Goal: Information Seeking & Learning: Learn about a topic

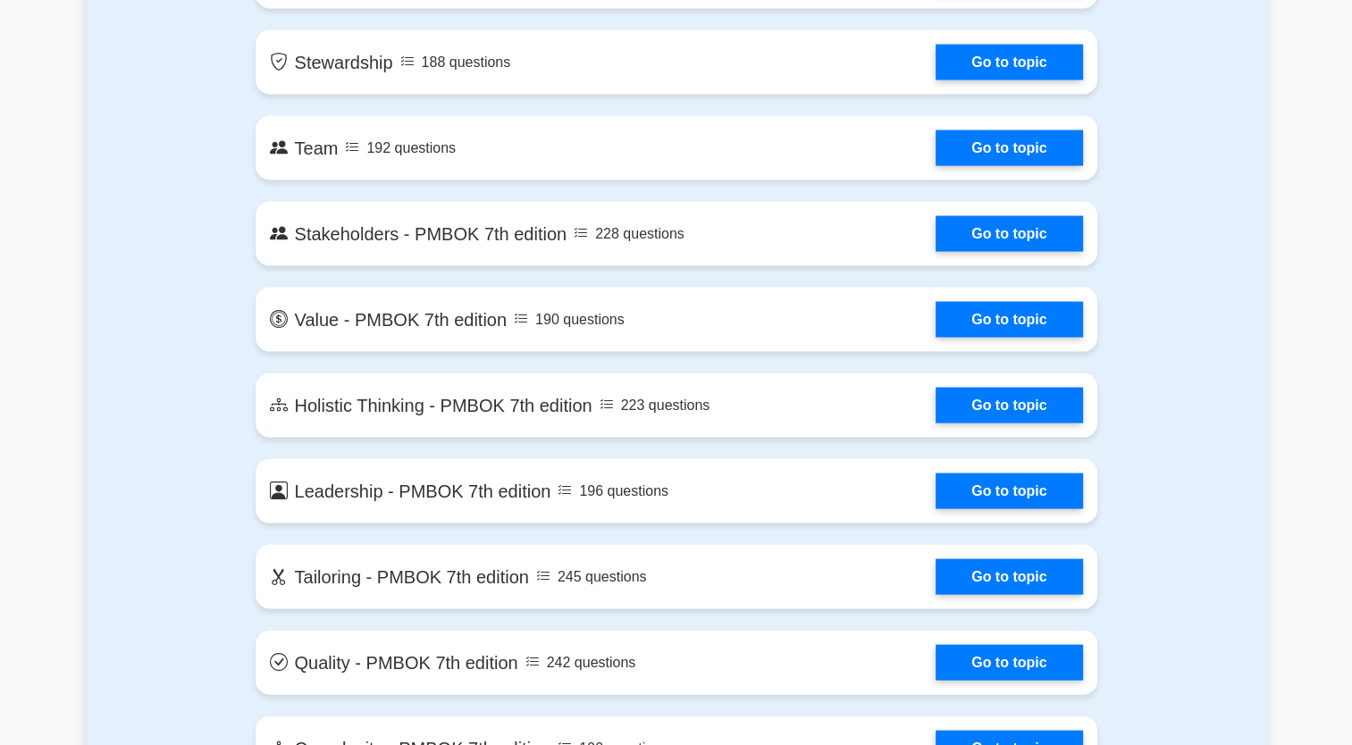
scroll to position [3602, 0]
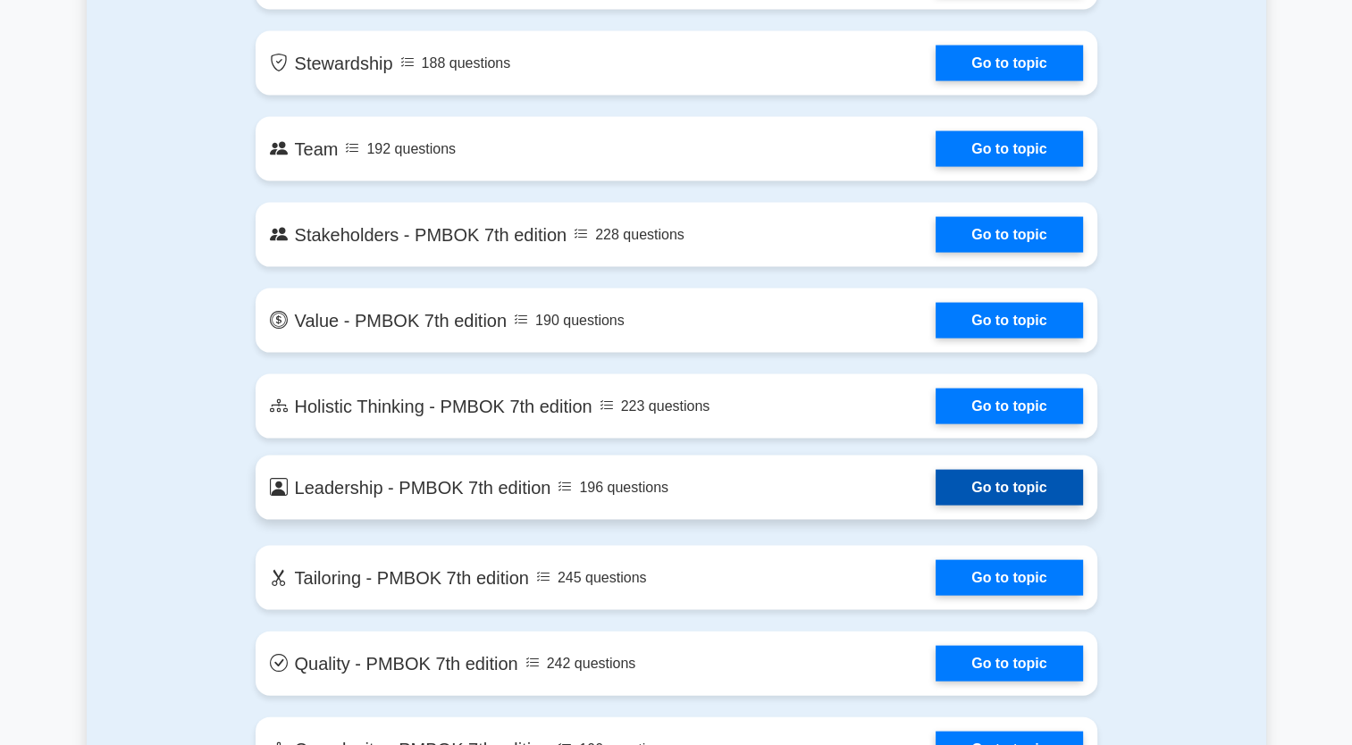
click at [1034, 484] on link "Go to topic" at bounding box center [1009, 488] width 147 height 36
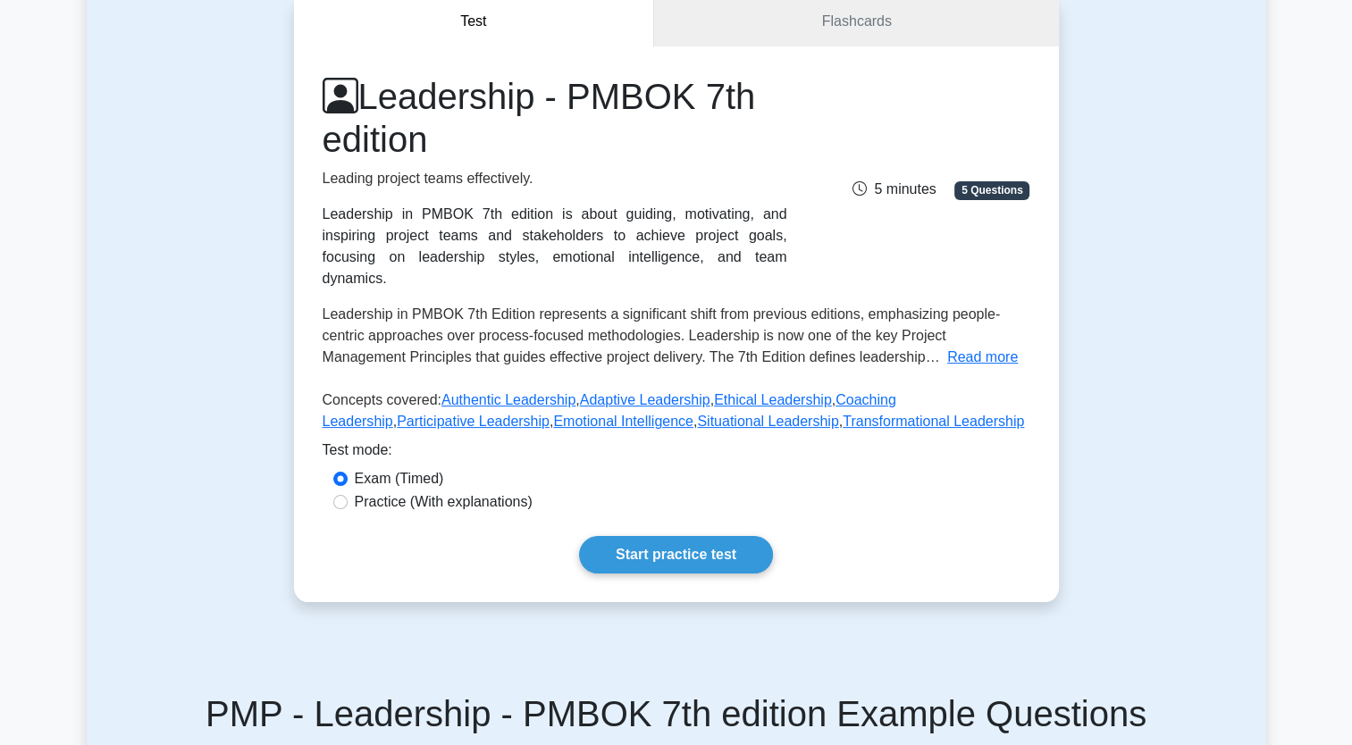
scroll to position [177, 0]
click at [343, 496] on input "Practice (With explanations)" at bounding box center [340, 503] width 14 height 14
radio input "true"
click at [648, 537] on link "Start practice test" at bounding box center [676, 556] width 194 height 38
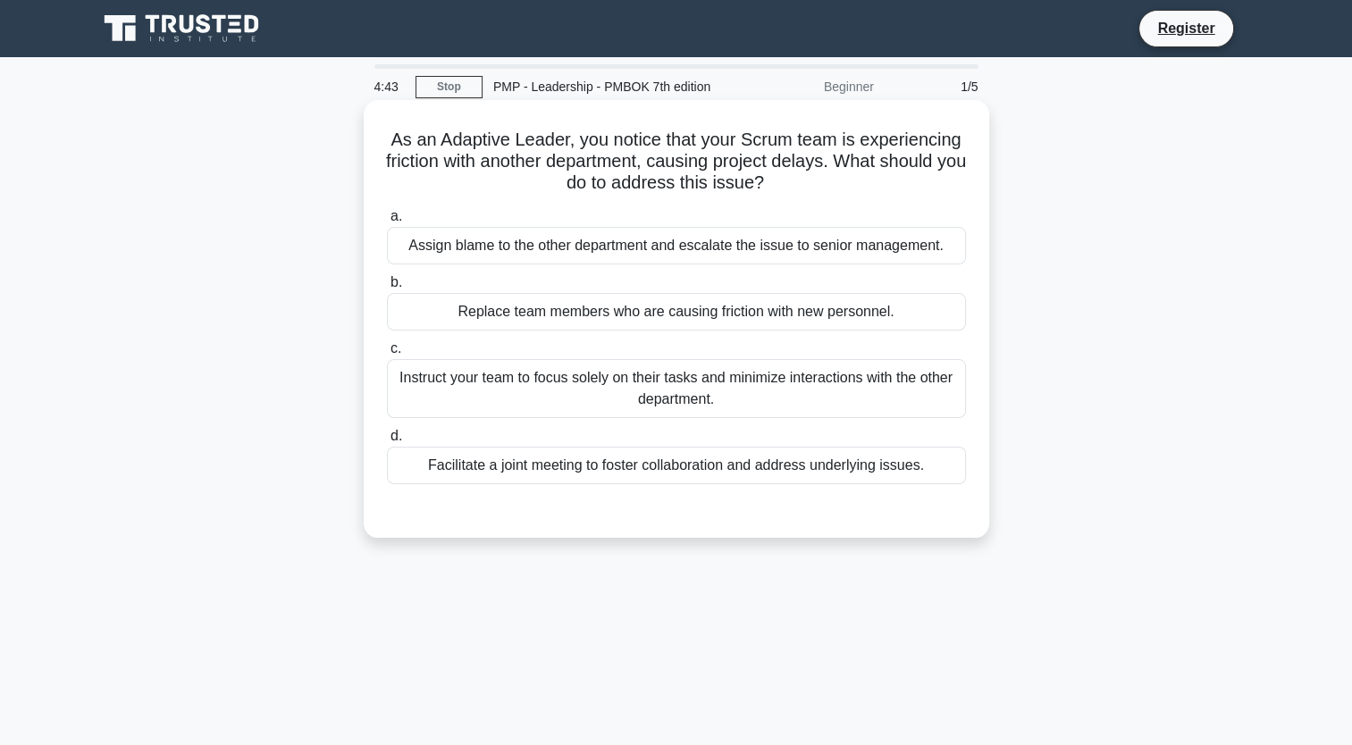
click at [741, 474] on div "Facilitate a joint meeting to foster collaboration and address underlying issue…" at bounding box center [676, 466] width 579 height 38
click at [387, 442] on input "d. Facilitate a joint meeting to foster collaboration and address underlying is…" at bounding box center [387, 437] width 0 height 12
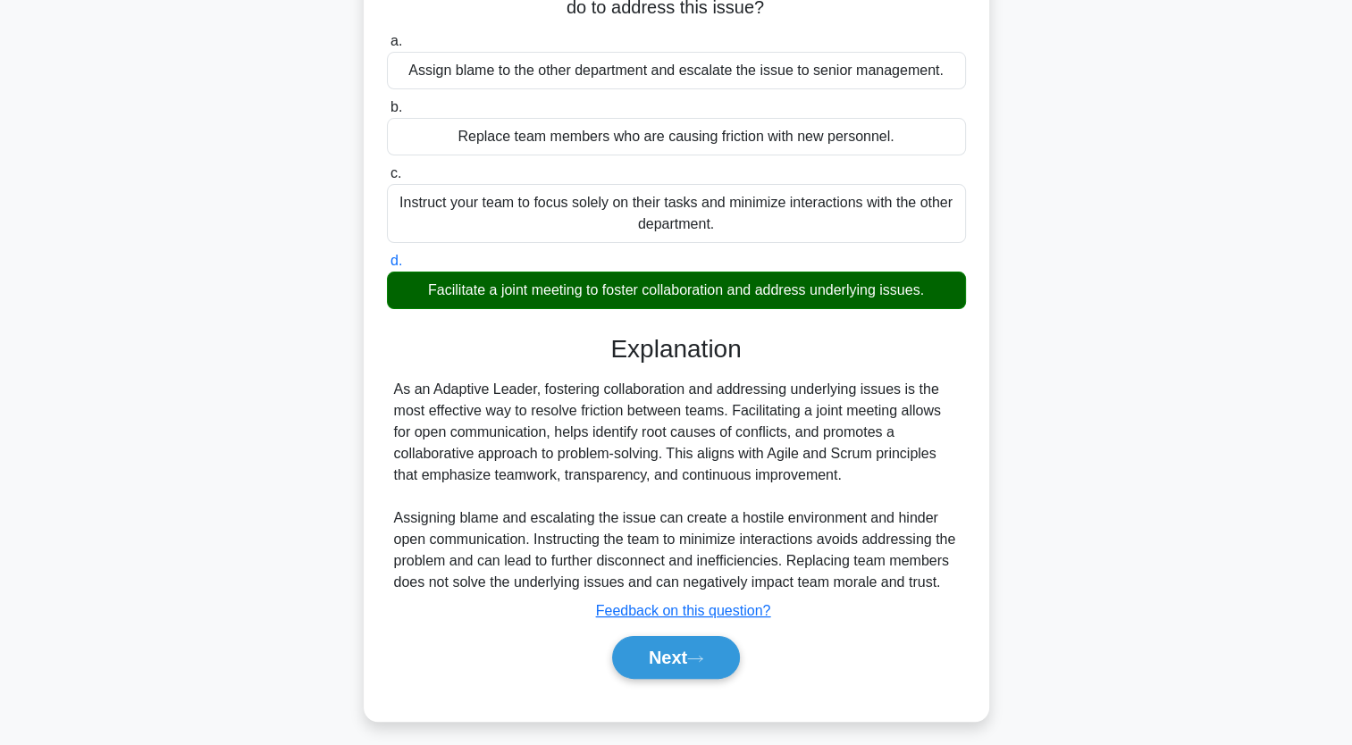
scroll to position [220, 0]
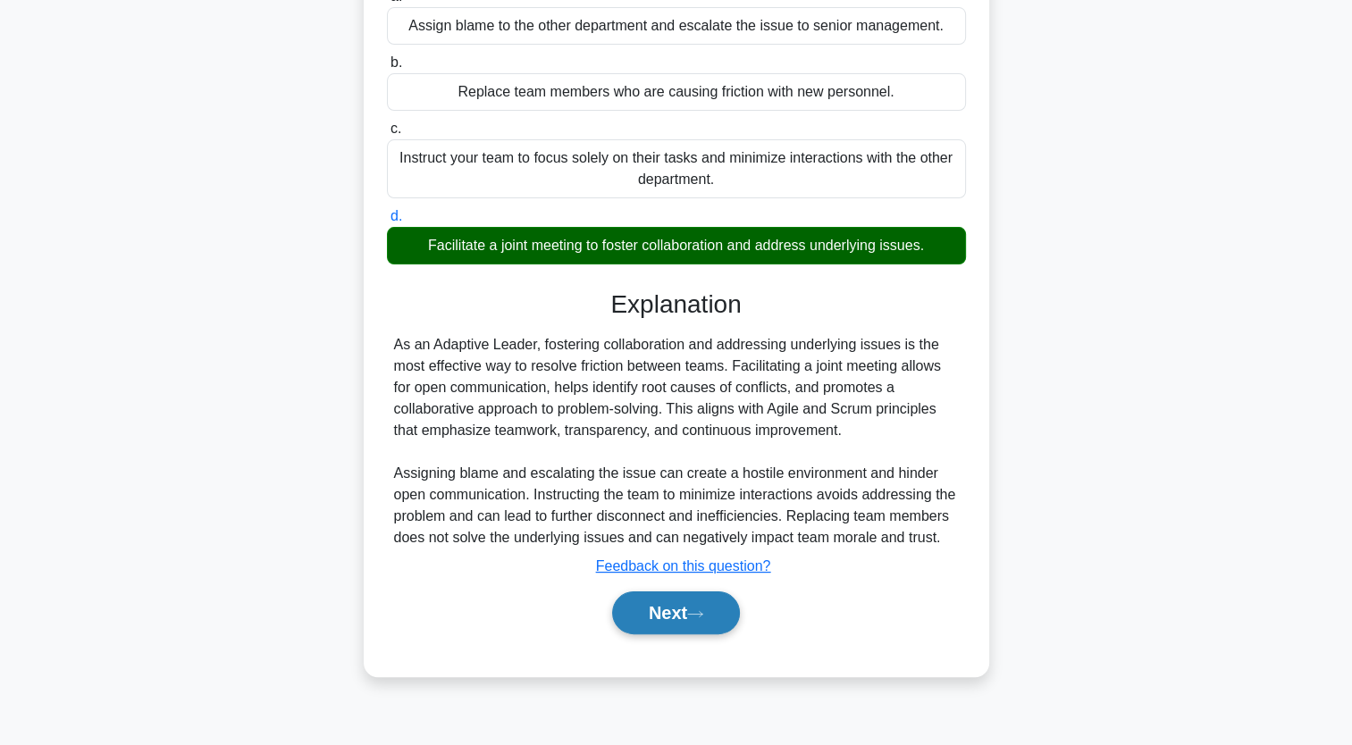
click at [655, 635] on button "Next" at bounding box center [676, 613] width 128 height 43
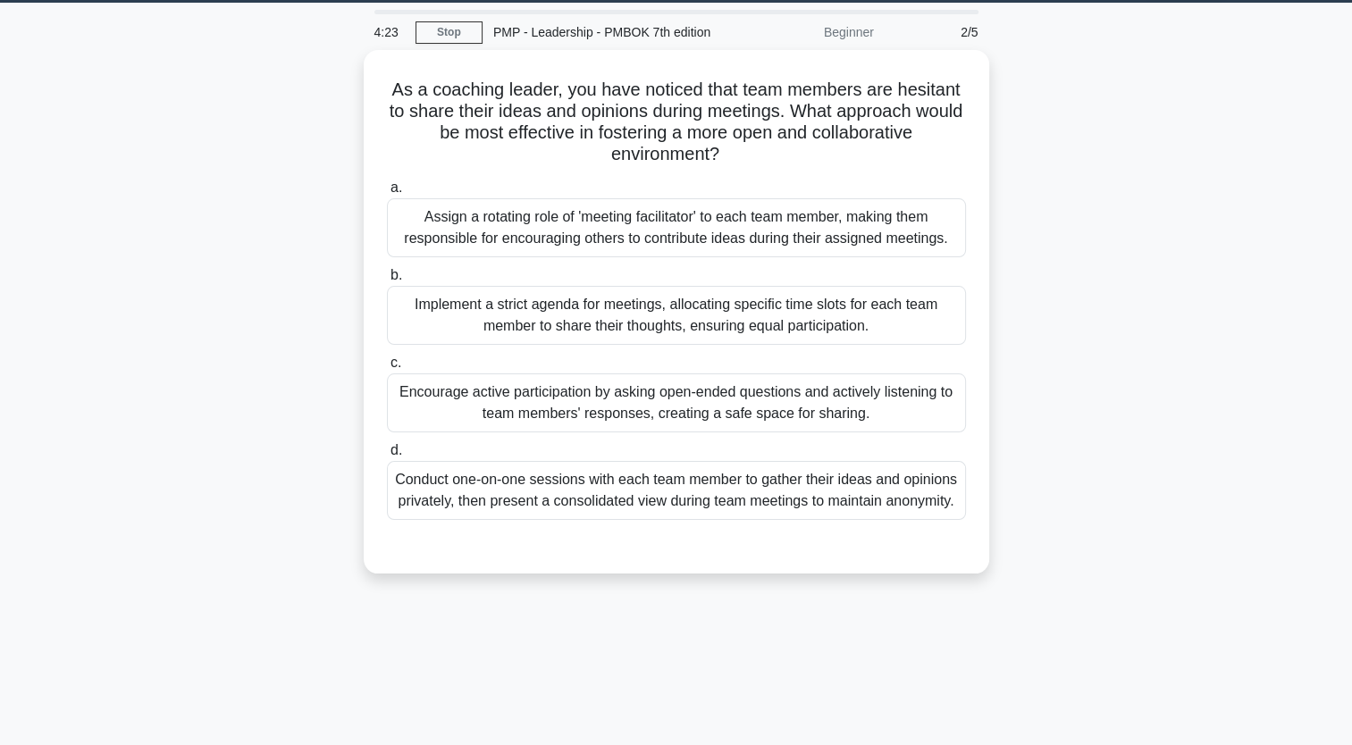
scroll to position [54, 0]
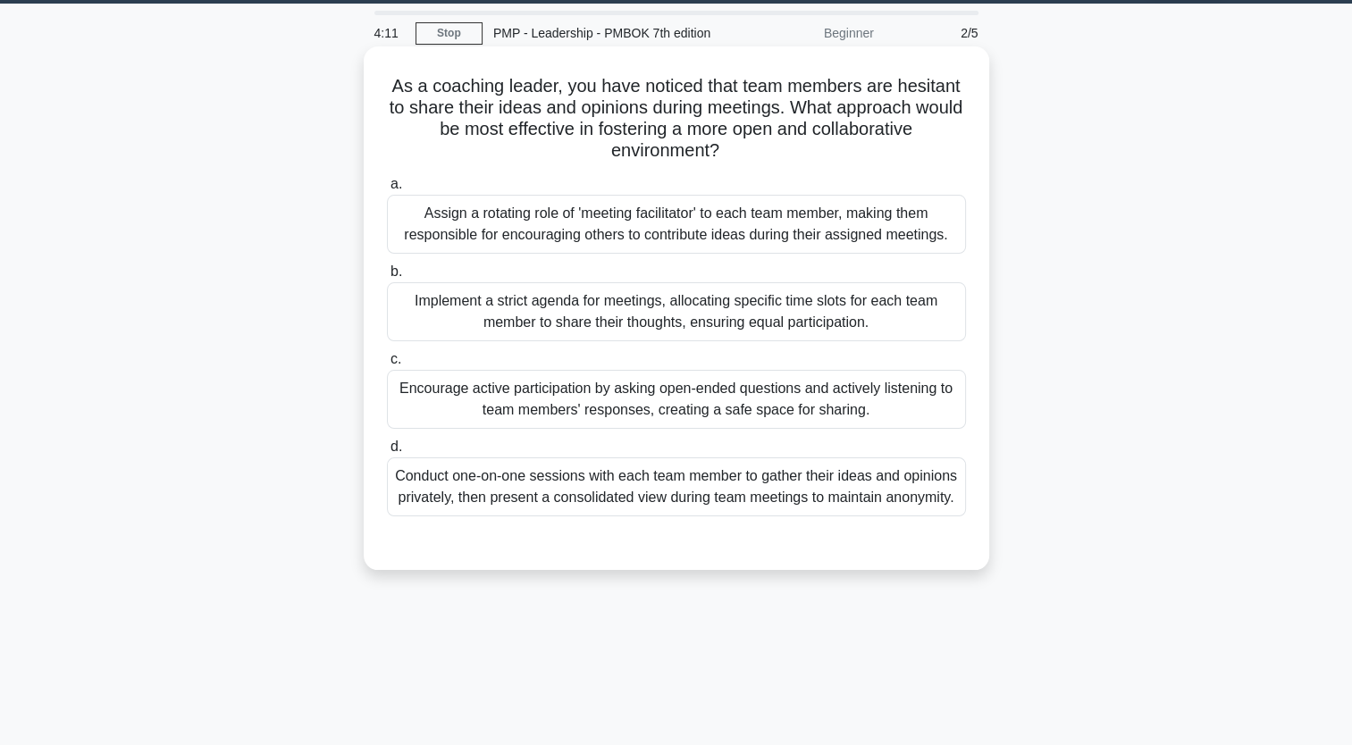
click at [596, 397] on div "Encourage active participation by asking open-ended questions and actively list…" at bounding box center [676, 399] width 579 height 59
click at [387, 366] on input "c. Encourage active participation by asking open-ended questions and actively l…" at bounding box center [387, 360] width 0 height 12
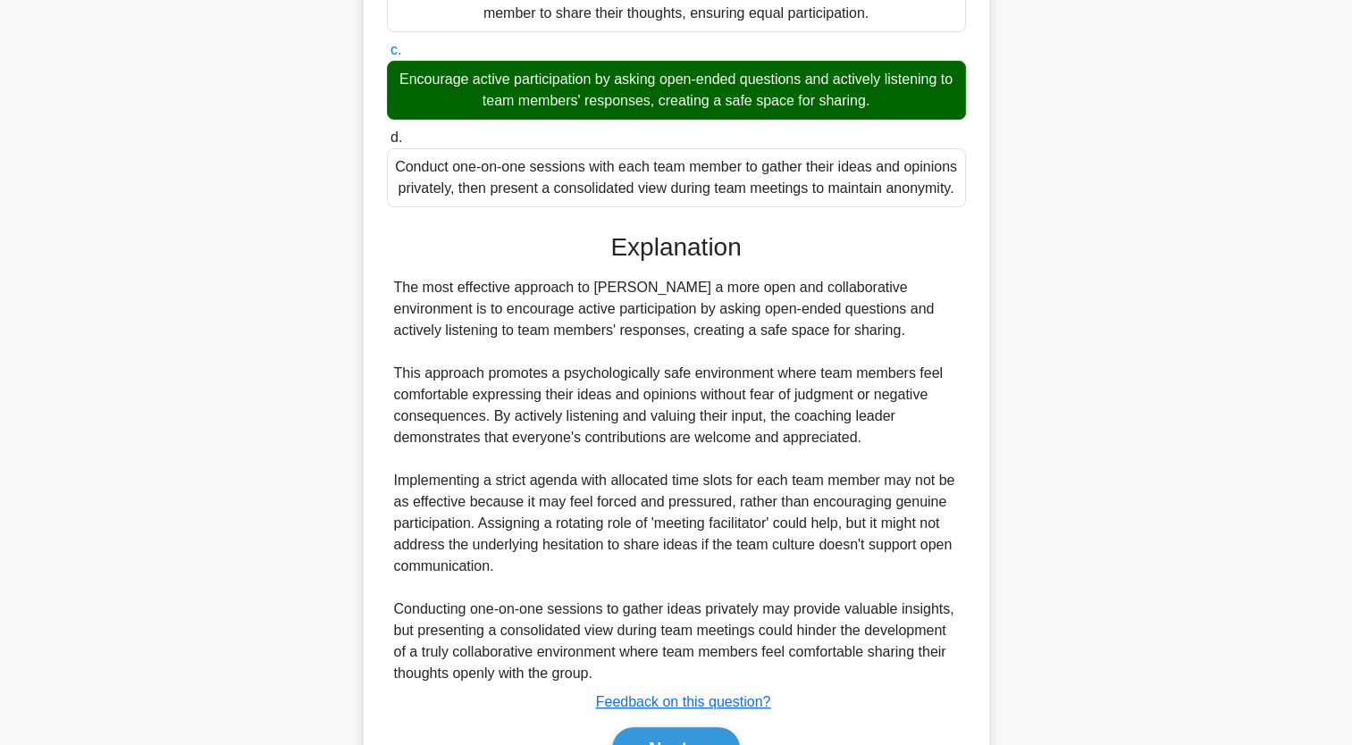
scroll to position [462, 0]
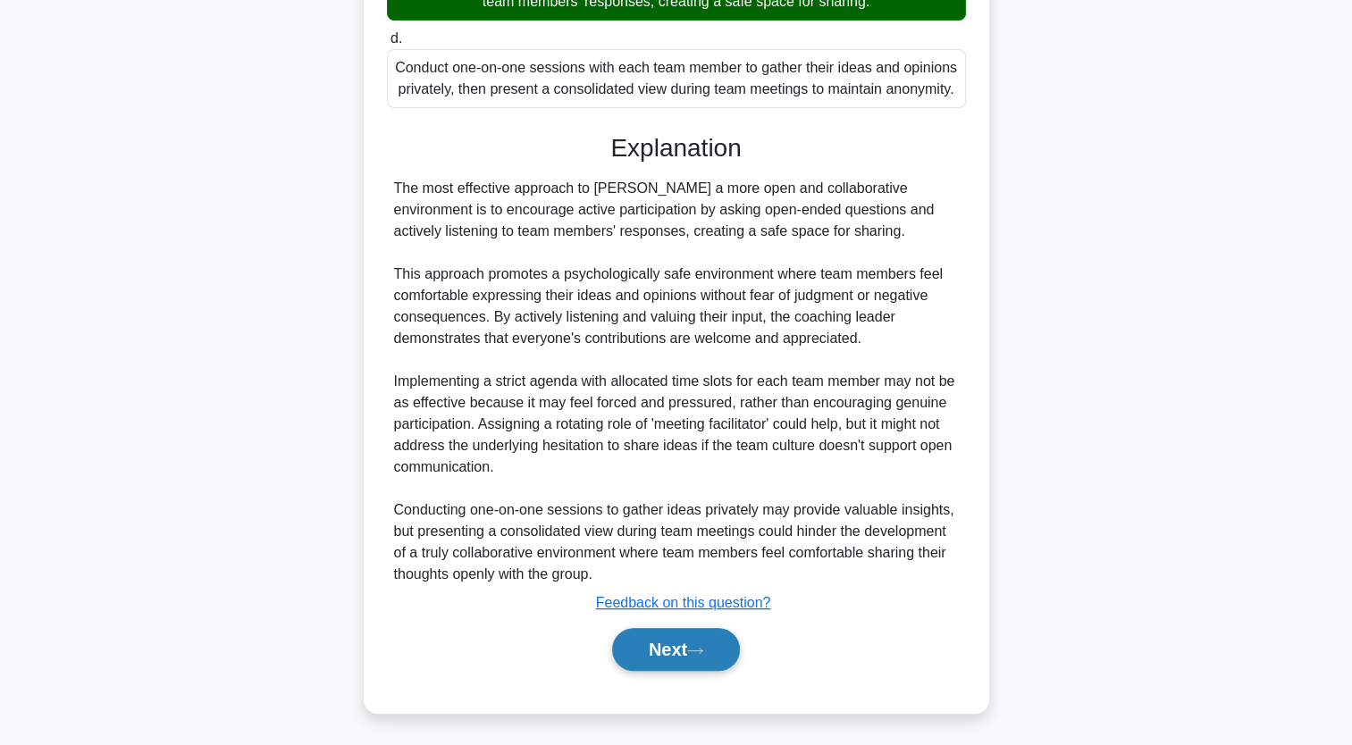
click at [676, 652] on button "Next" at bounding box center [676, 649] width 128 height 43
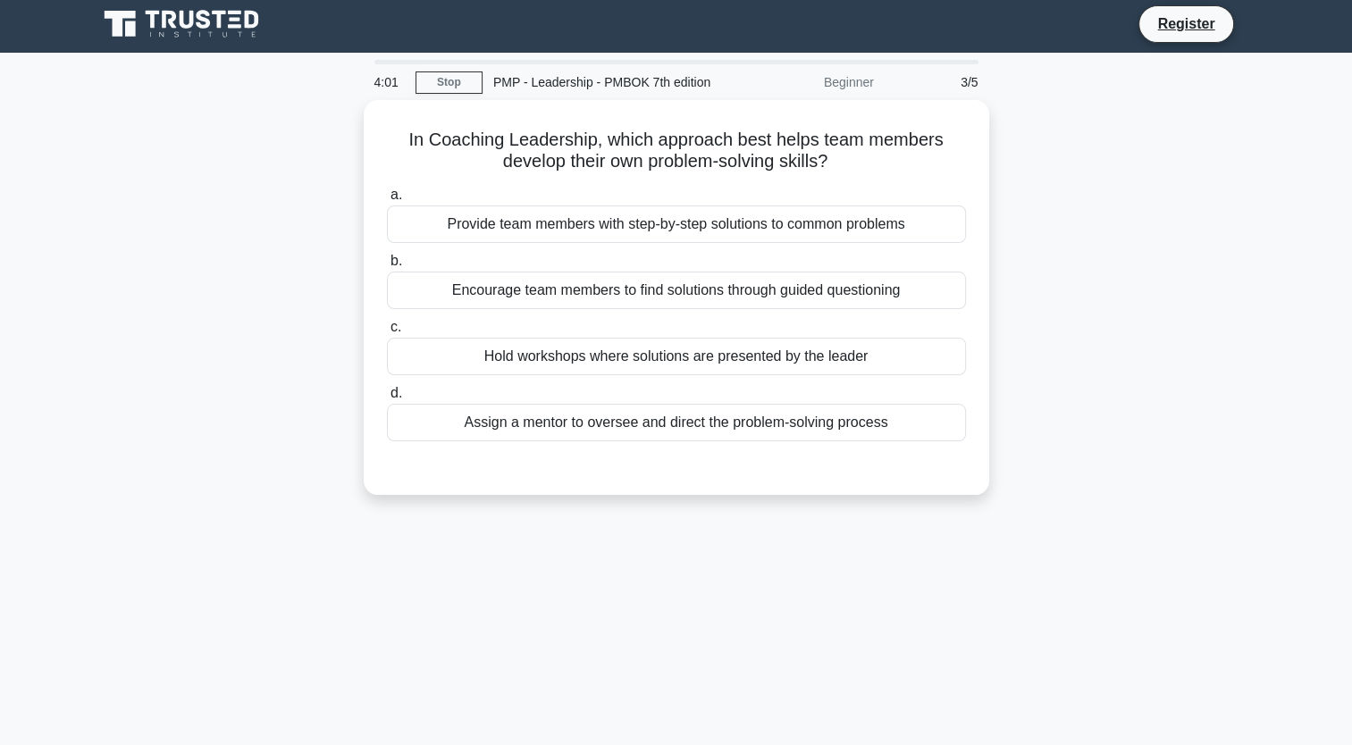
scroll to position [0, 0]
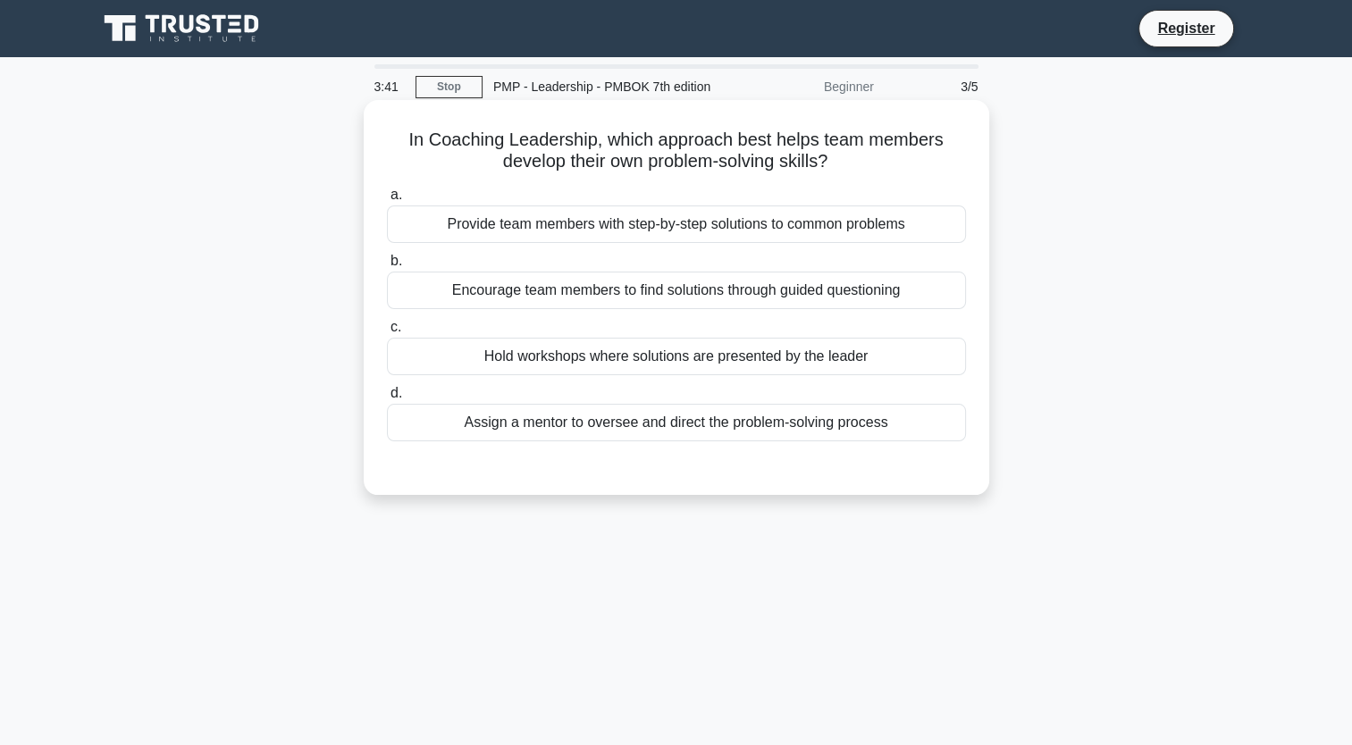
click at [666, 292] on div "Encourage team members to find solutions through guided questioning" at bounding box center [676, 291] width 579 height 38
click at [387, 267] on input "b. Encourage team members to find solutions through guided questioning" at bounding box center [387, 262] width 0 height 12
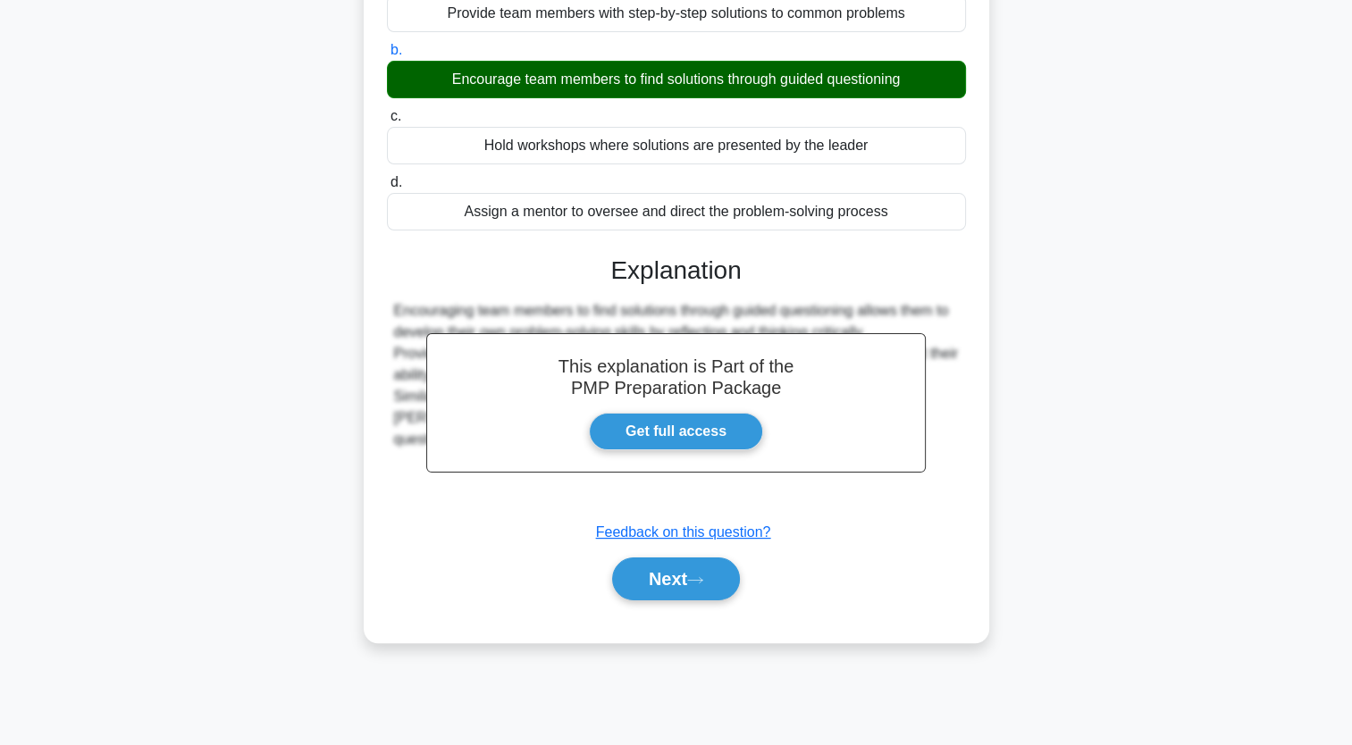
scroll to position [211, 0]
click at [679, 587] on button "Next" at bounding box center [676, 579] width 128 height 43
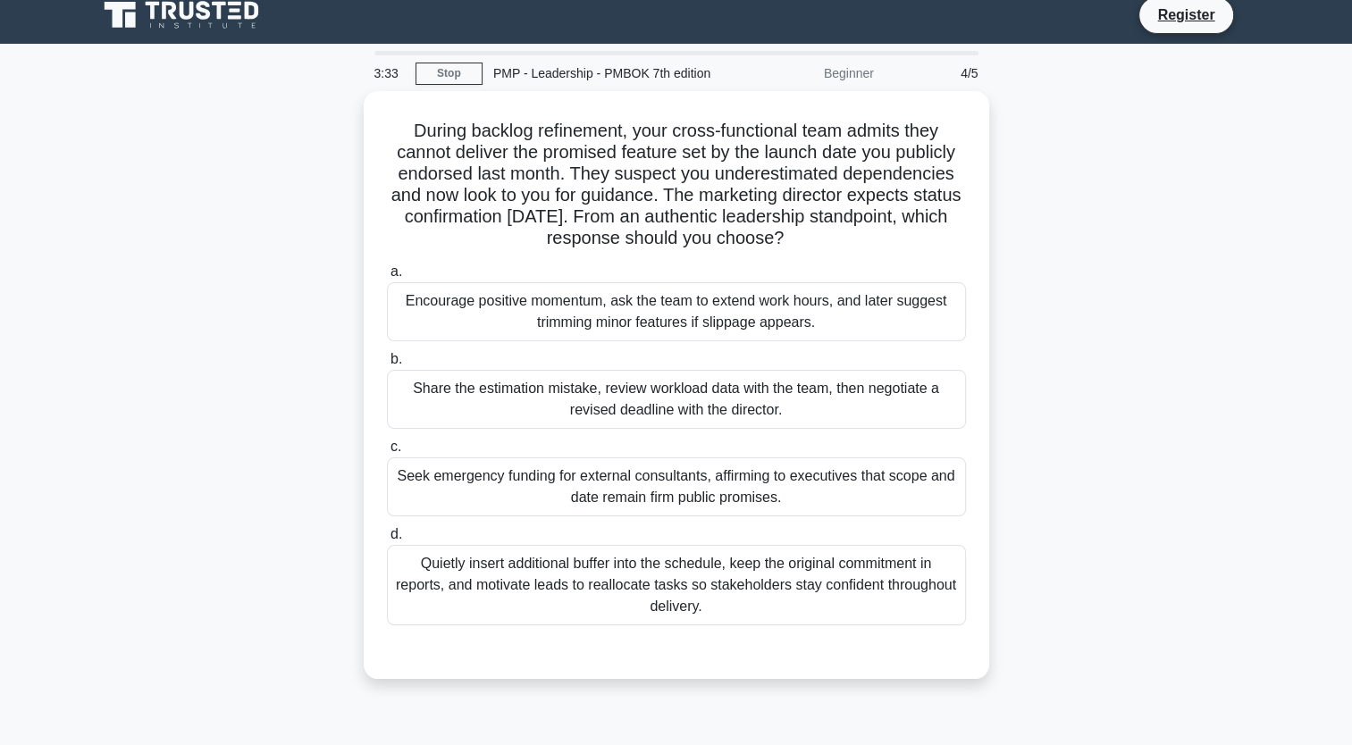
scroll to position [13, 0]
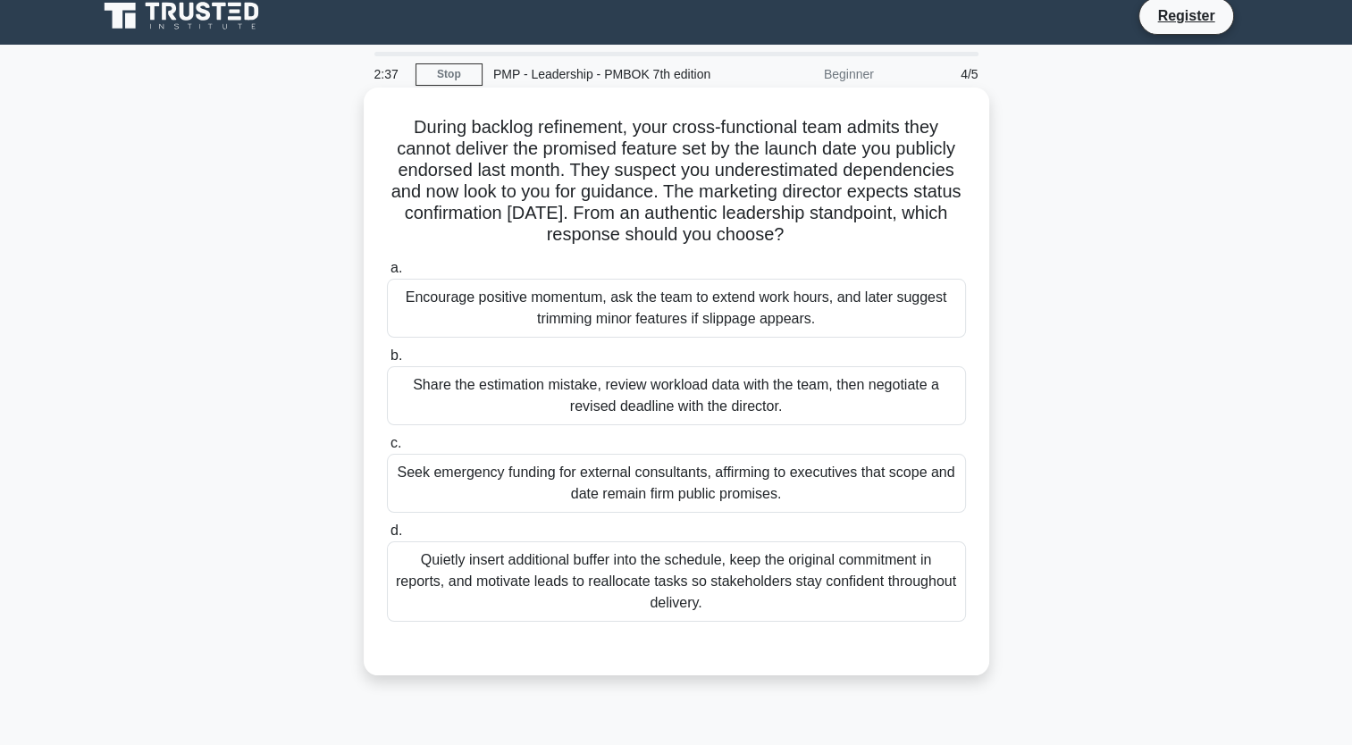
click at [896, 395] on div "Share the estimation mistake, review workload data with the team, then negotiat…" at bounding box center [676, 395] width 579 height 59
click at [387, 362] on input "b. Share the estimation mistake, review workload data with the team, then negot…" at bounding box center [387, 356] width 0 height 12
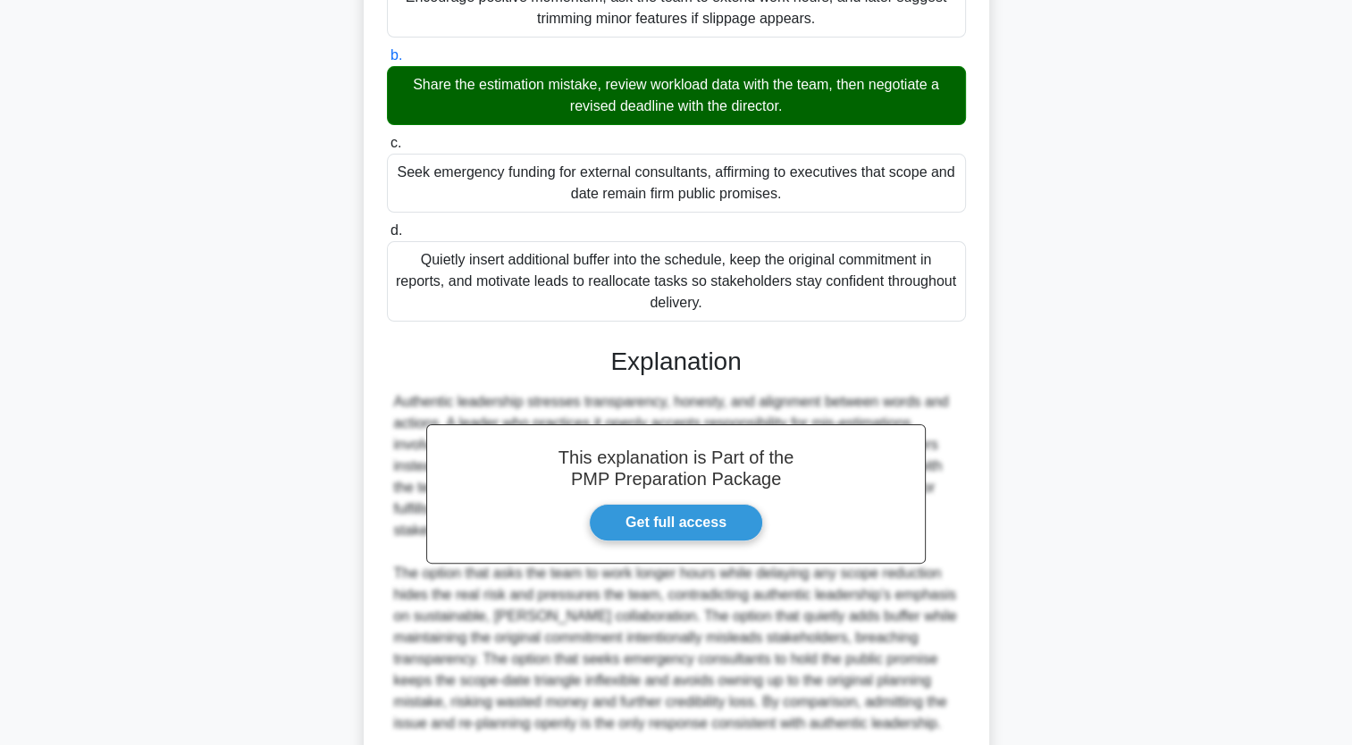
scroll to position [462, 0]
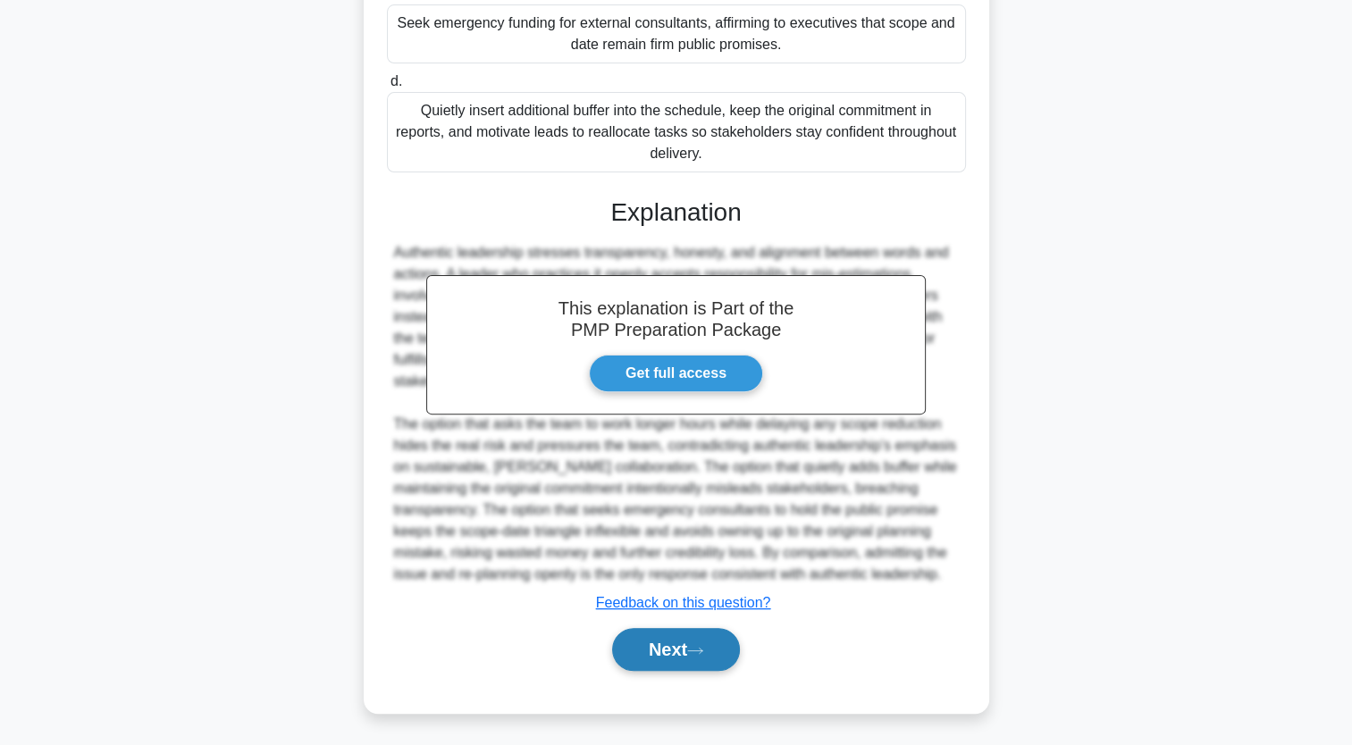
click at [685, 652] on button "Next" at bounding box center [676, 649] width 128 height 43
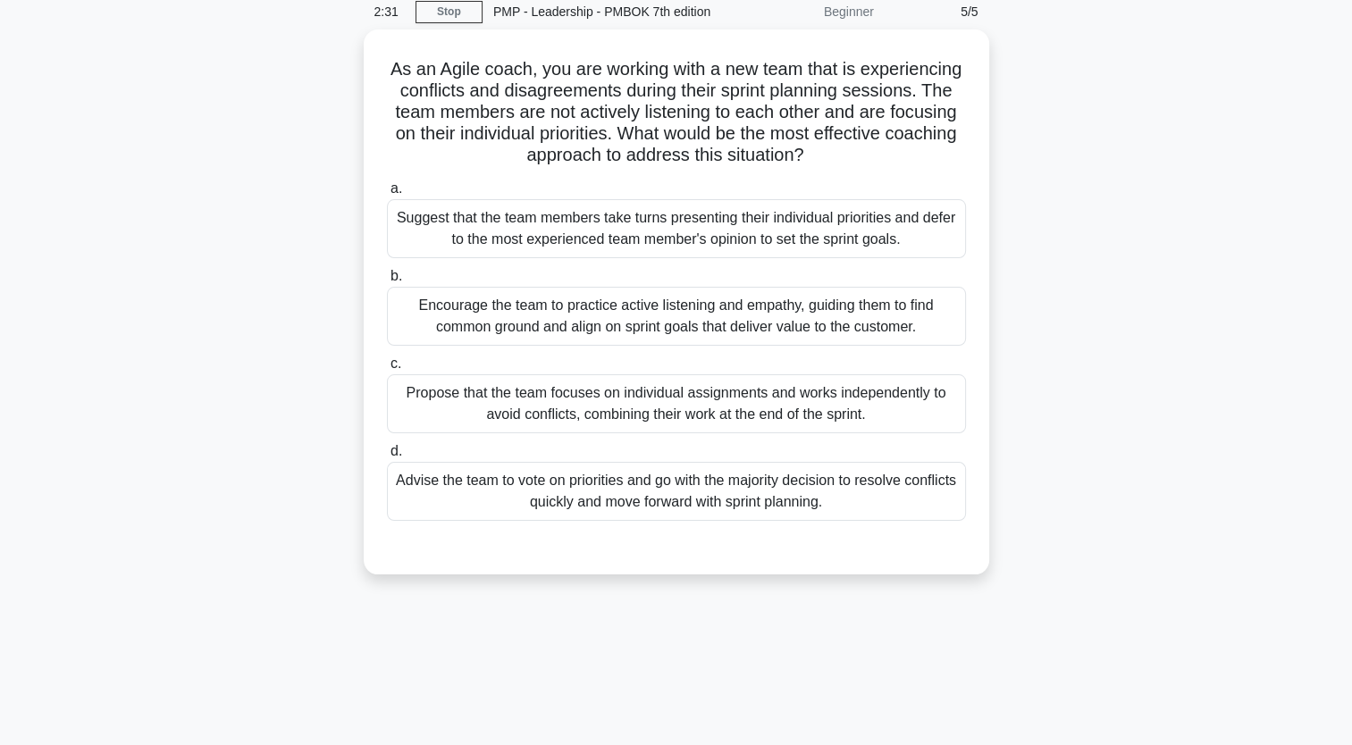
scroll to position [74, 0]
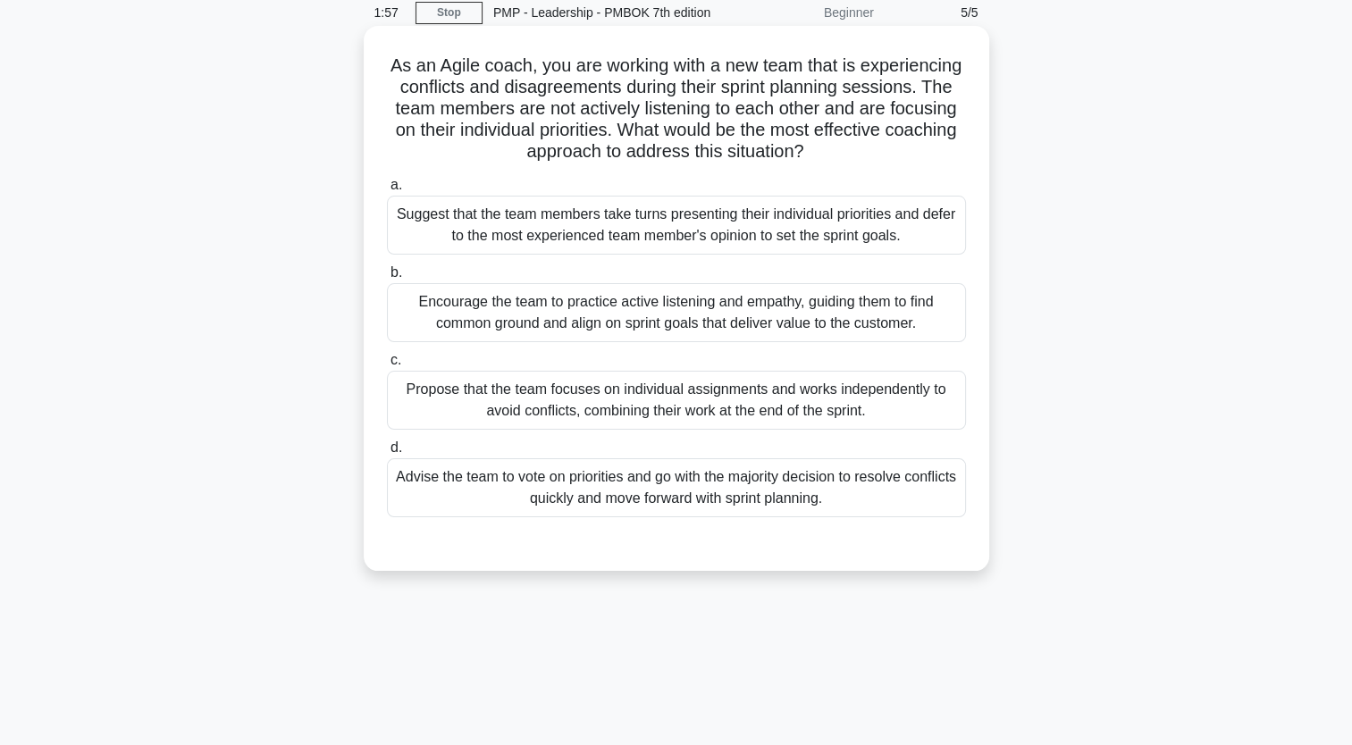
click at [793, 309] on div "Encourage the team to practice active listening and empathy, guiding them to fi…" at bounding box center [676, 312] width 579 height 59
click at [387, 279] on input "b. Encourage the team to practice active listening and empathy, guiding them to…" at bounding box center [387, 273] width 0 height 12
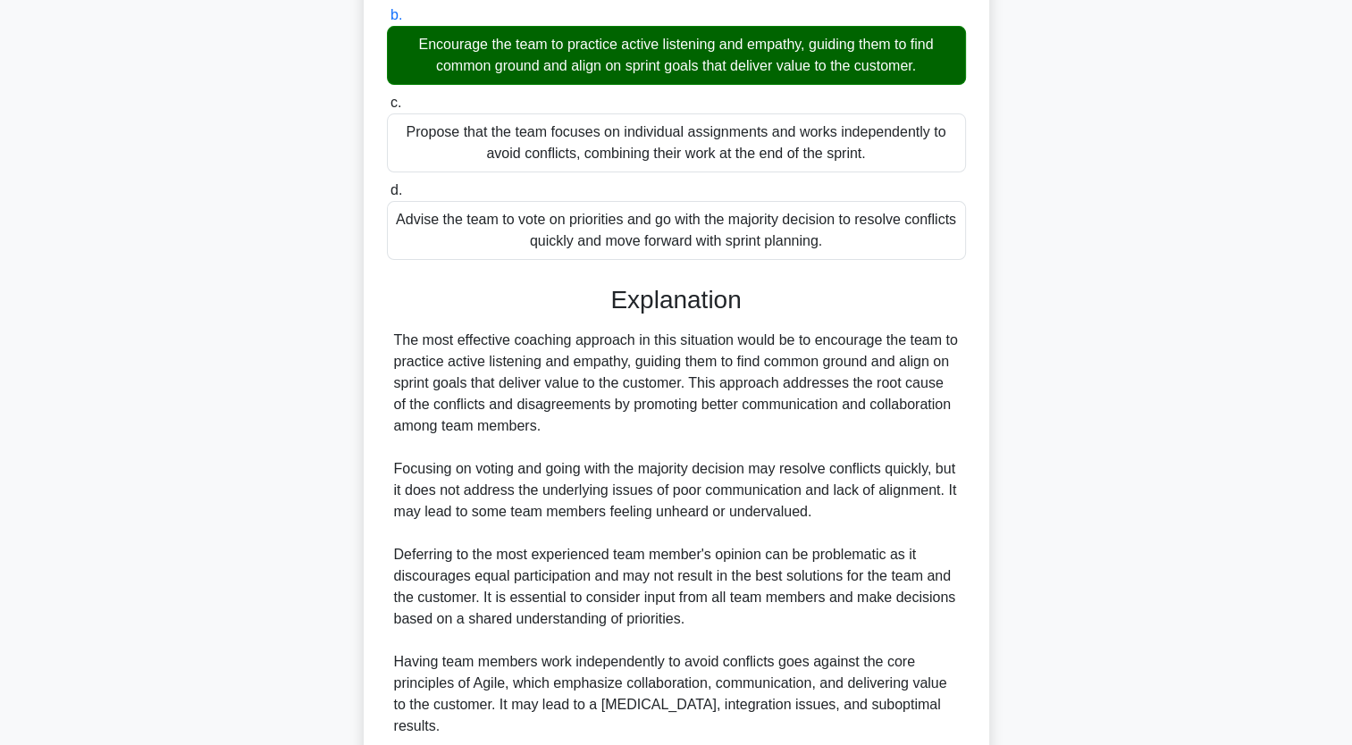
scroll to position [484, 0]
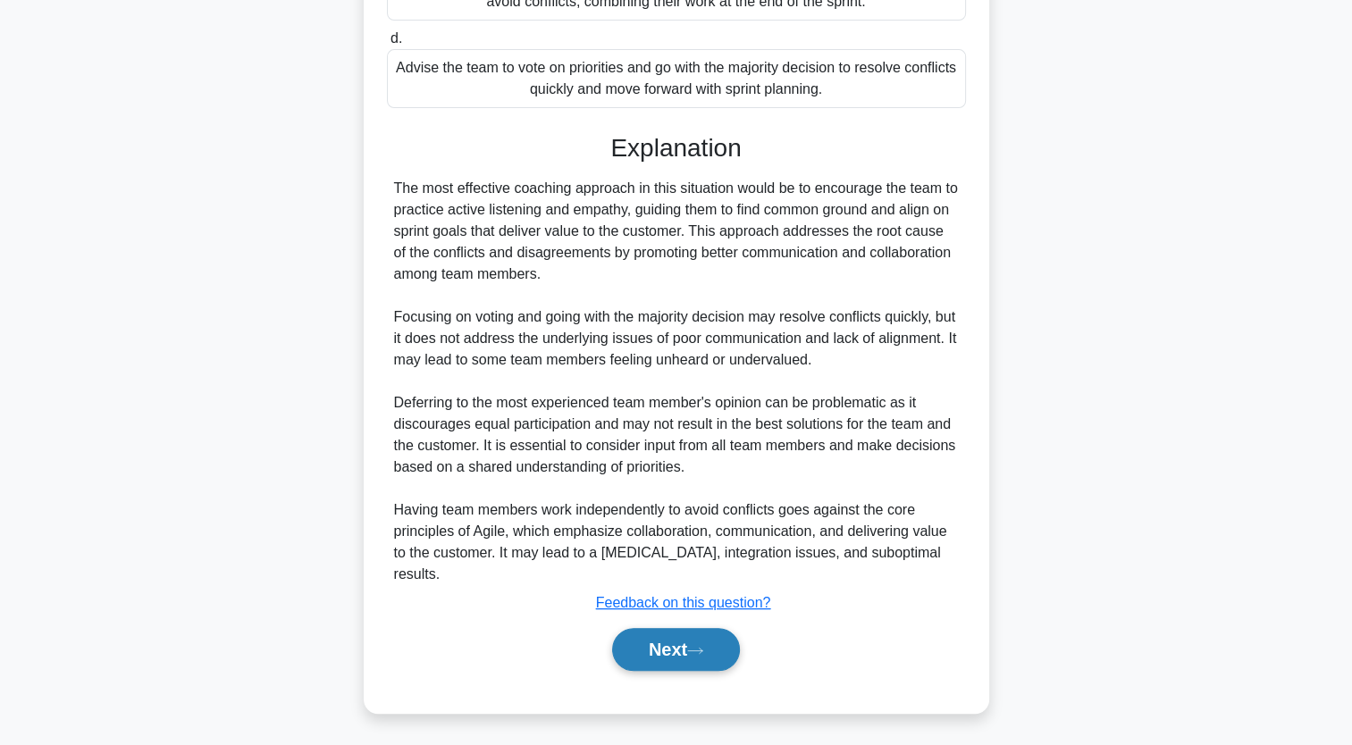
click at [623, 640] on button "Next" at bounding box center [676, 649] width 128 height 43
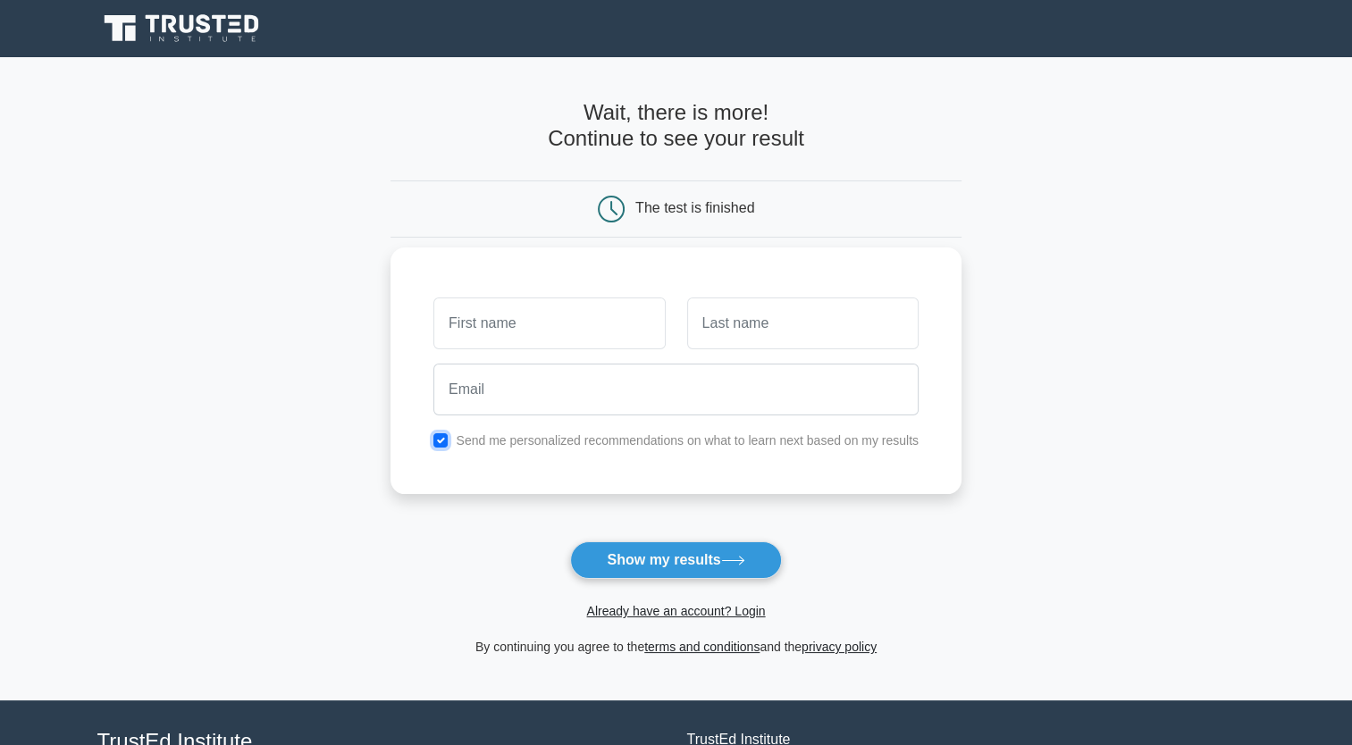
click at [440, 441] on input "checkbox" at bounding box center [440, 440] width 14 height 14
checkbox input "false"
click at [626, 560] on button "Show my results" at bounding box center [675, 561] width 211 height 38
click at [206, 652] on main "Wait, there is more! Continue to see your result The test is finished and the" at bounding box center [676, 379] width 1352 height 644
click at [501, 326] on input "text" at bounding box center [548, 324] width 231 height 52
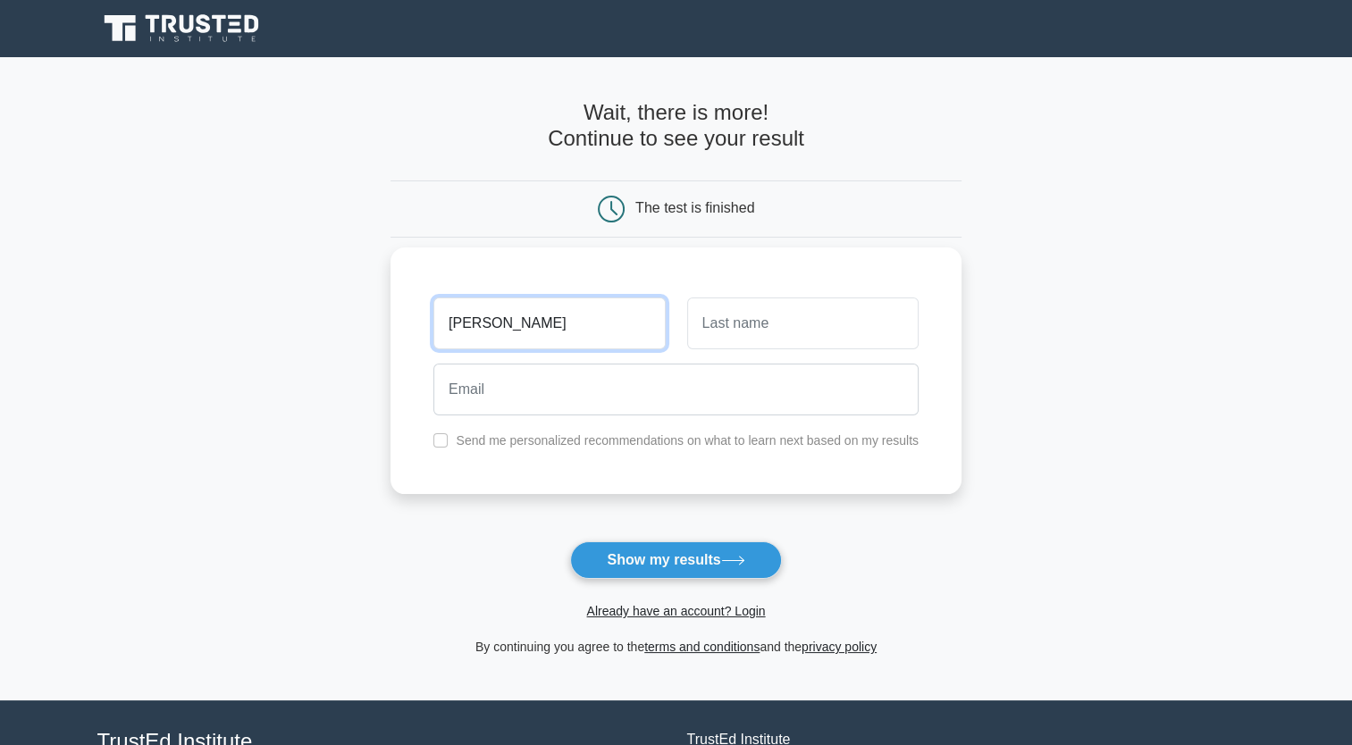
type input "Xavier"
click at [789, 309] on input "text" at bounding box center [802, 324] width 231 height 52
type input "Robet"
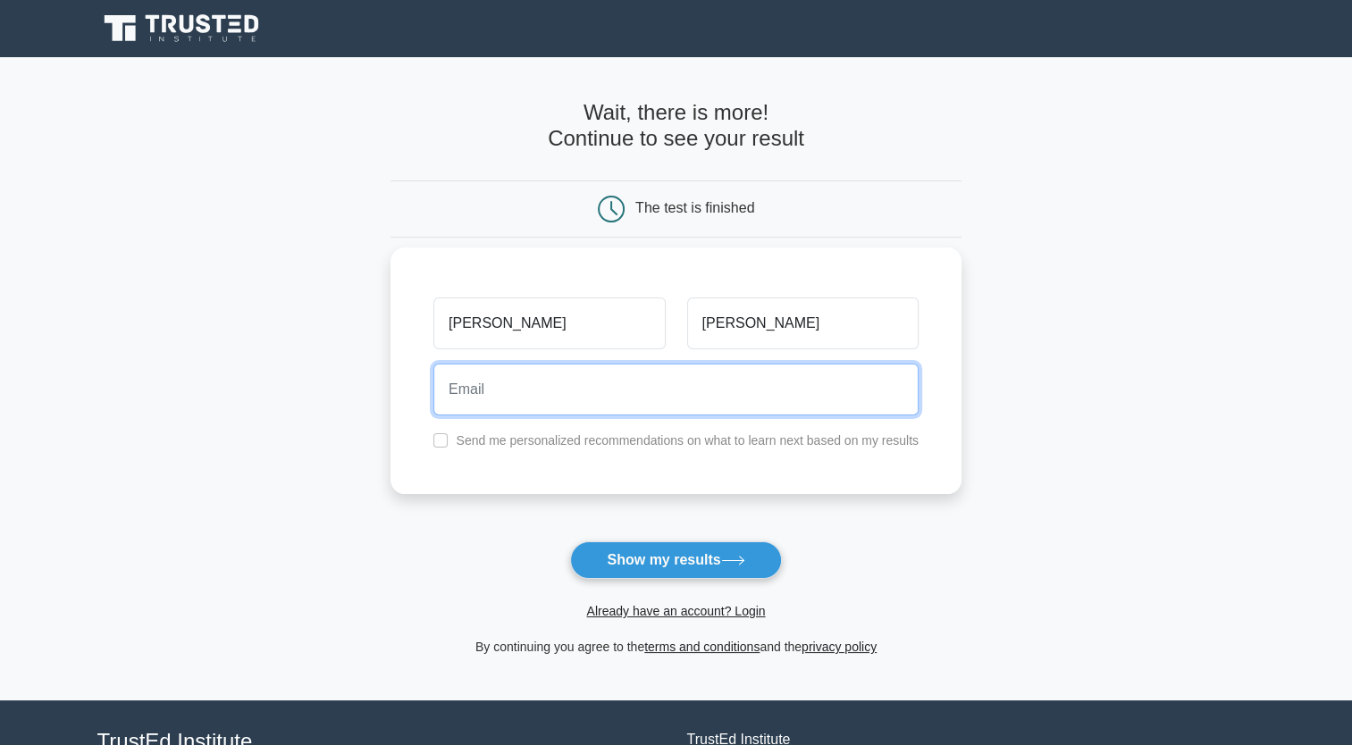
click at [631, 394] on input "email" at bounding box center [675, 390] width 485 height 52
type input "xavier.robet@gmail.com"
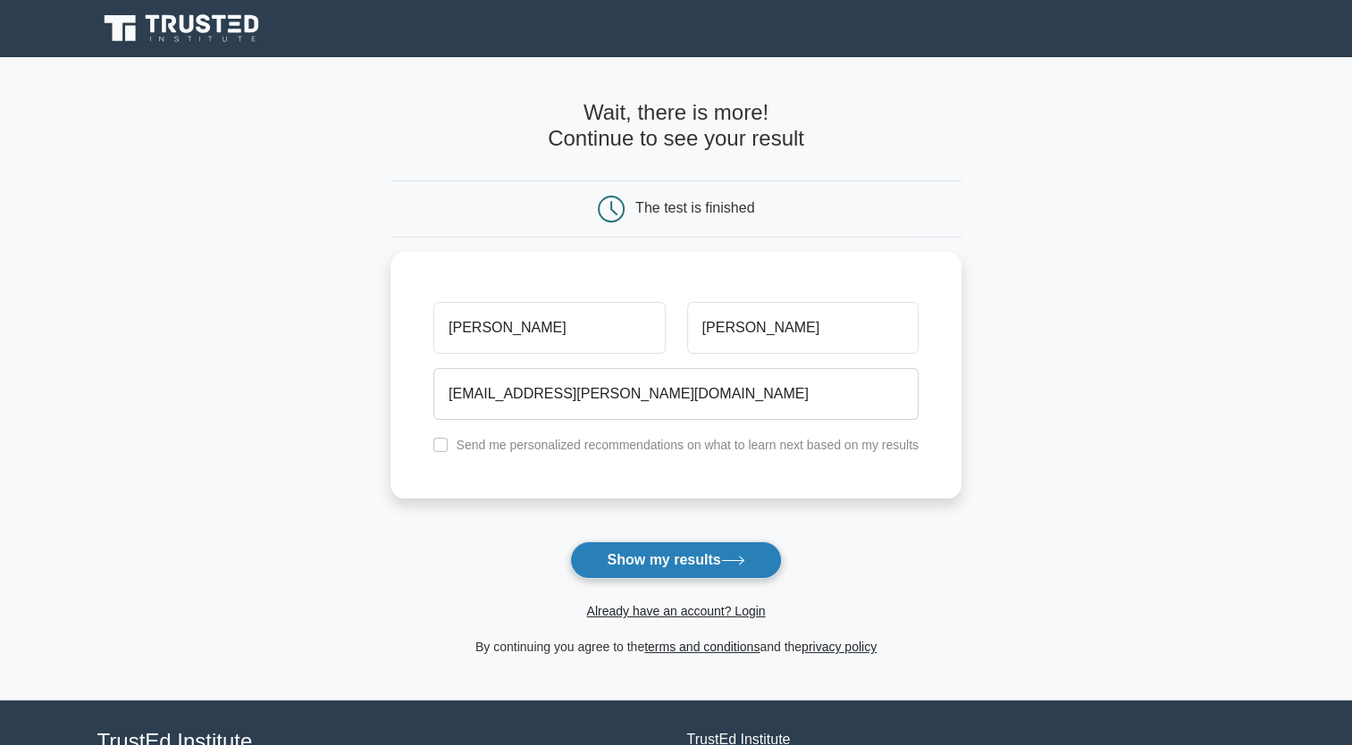
click at [720, 557] on button "Show my results" at bounding box center [675, 561] width 211 height 38
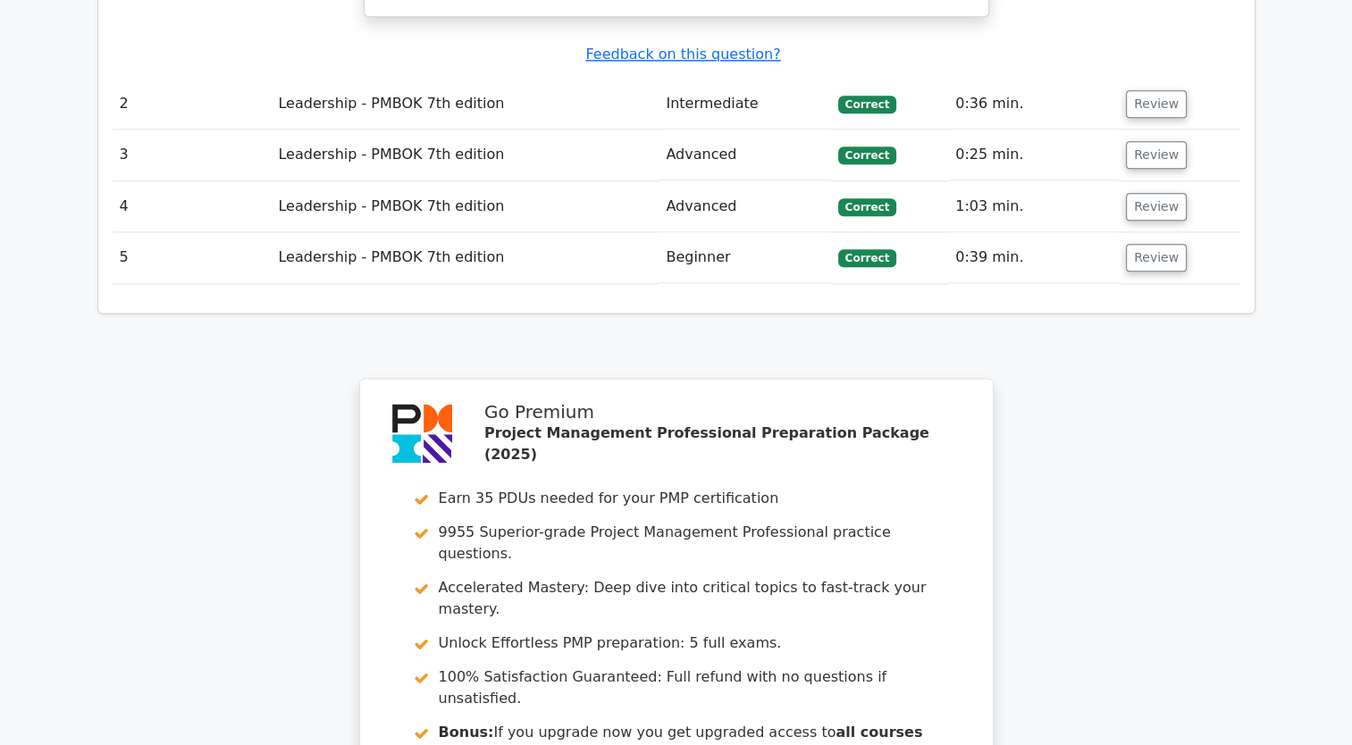
scroll to position [2501, 0]
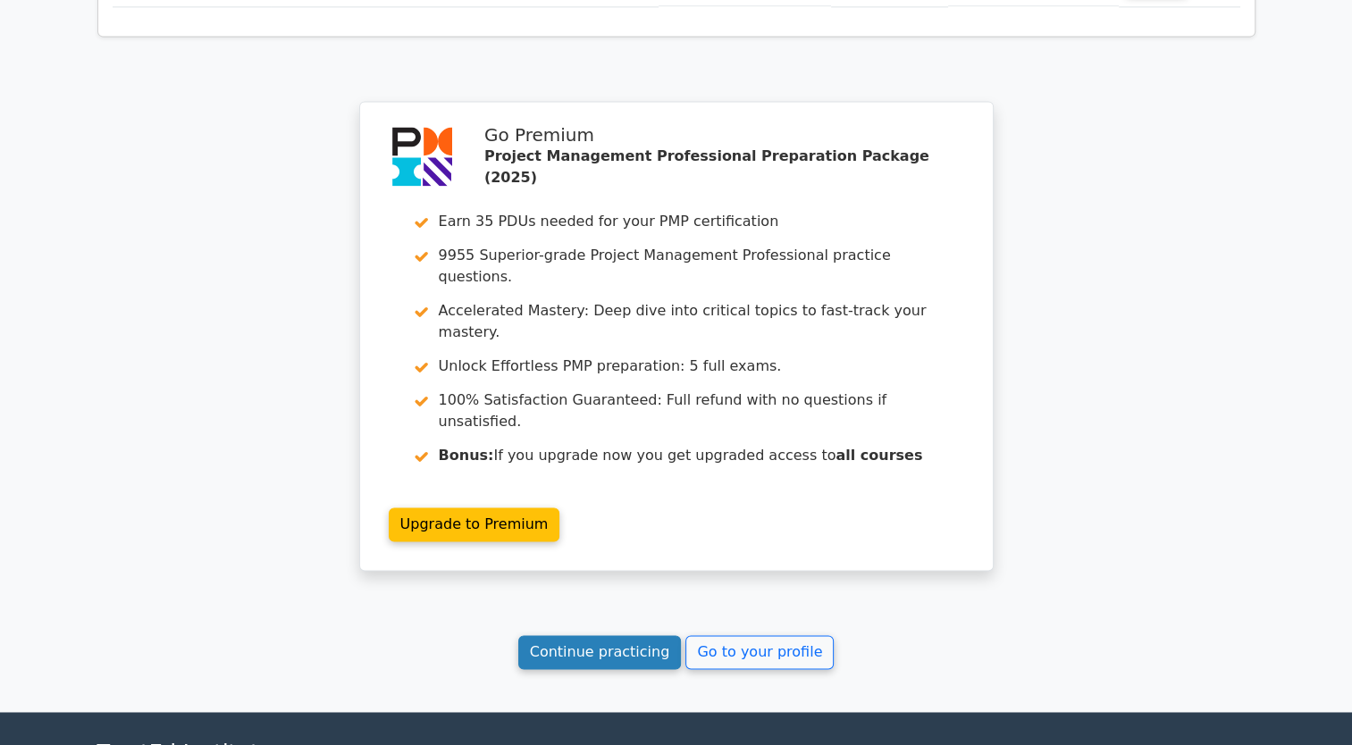
click at [629, 636] on link "Continue practicing" at bounding box center [600, 653] width 164 height 34
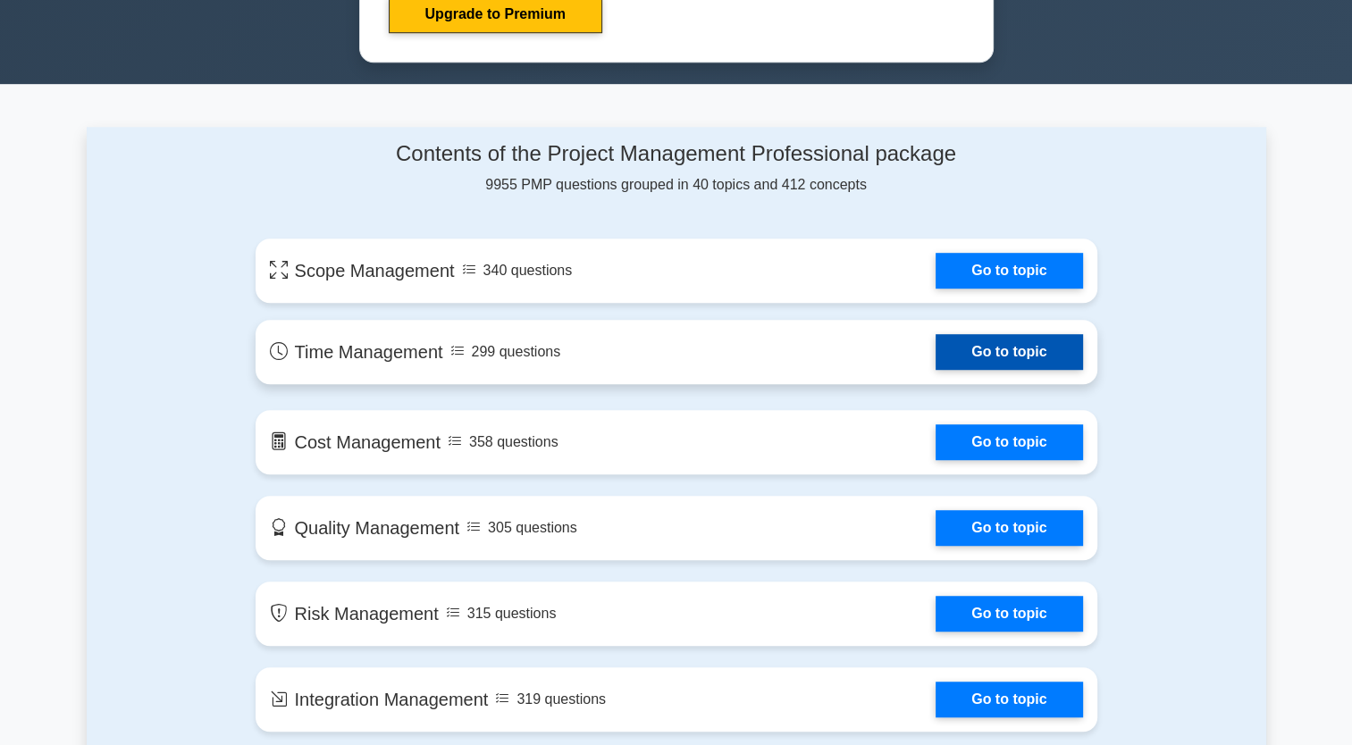
scroll to position [1062, 0]
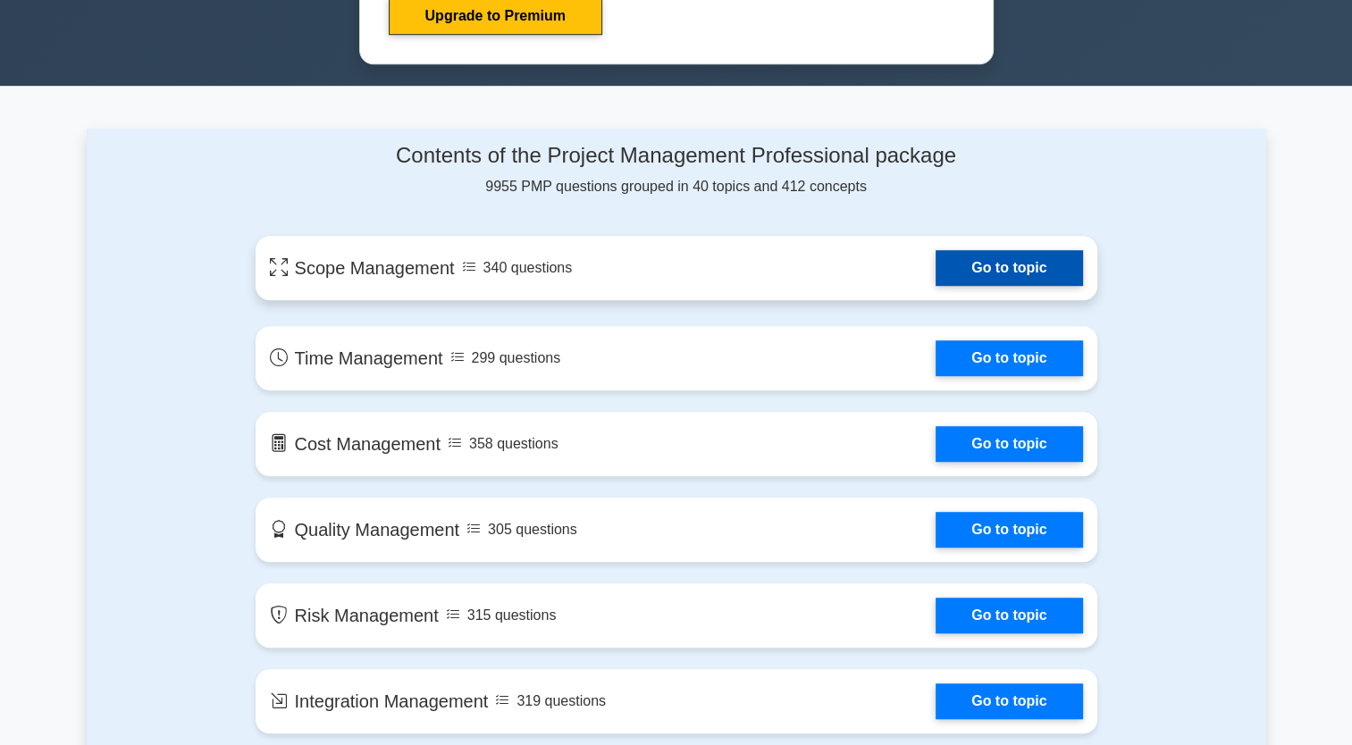
click at [1015, 277] on link "Go to topic" at bounding box center [1009, 268] width 147 height 36
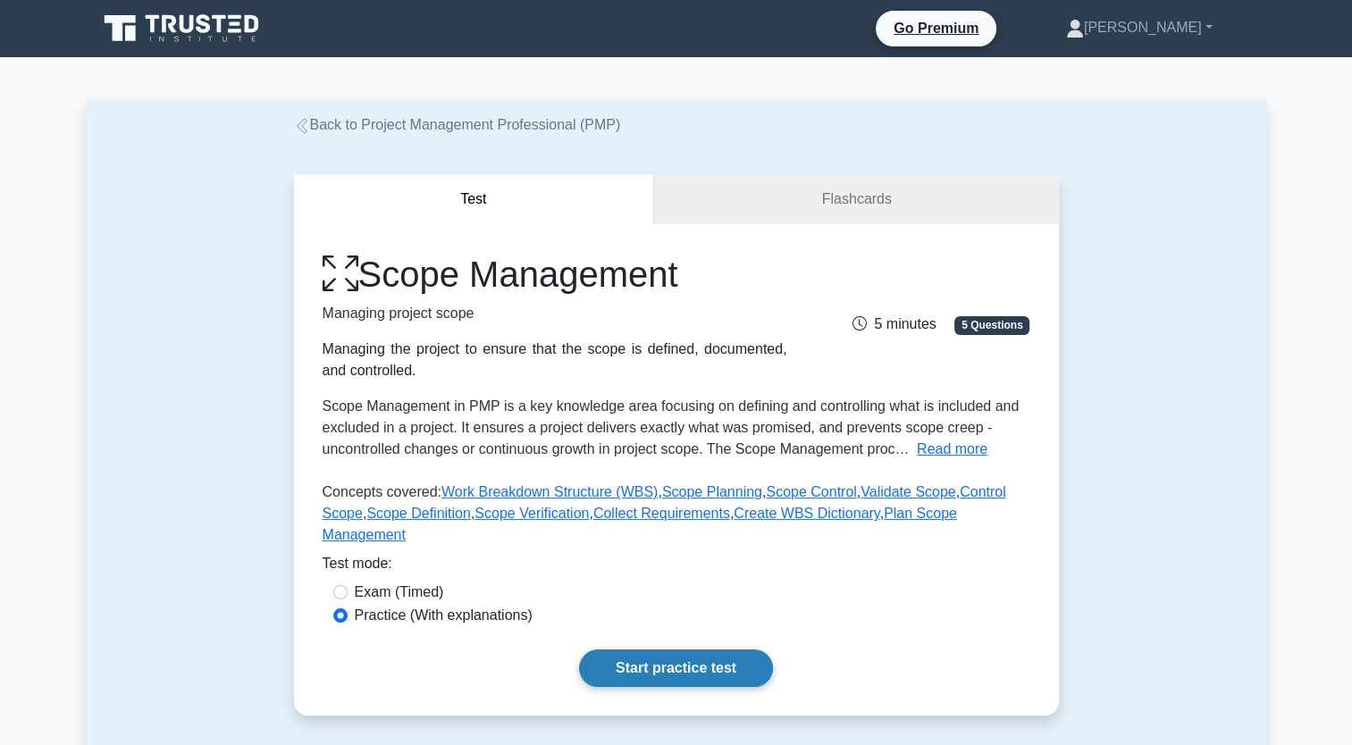
click at [705, 652] on link "Start practice test" at bounding box center [676, 669] width 194 height 38
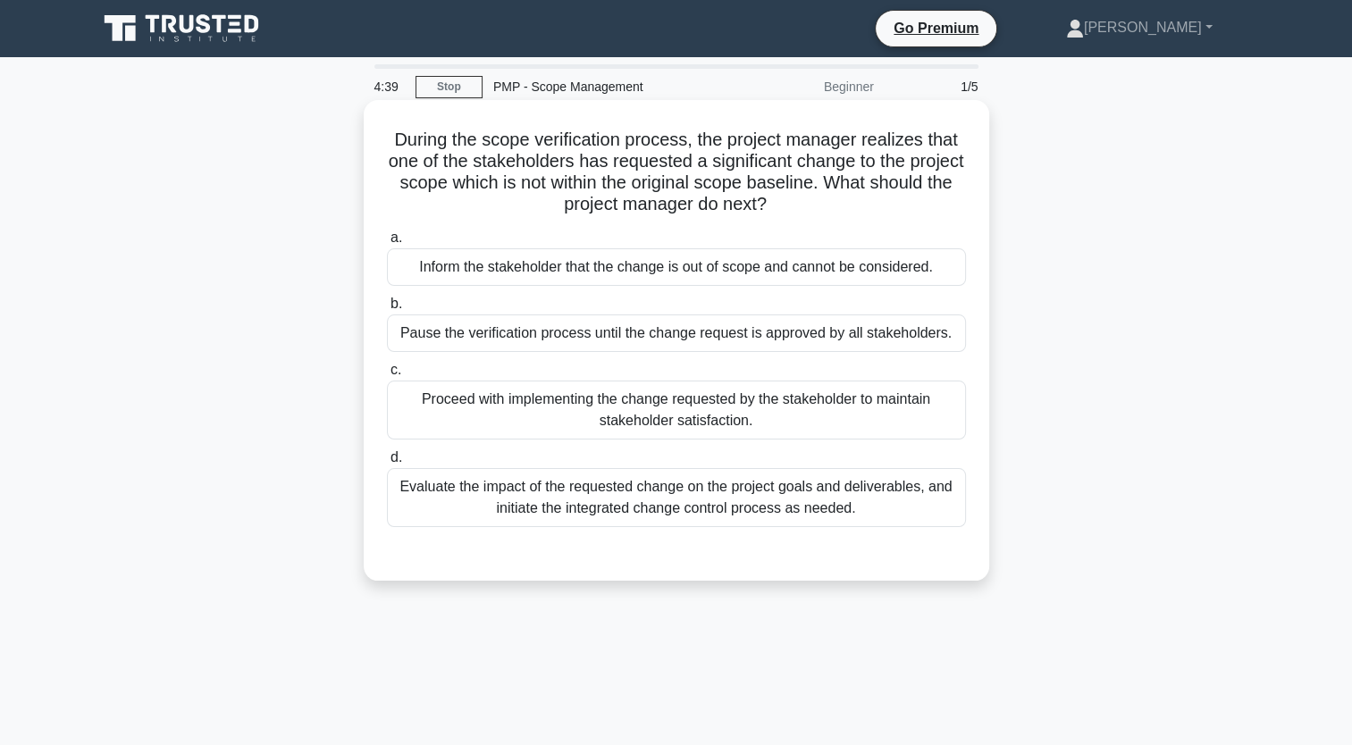
click at [706, 499] on div "Evaluate the impact of the requested change on the project goals and deliverabl…" at bounding box center [676, 497] width 579 height 59
click at [387, 464] on input "d. Evaluate the impact of the requested change on the project goals and deliver…" at bounding box center [387, 458] width 0 height 12
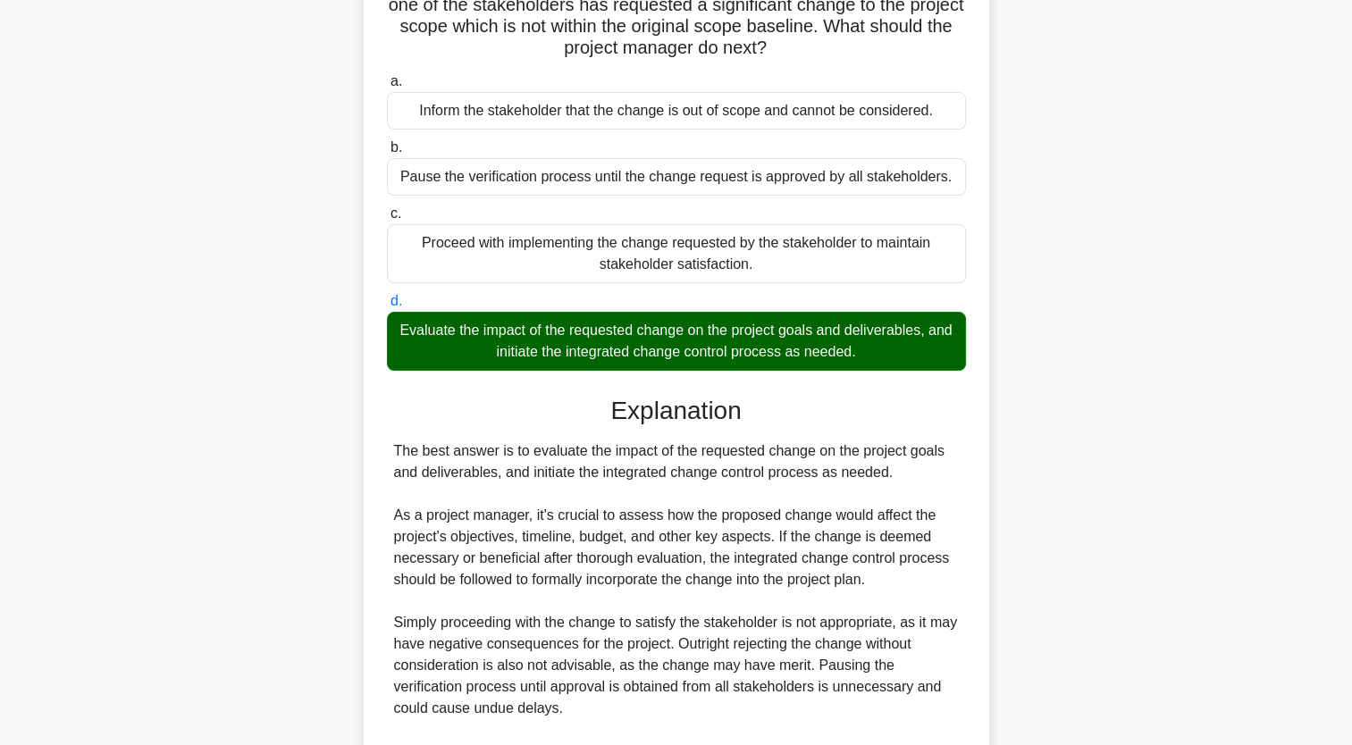
scroll to position [376, 0]
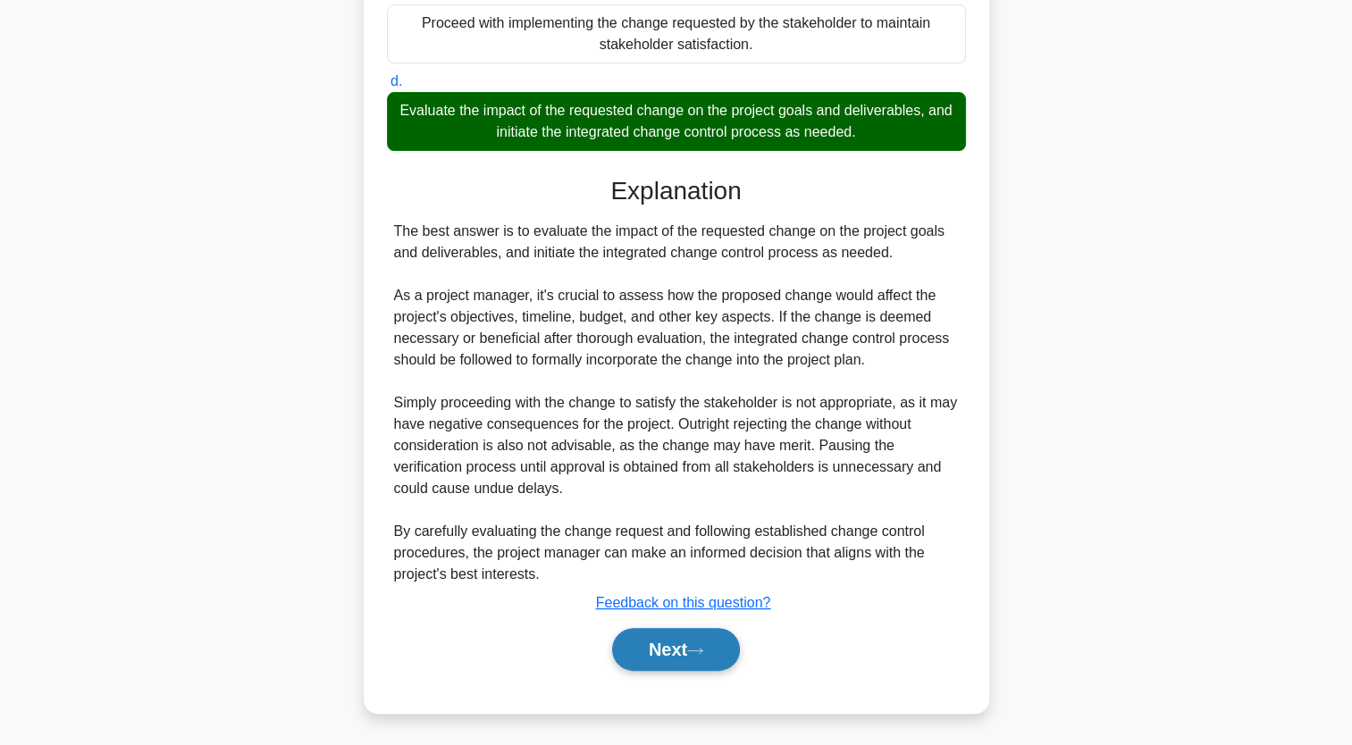
click at [651, 654] on button "Next" at bounding box center [676, 649] width 128 height 43
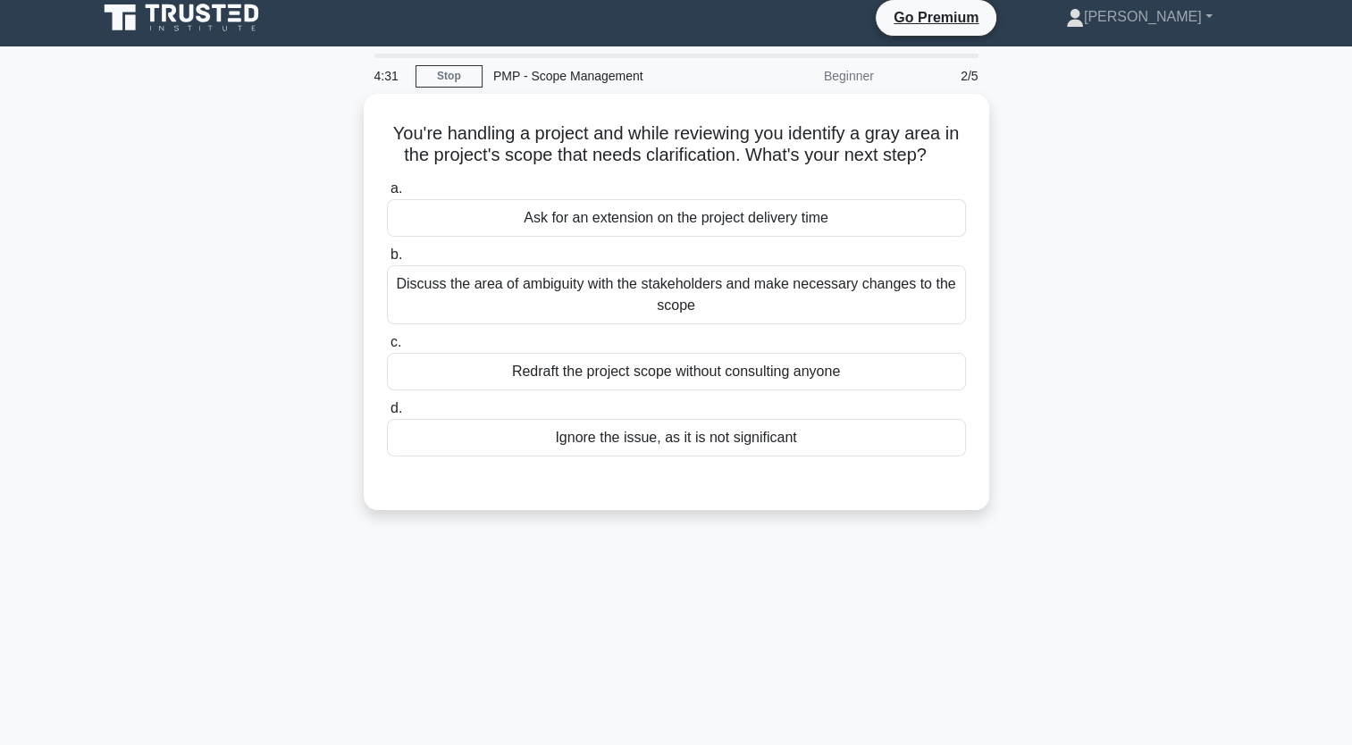
scroll to position [0, 0]
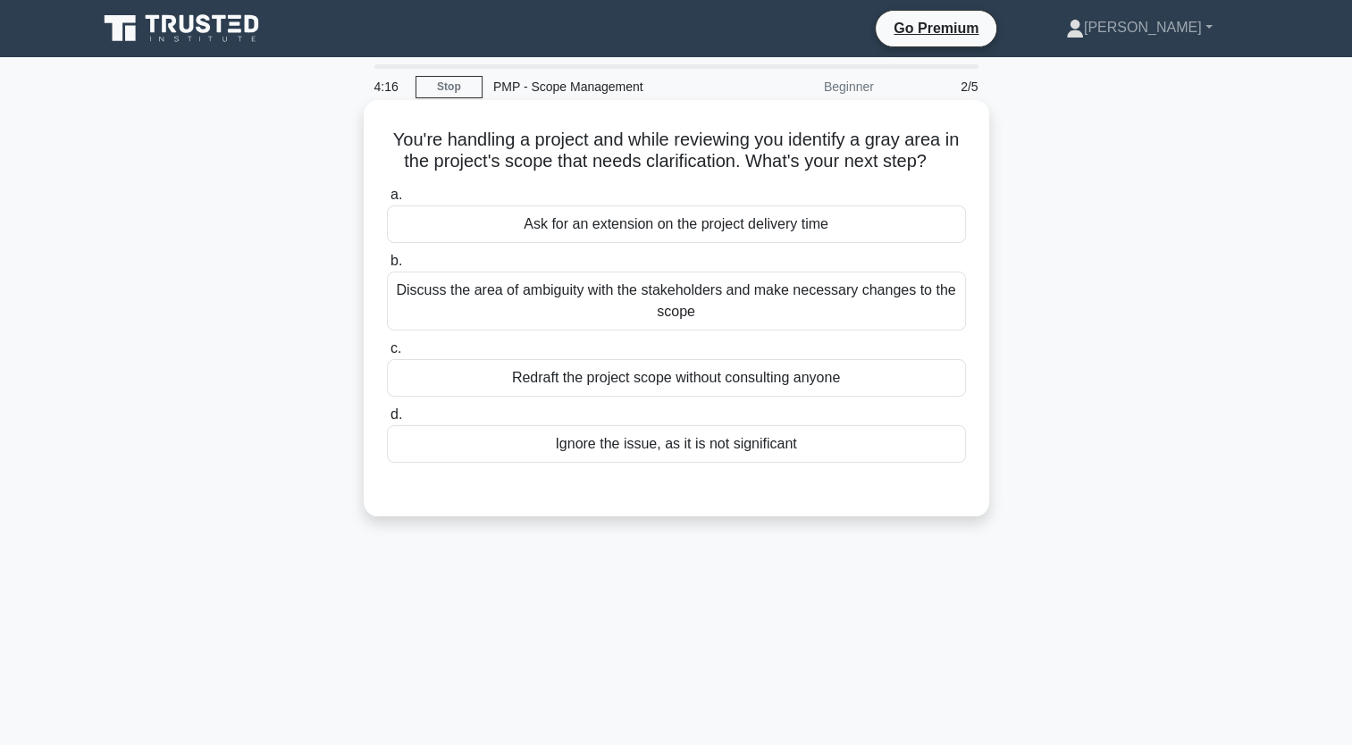
click at [620, 295] on div "Discuss the area of ambiguity with the stakeholders and make necessary changes …" at bounding box center [676, 301] width 579 height 59
click at [387, 267] on input "b. Discuss the area of ambiguity with the stakeholders and make necessary chang…" at bounding box center [387, 262] width 0 height 12
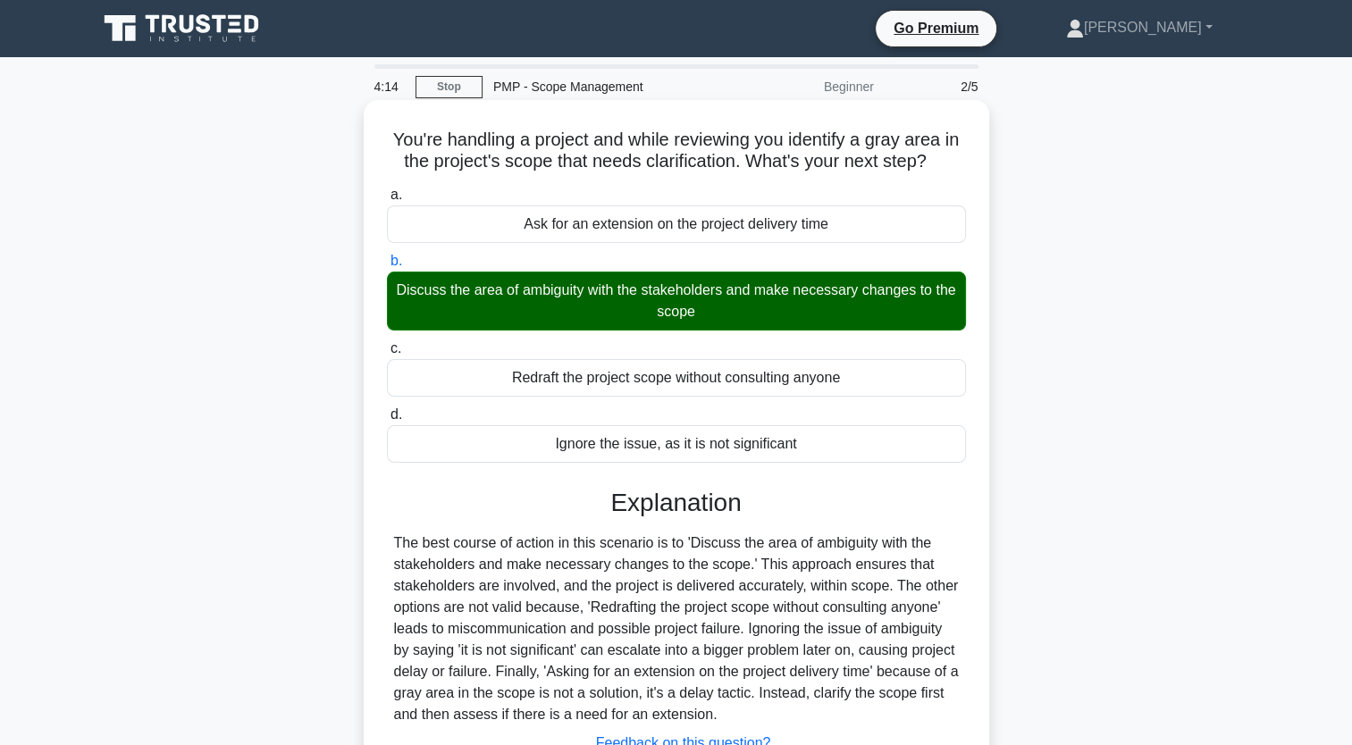
scroll to position [220, 0]
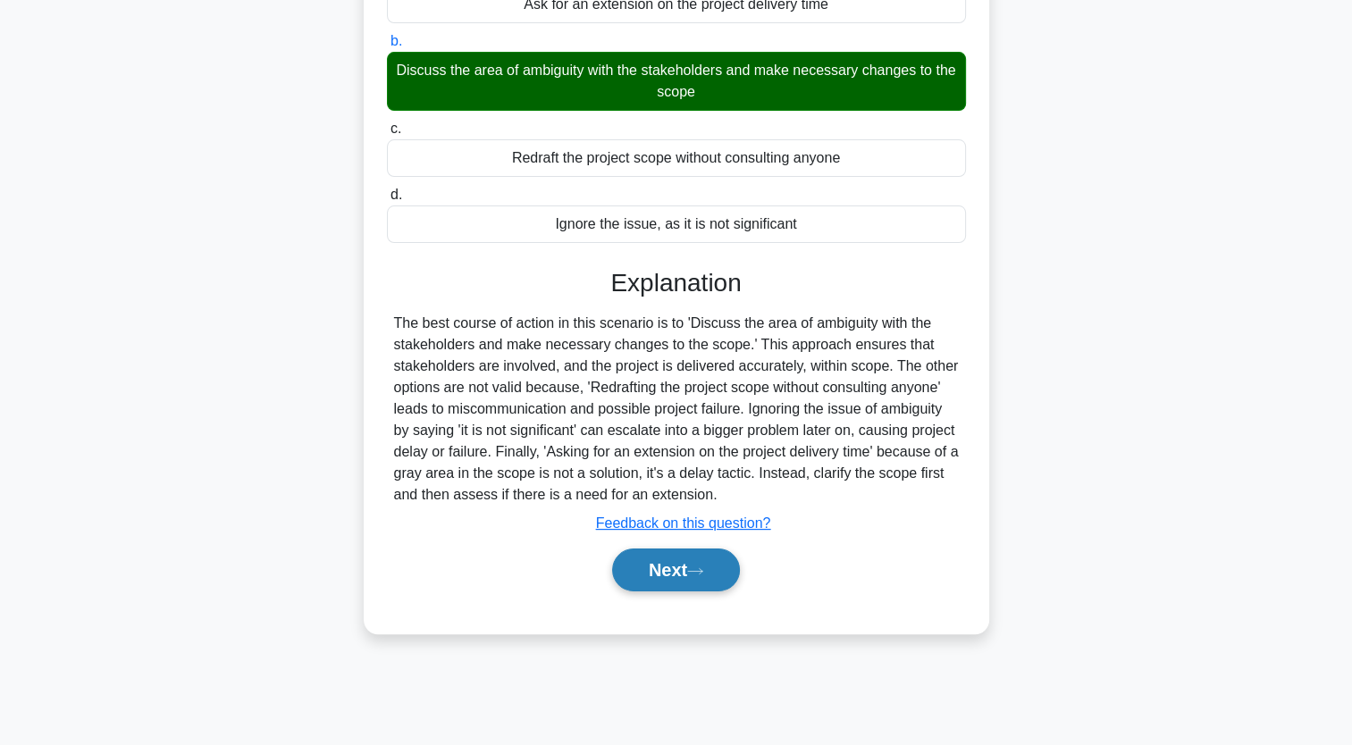
click at [680, 556] on button "Next" at bounding box center [676, 570] width 128 height 43
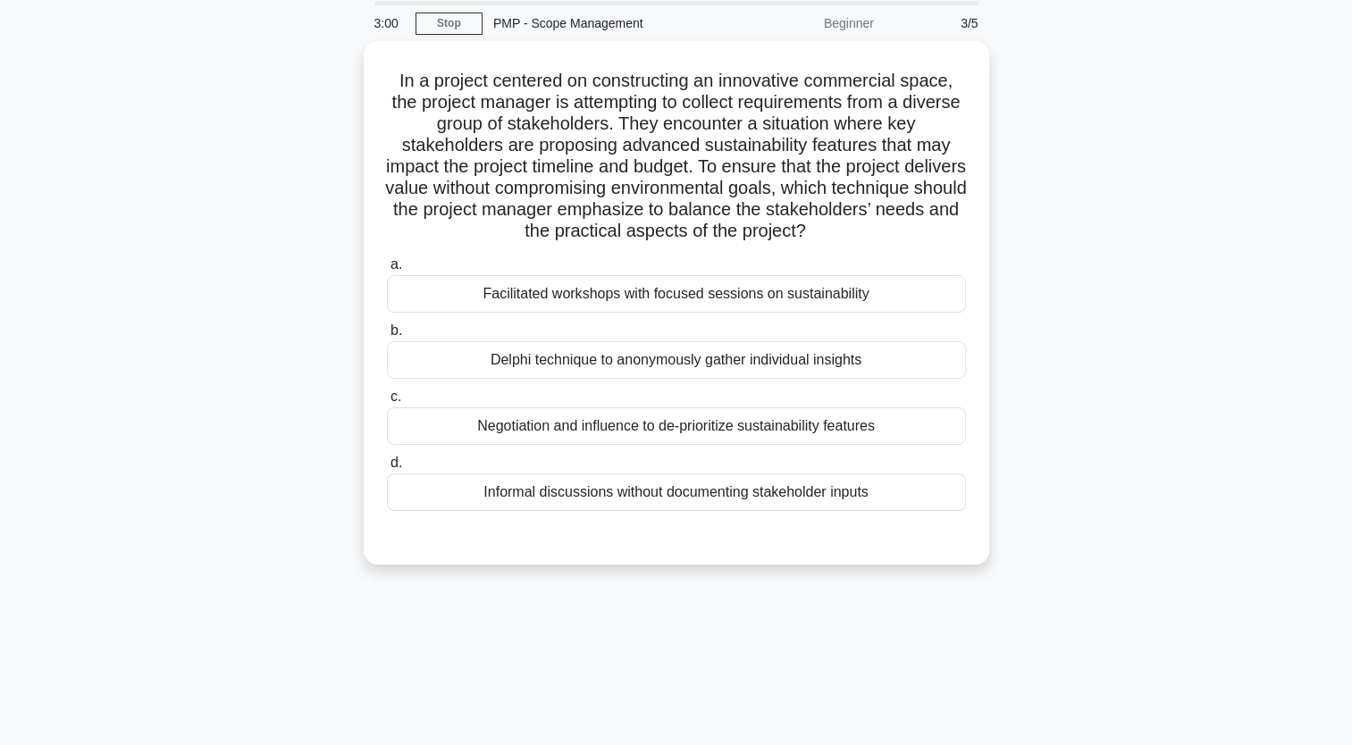
scroll to position [63, 0]
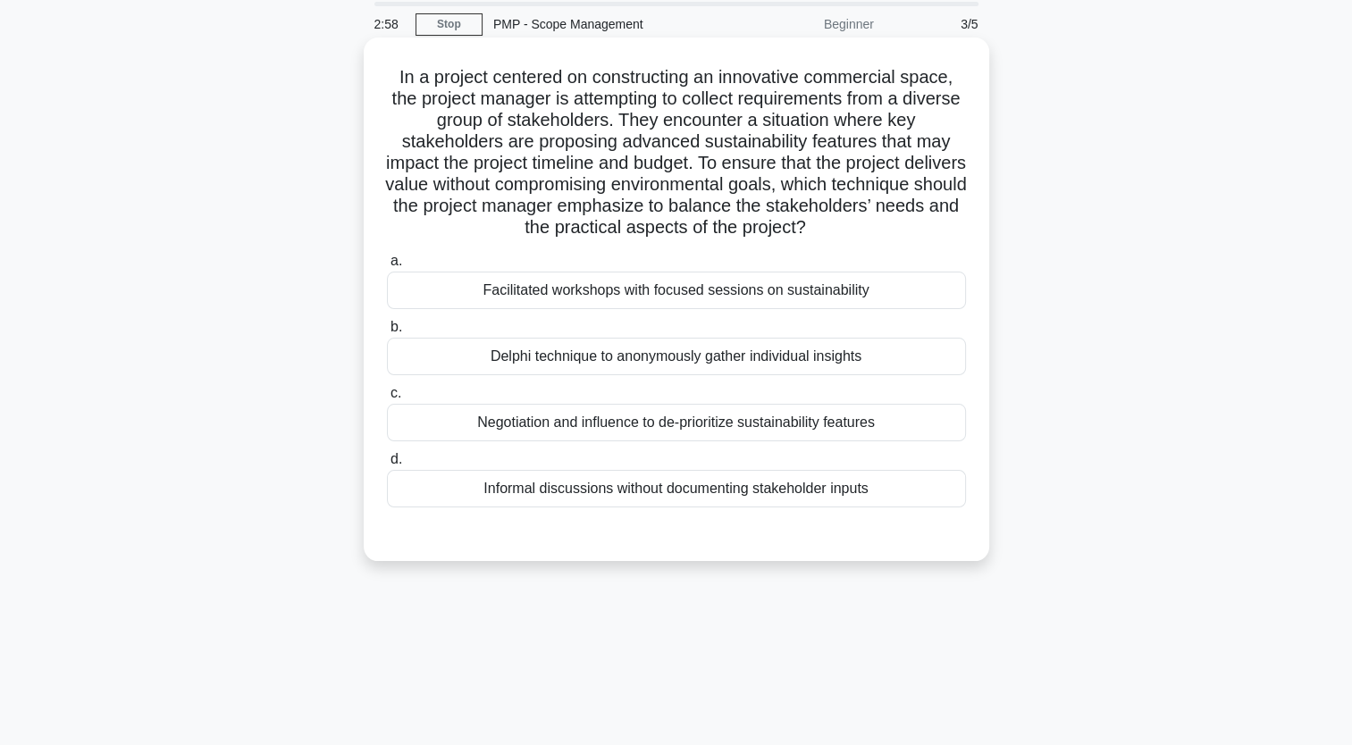
click at [769, 297] on div "Facilitated workshops with focused sessions on sustainability" at bounding box center [676, 291] width 579 height 38
click at [387, 267] on input "a. Facilitated workshops with focused sessions on sustainability" at bounding box center [387, 262] width 0 height 12
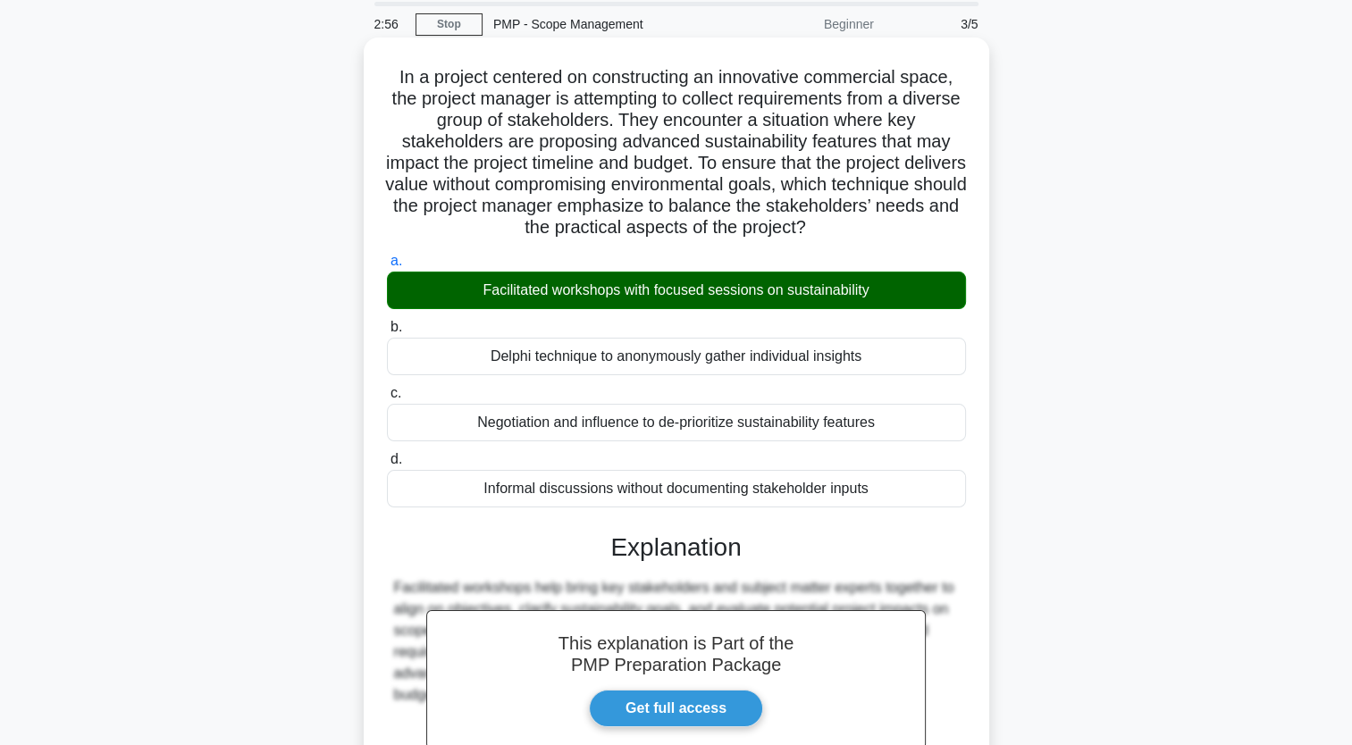
scroll to position [269, 0]
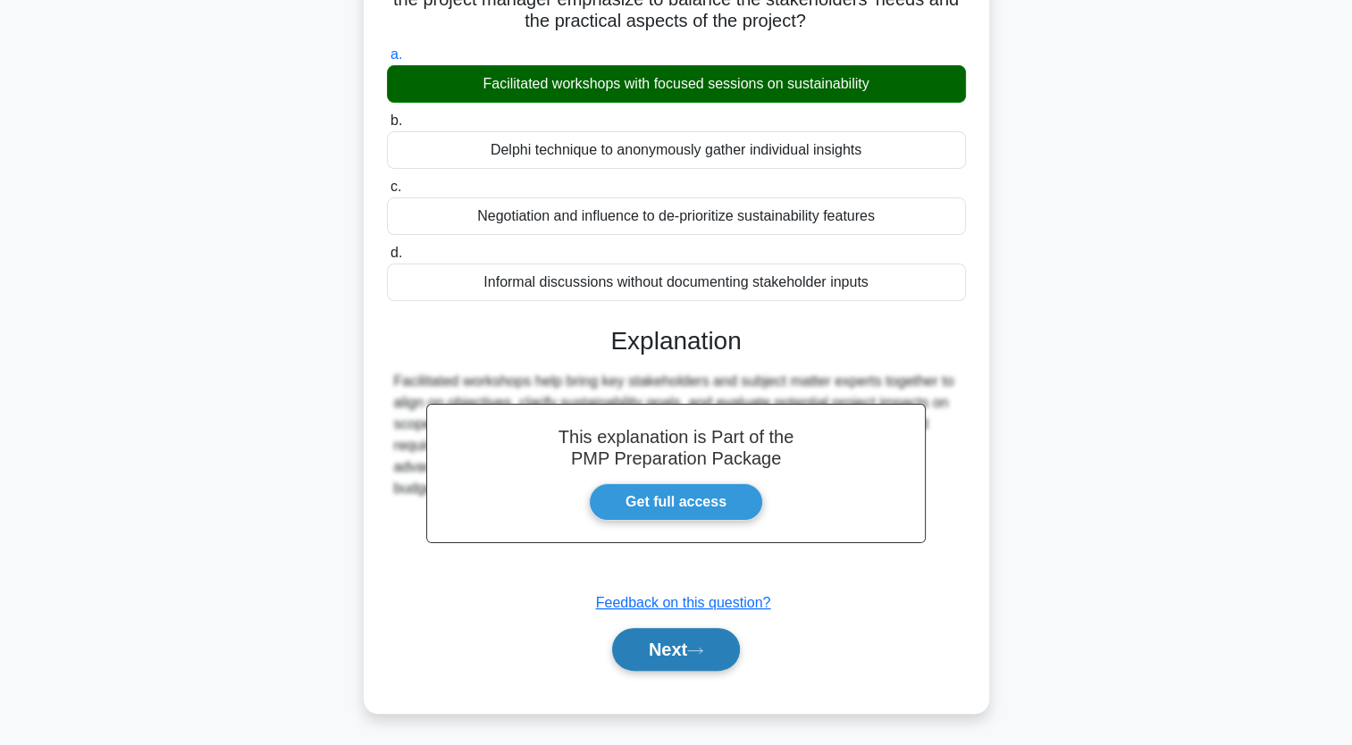
click at [634, 652] on button "Next" at bounding box center [676, 649] width 128 height 43
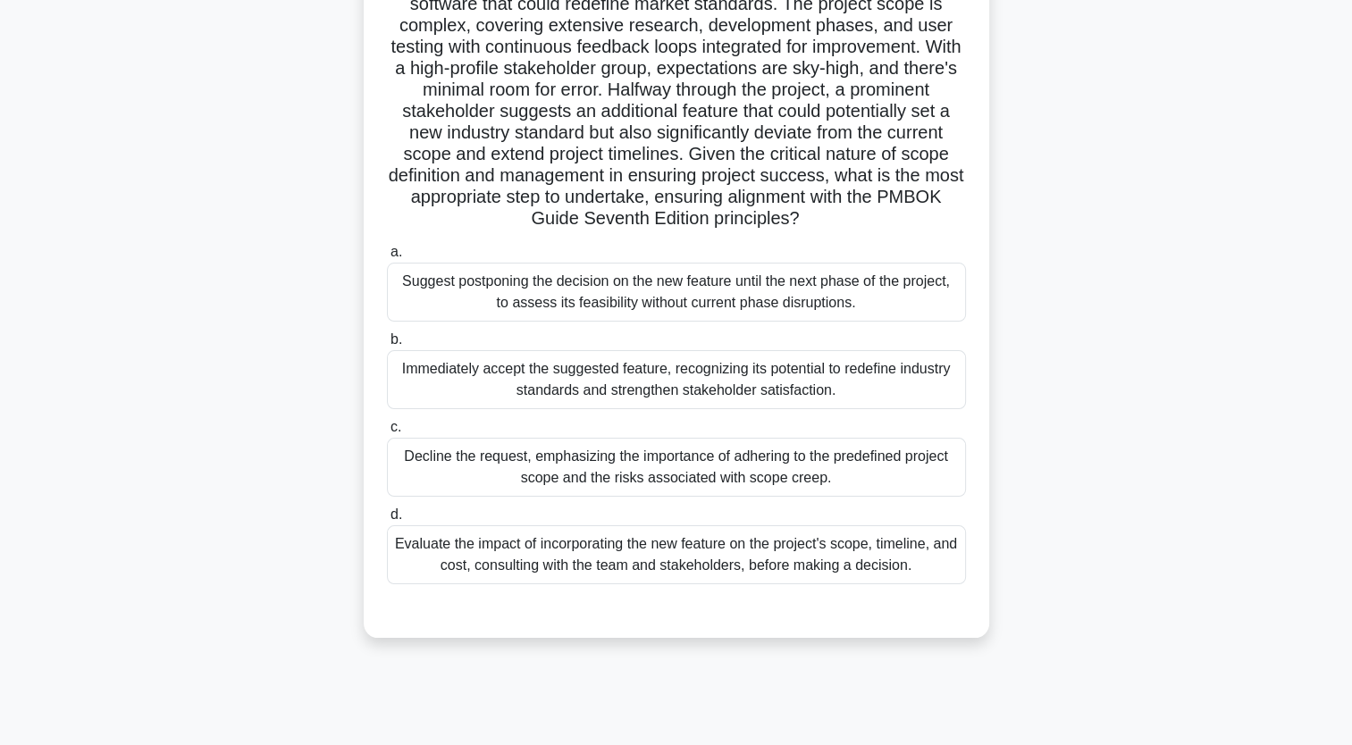
scroll to position [220, 0]
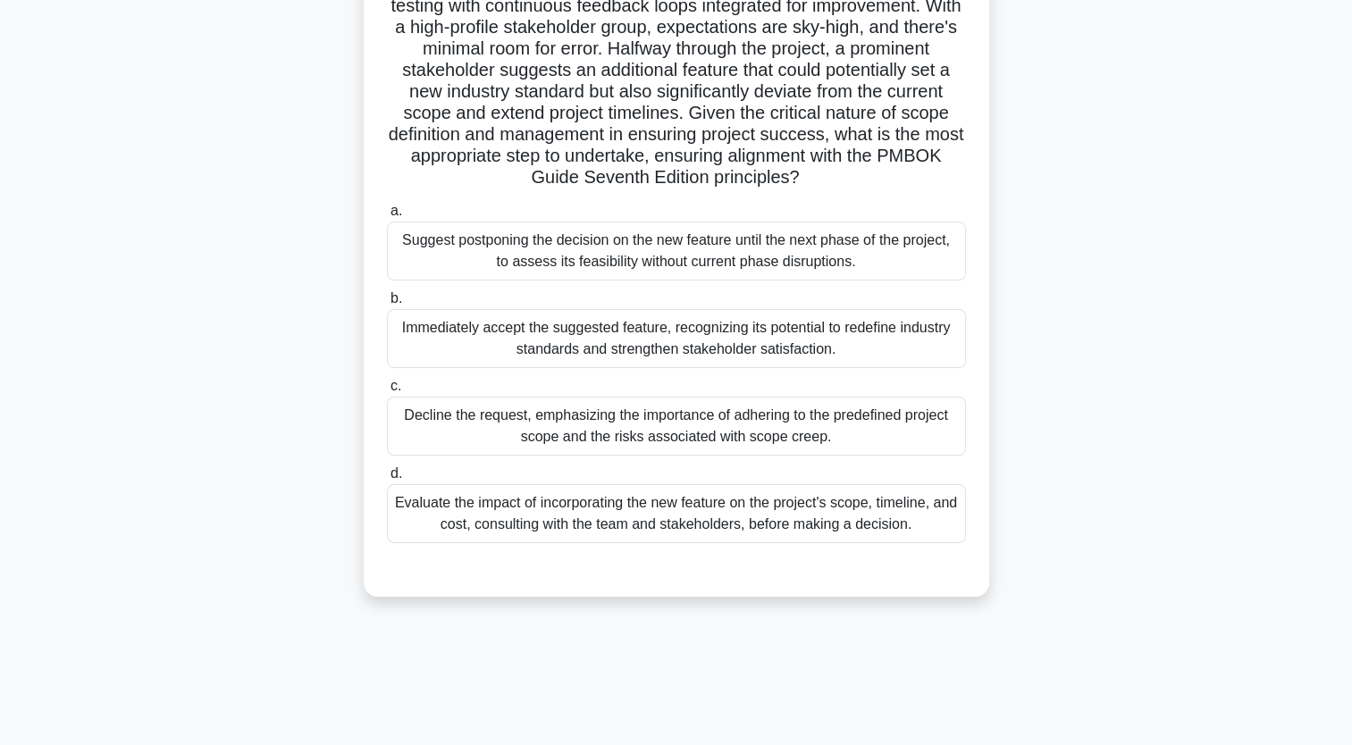
click at [852, 527] on div "Evaluate the impact of incorporating the new feature on the project's scope, ti…" at bounding box center [676, 513] width 579 height 59
click at [387, 480] on input "d. Evaluate the impact of incorporating the new feature on the project's scope,…" at bounding box center [387, 474] width 0 height 12
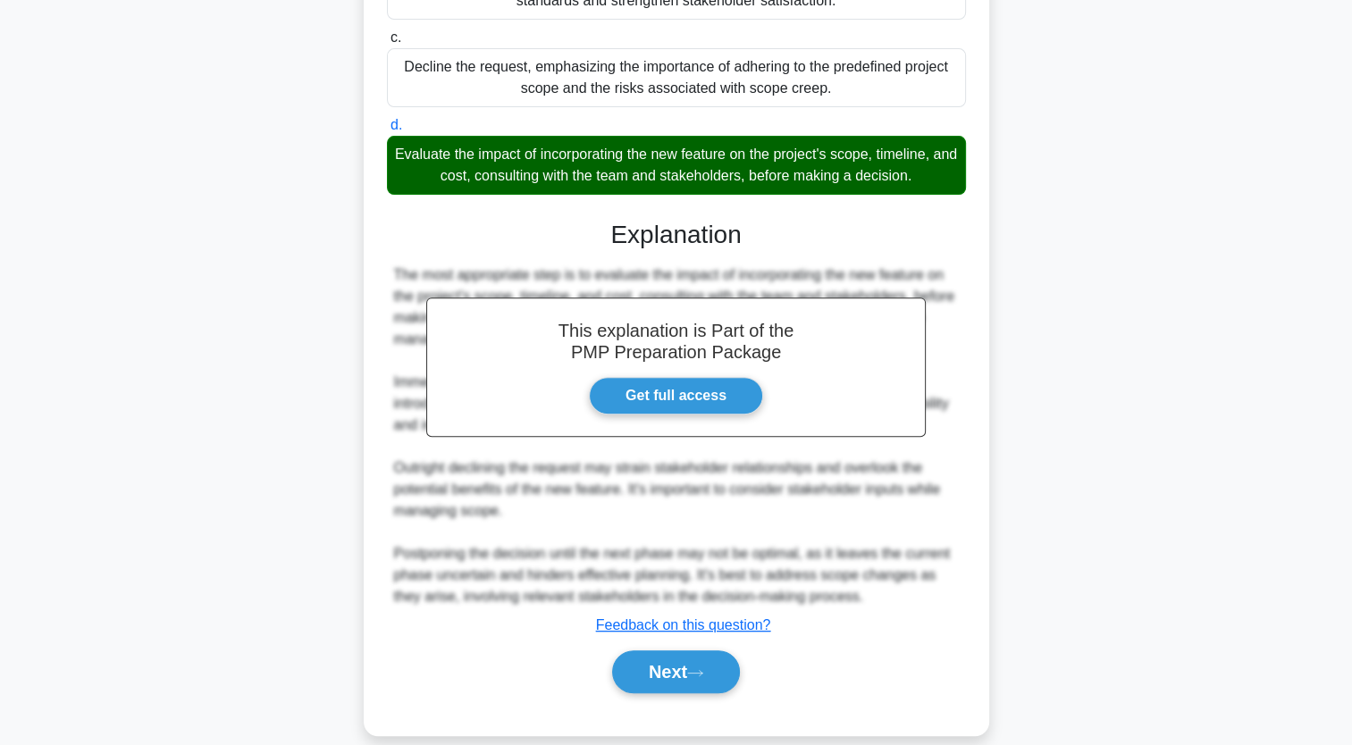
scroll to position [591, 0]
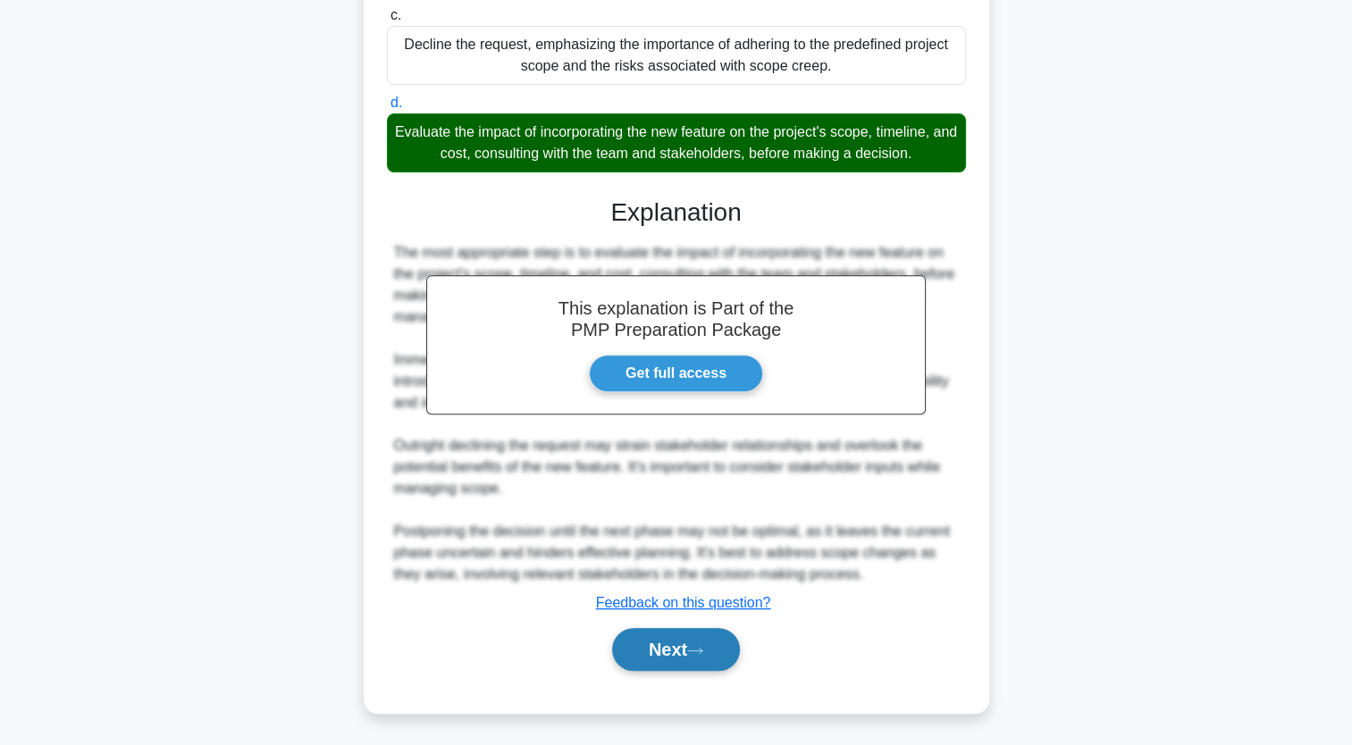
click at [689, 656] on button "Next" at bounding box center [676, 649] width 128 height 43
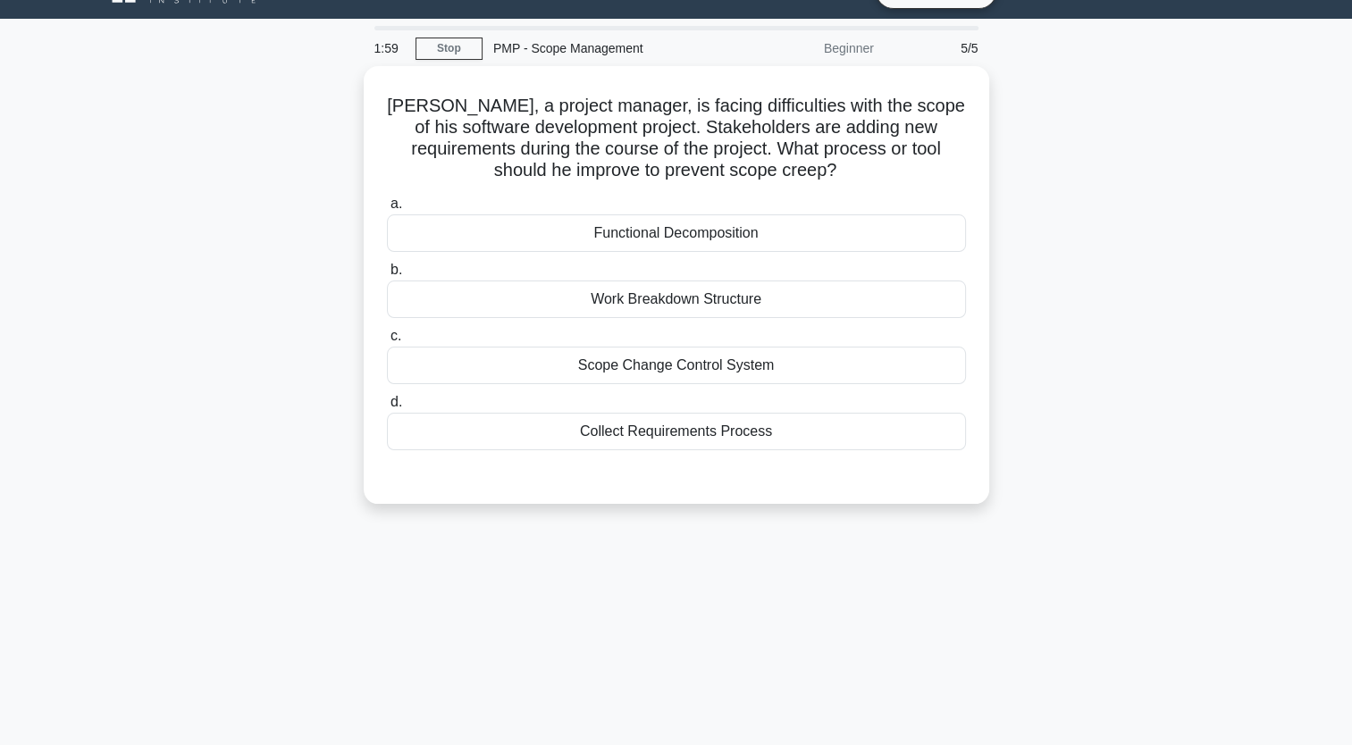
scroll to position [4, 0]
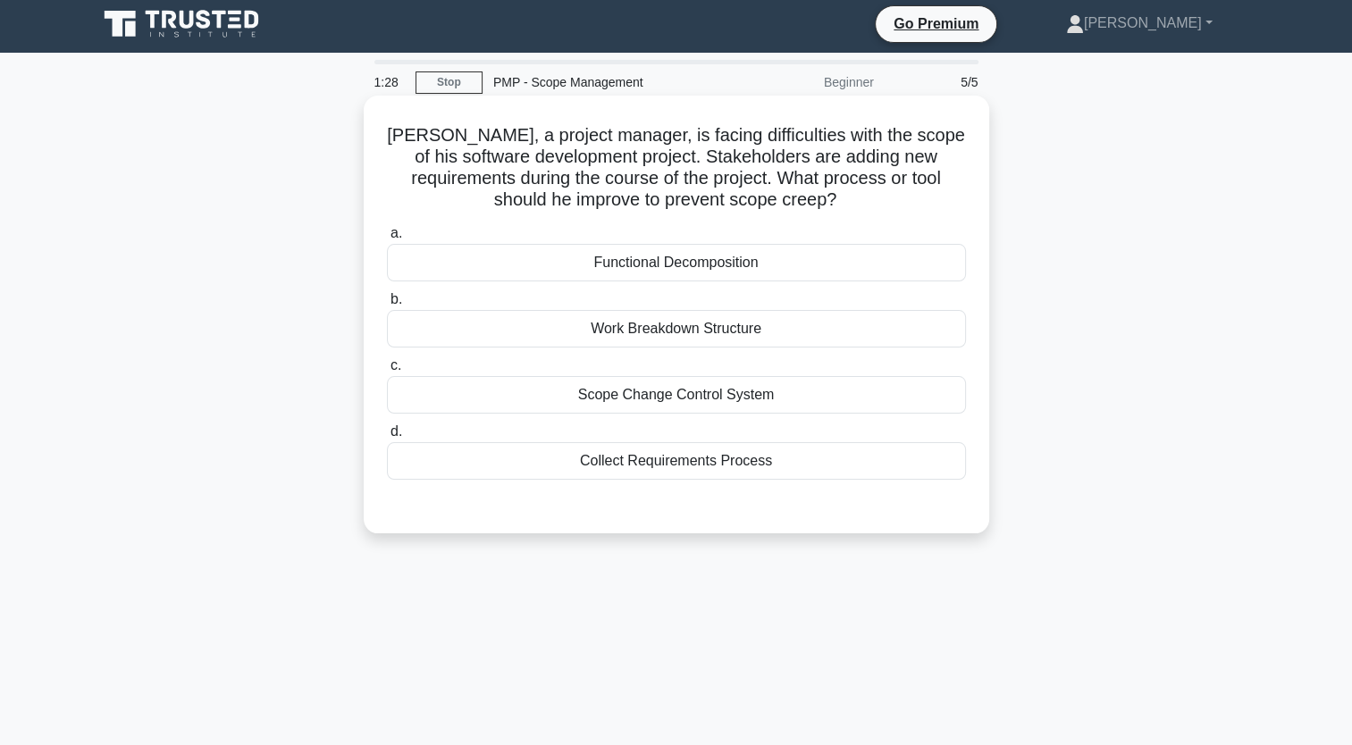
click at [765, 399] on div "Scope Change Control System" at bounding box center [676, 395] width 579 height 38
click at [387, 372] on input "c. Scope Change Control System" at bounding box center [387, 366] width 0 height 12
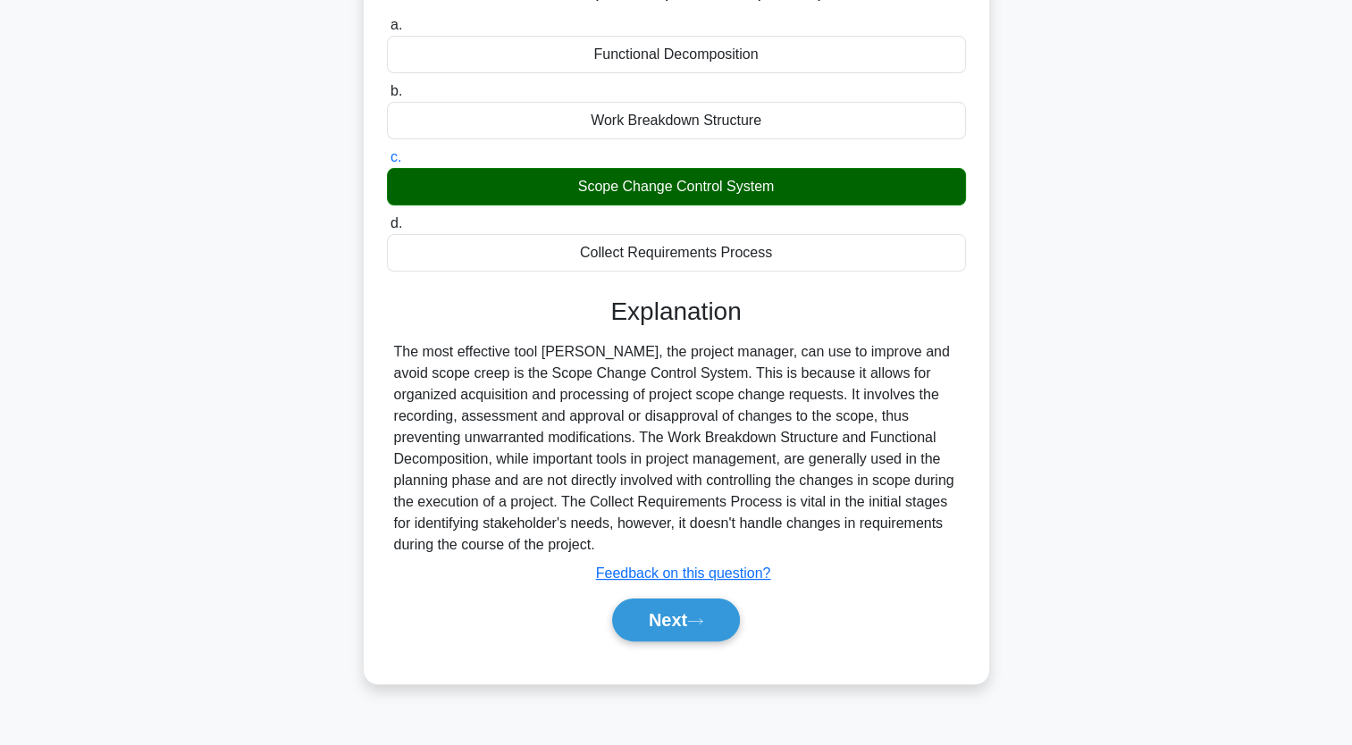
scroll to position [212, 0]
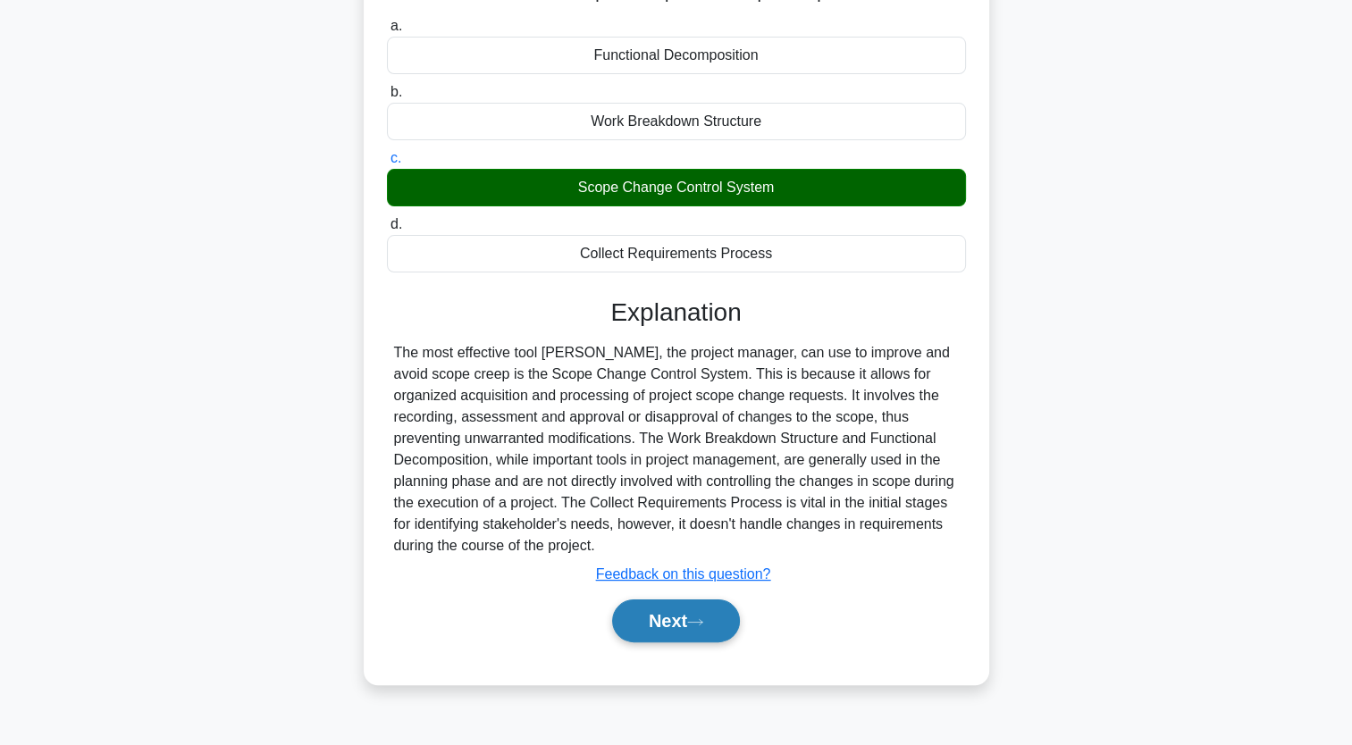
click at [661, 625] on button "Next" at bounding box center [676, 621] width 128 height 43
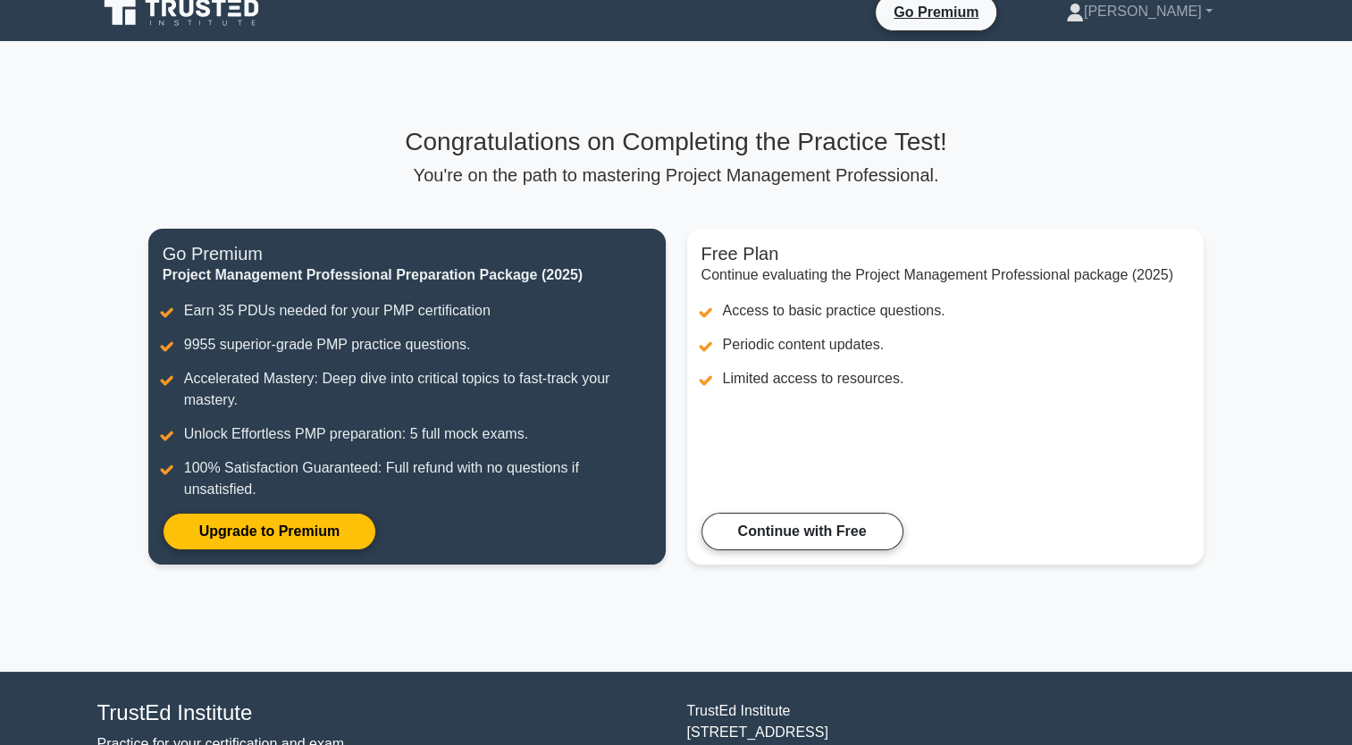
scroll to position [139, 0]
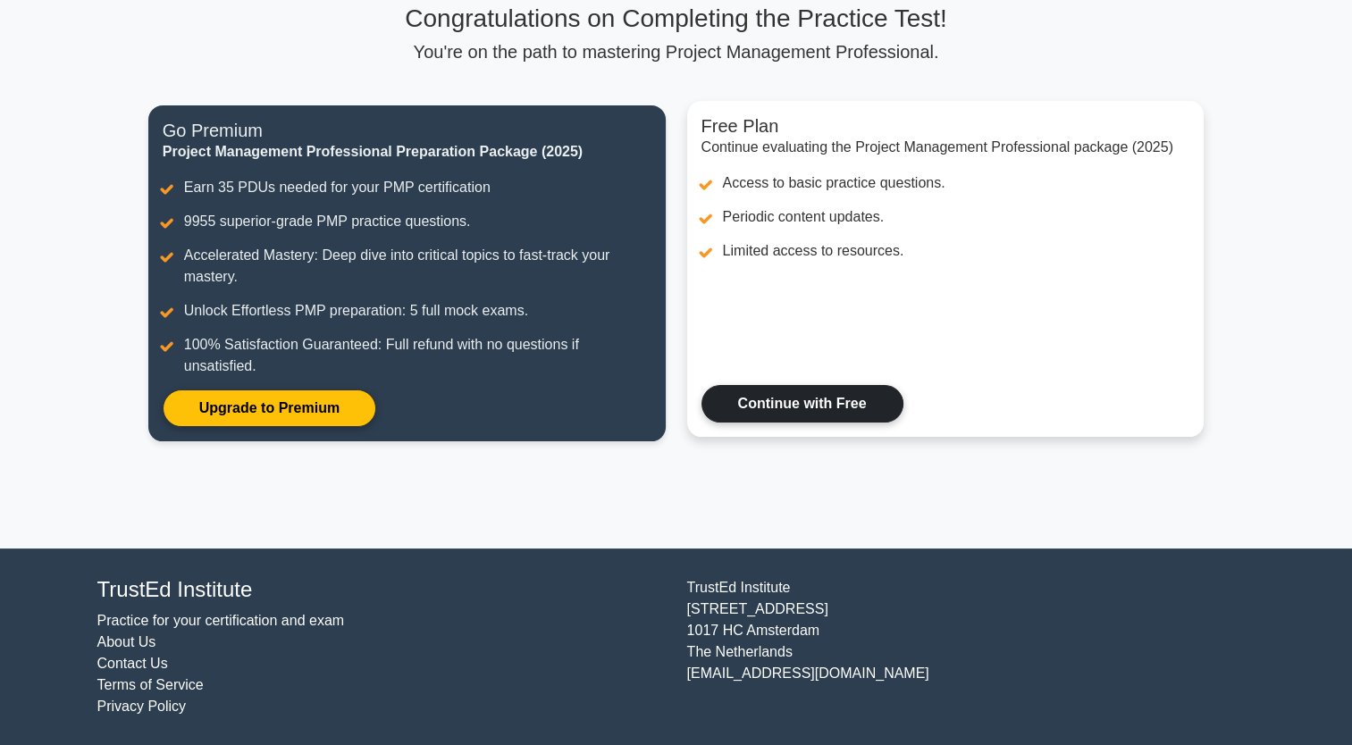
click at [829, 401] on link "Continue with Free" at bounding box center [803, 404] width 202 height 38
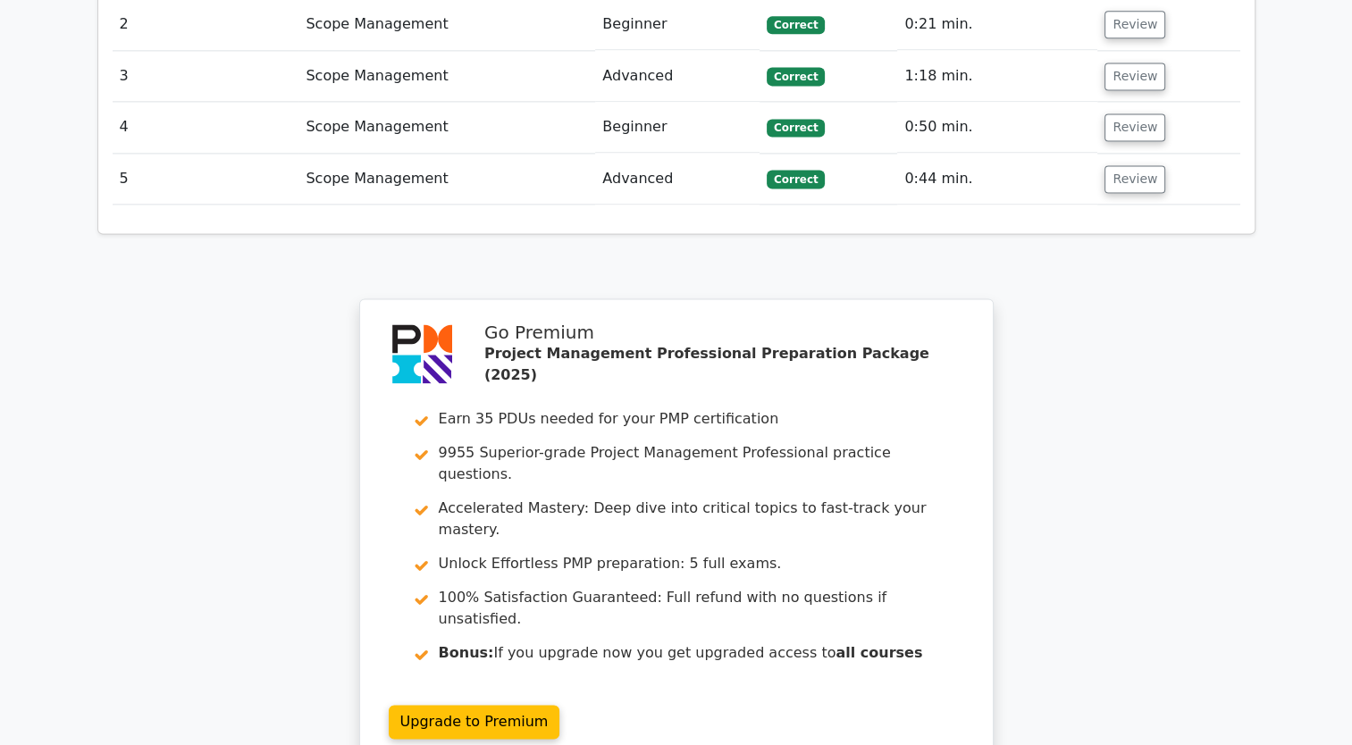
scroll to position [2653, 0]
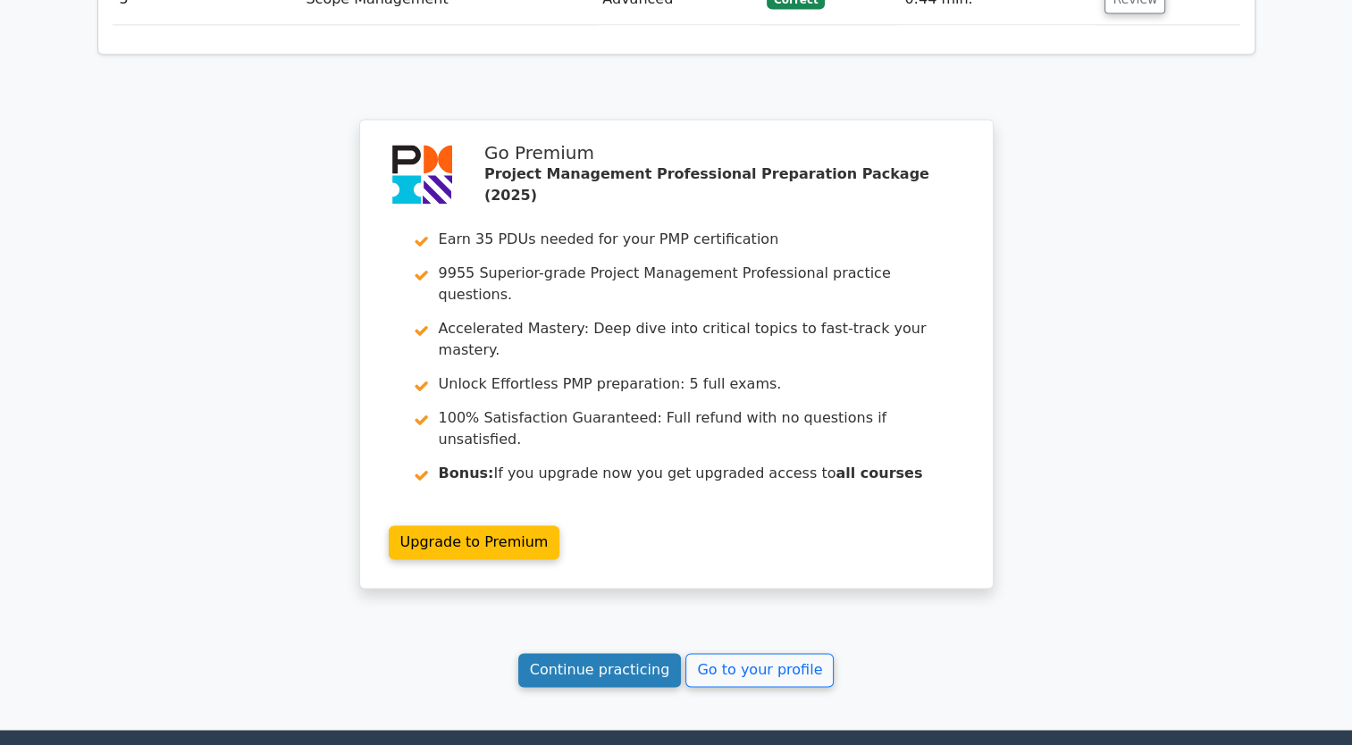
click at [607, 653] on link "Continue practicing" at bounding box center [600, 670] width 164 height 34
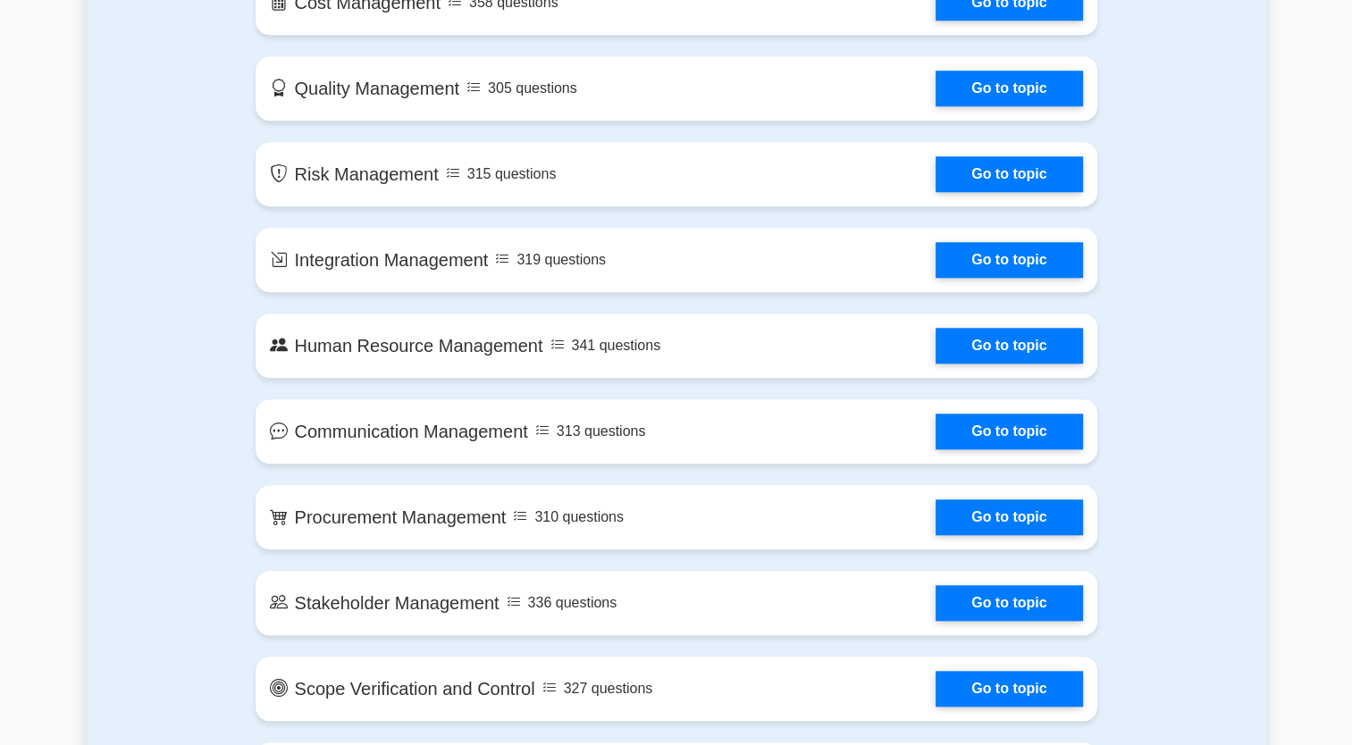
scroll to position [1379, 0]
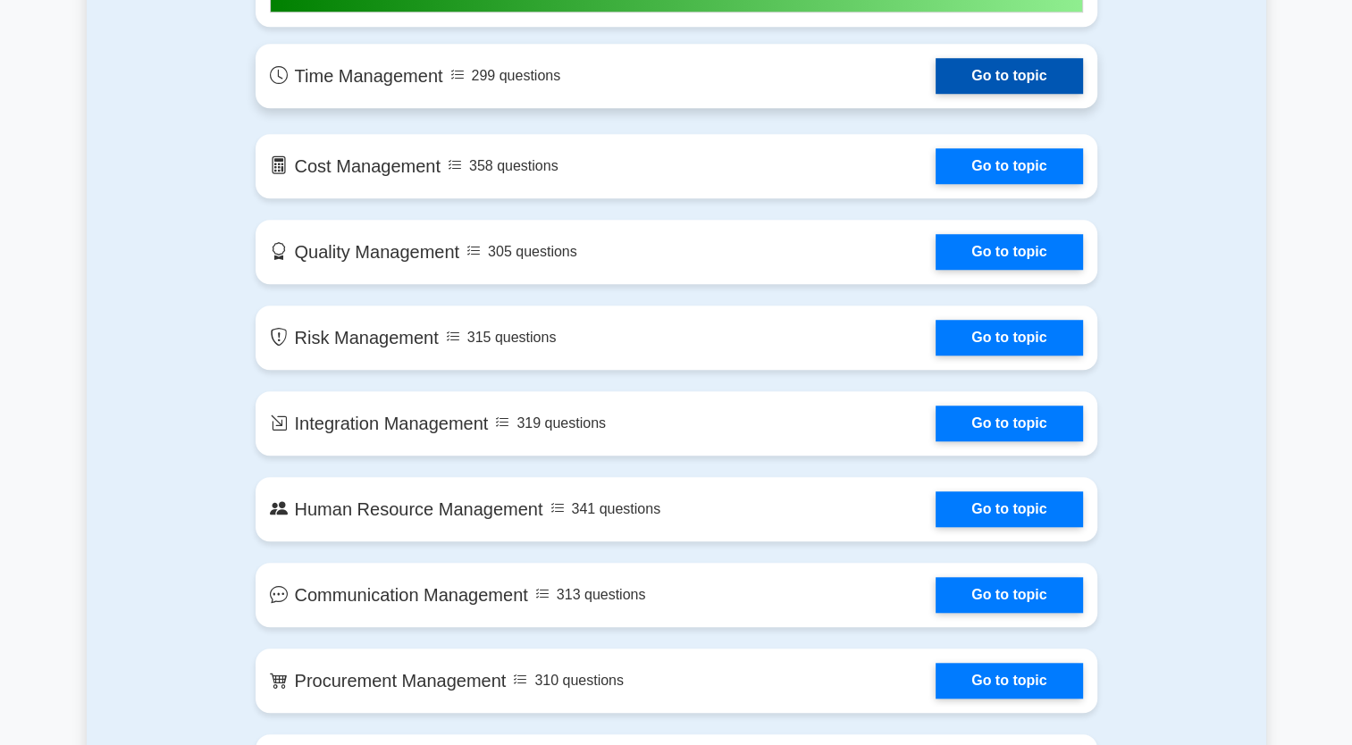
click at [936, 84] on link "Go to topic" at bounding box center [1009, 76] width 147 height 36
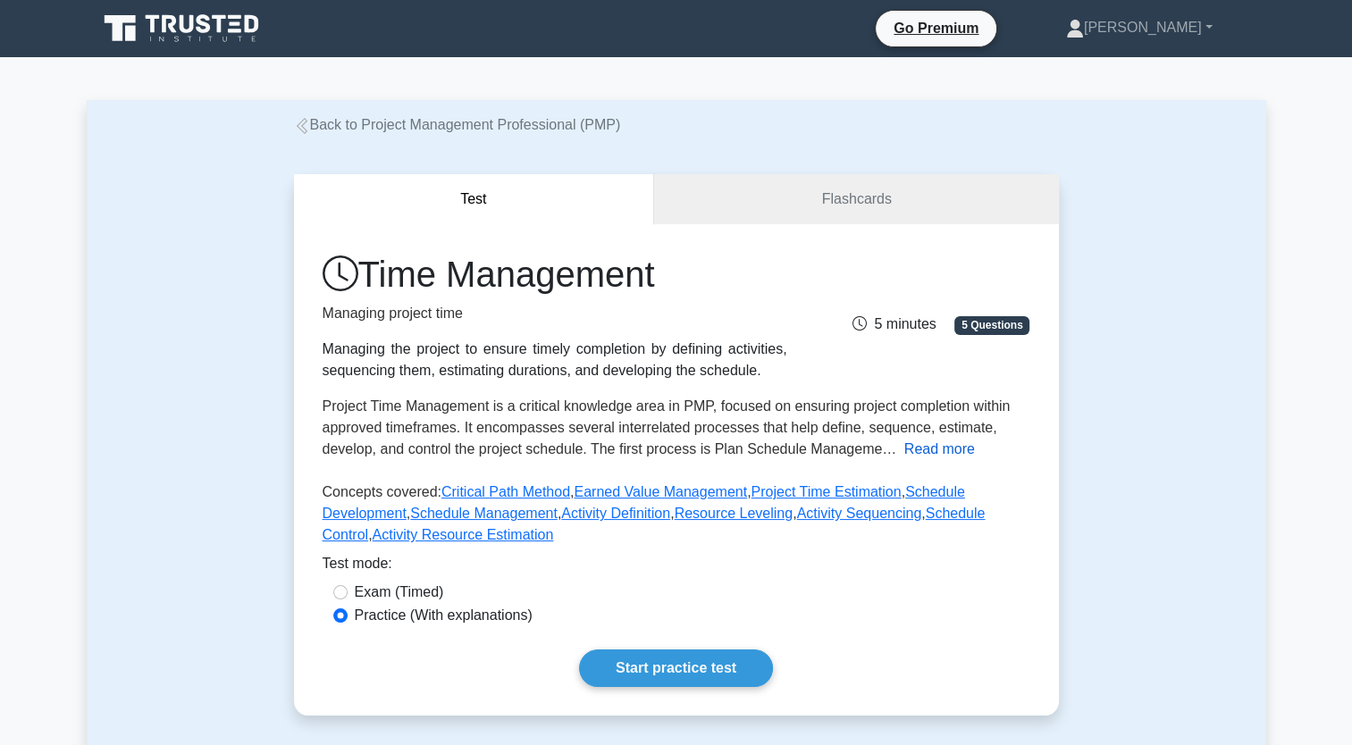
click at [938, 455] on button "Read more" at bounding box center [940, 449] width 71 height 21
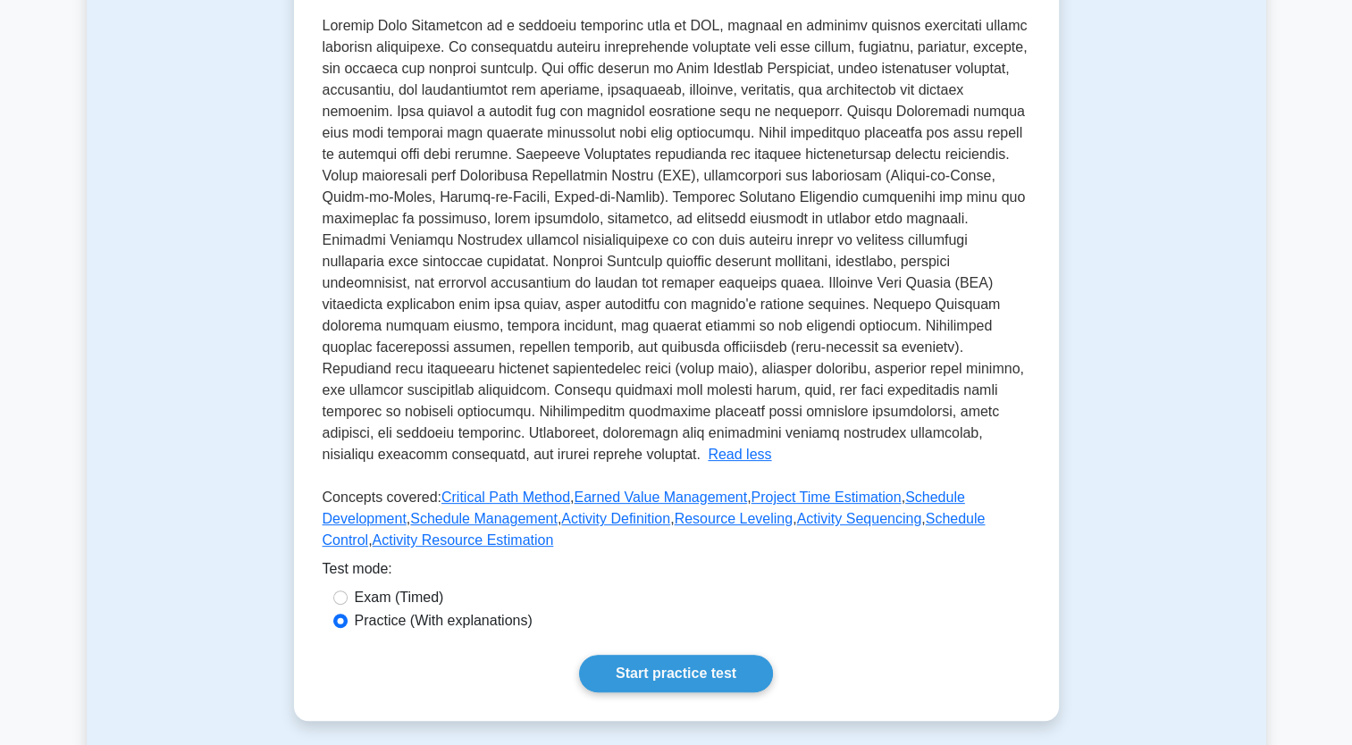
scroll to position [476, 0]
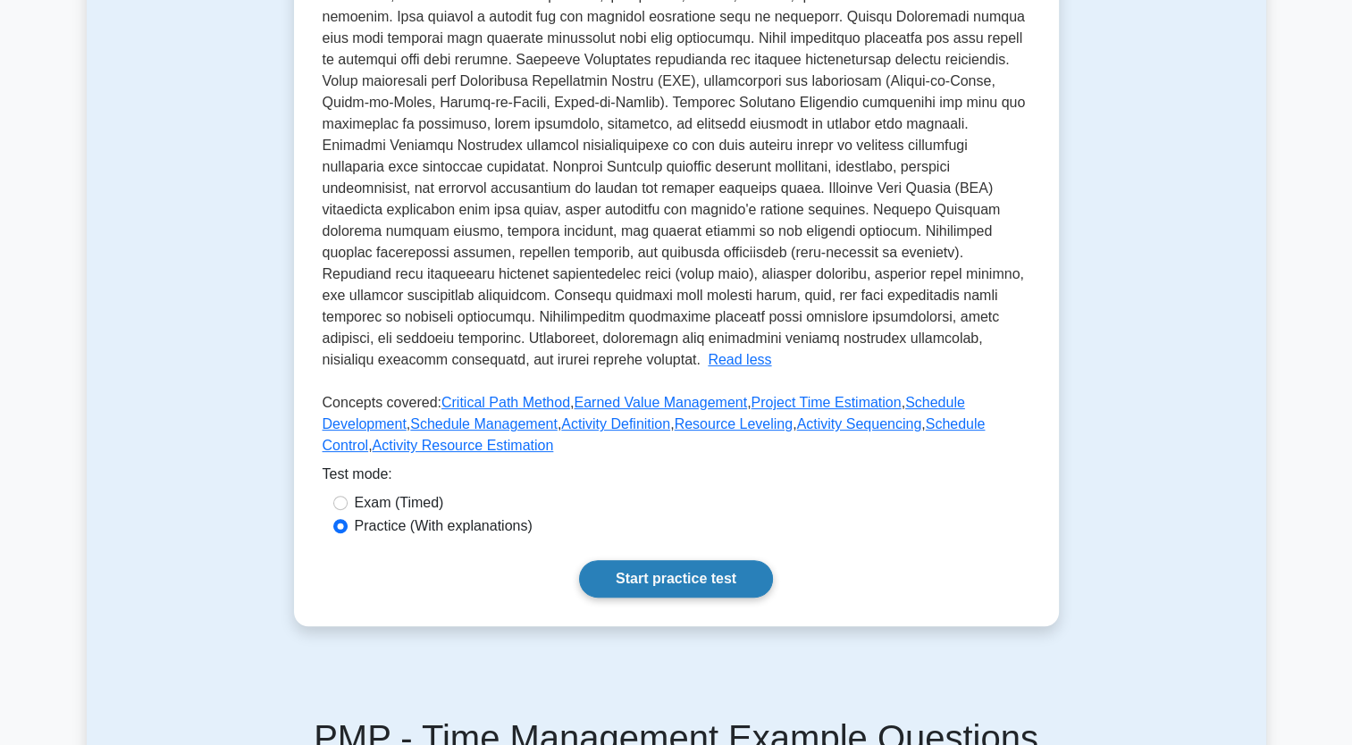
click at [668, 581] on link "Start practice test" at bounding box center [676, 579] width 194 height 38
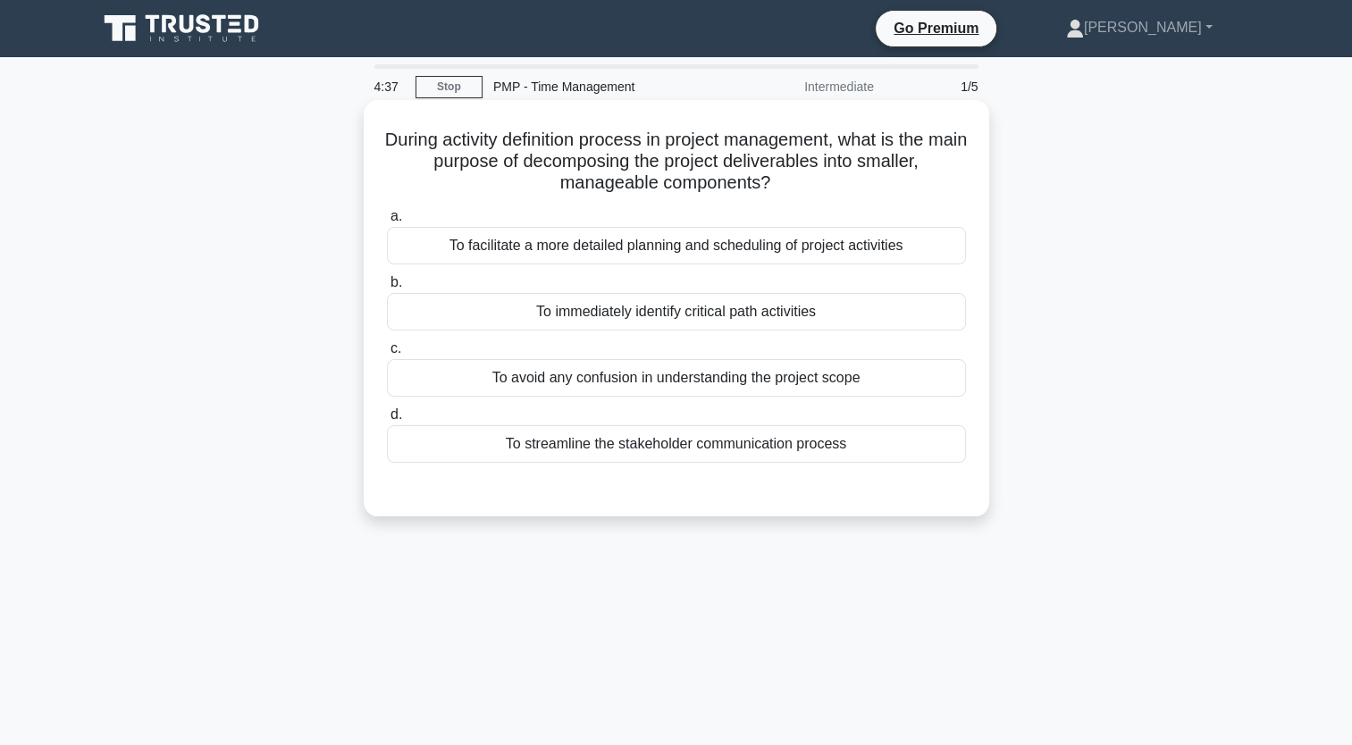
click at [783, 251] on div "To facilitate a more detailed planning and scheduling of project activities" at bounding box center [676, 246] width 579 height 38
click at [387, 223] on input "a. To facilitate a more detailed planning and scheduling of project activities" at bounding box center [387, 217] width 0 height 12
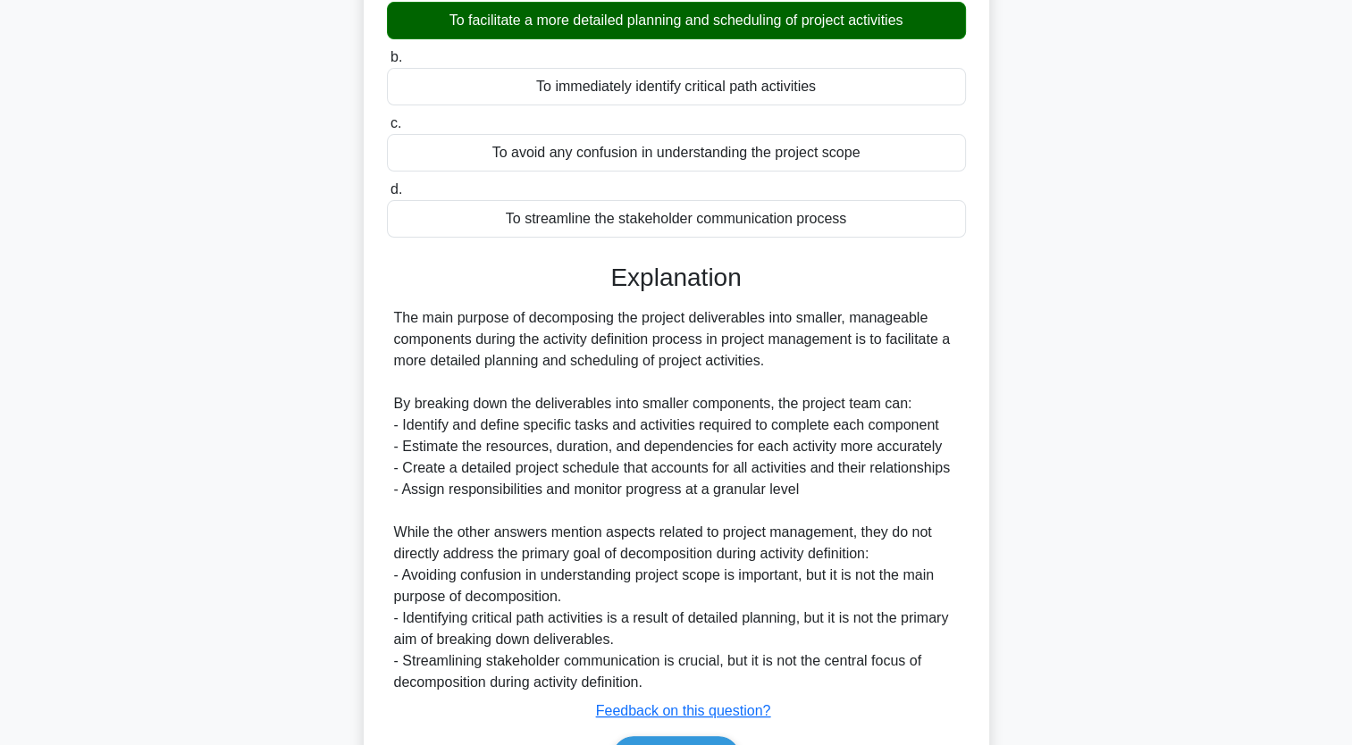
scroll to position [333, 0]
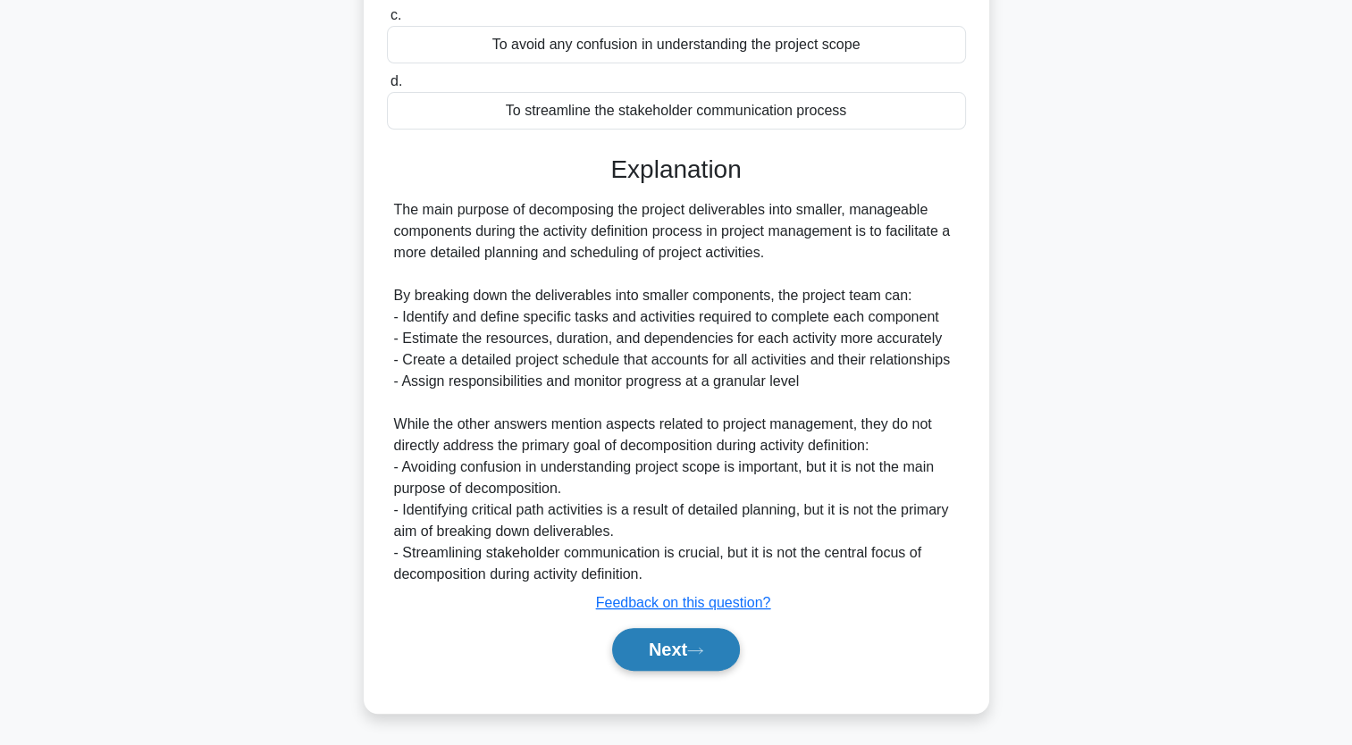
click at [686, 649] on button "Next" at bounding box center [676, 649] width 128 height 43
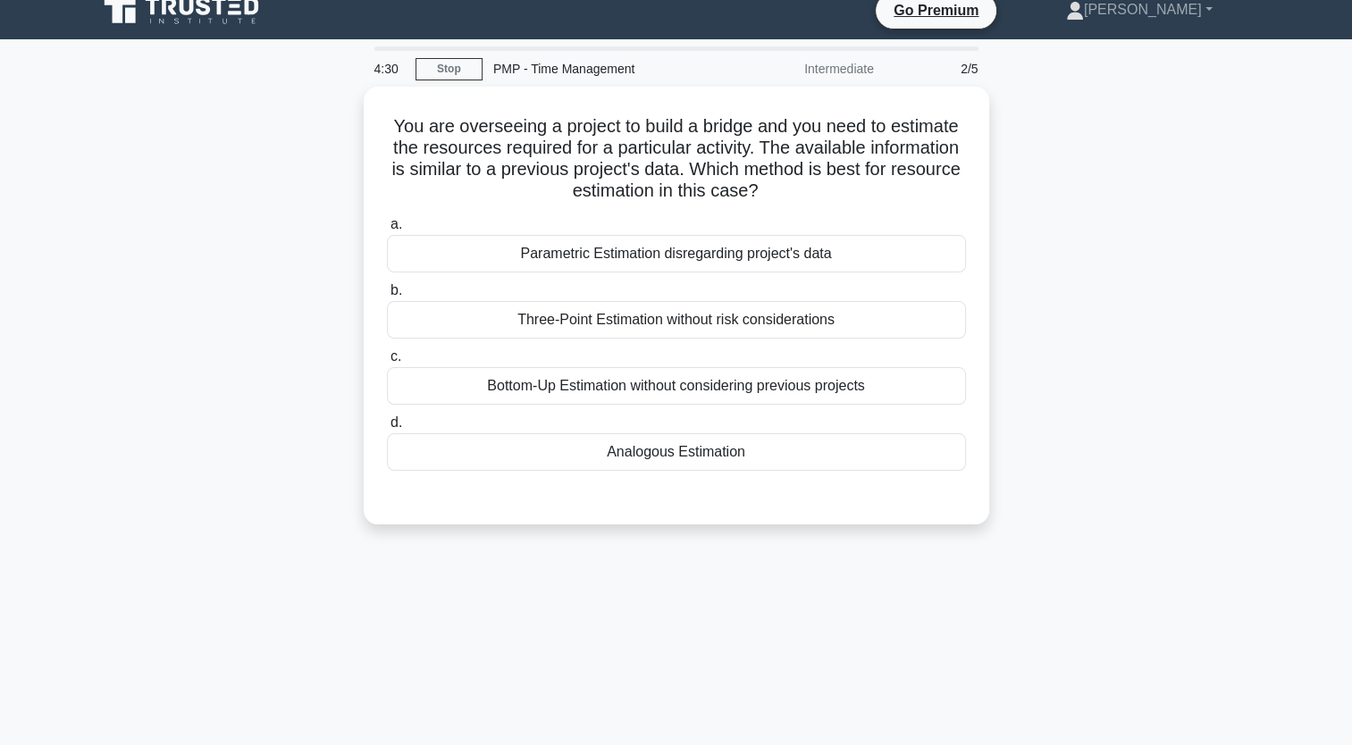
scroll to position [19, 0]
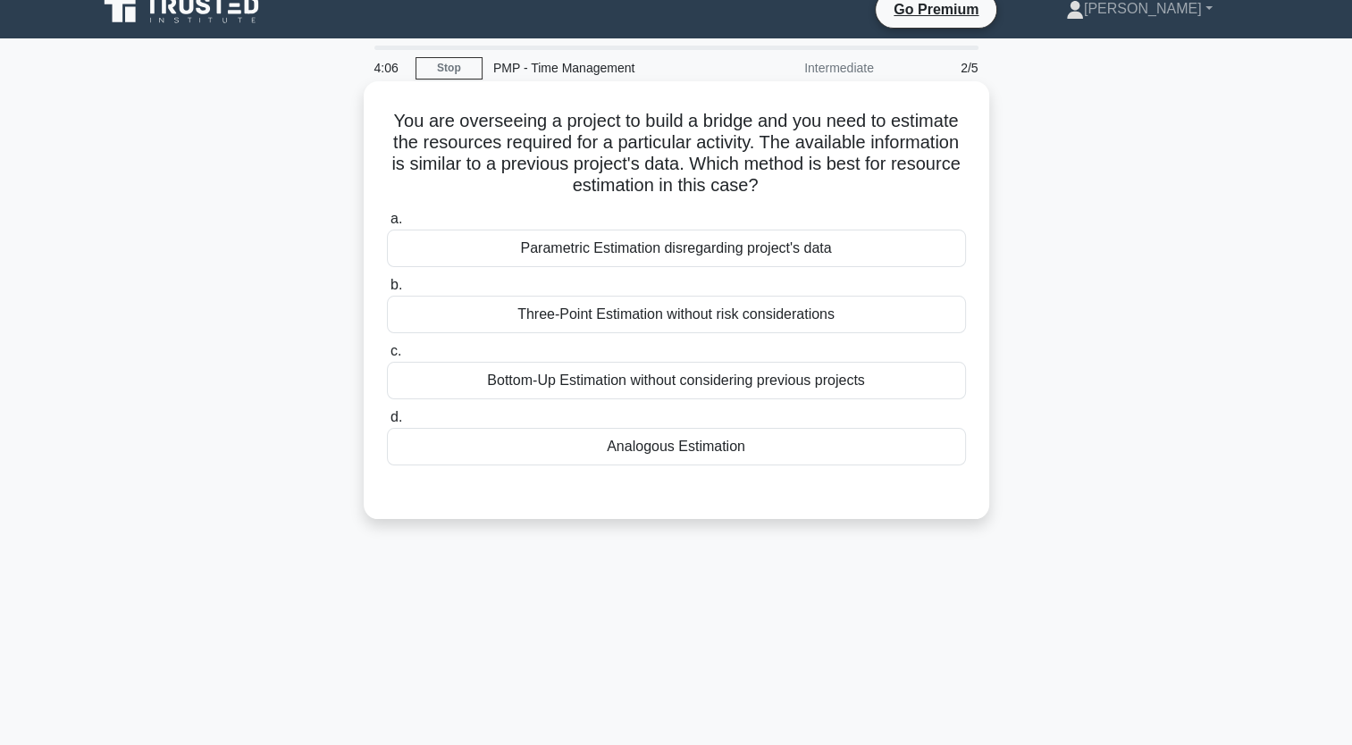
click at [756, 461] on div "Analogous Estimation" at bounding box center [676, 447] width 579 height 38
click at [387, 424] on input "d. Analogous Estimation" at bounding box center [387, 418] width 0 height 12
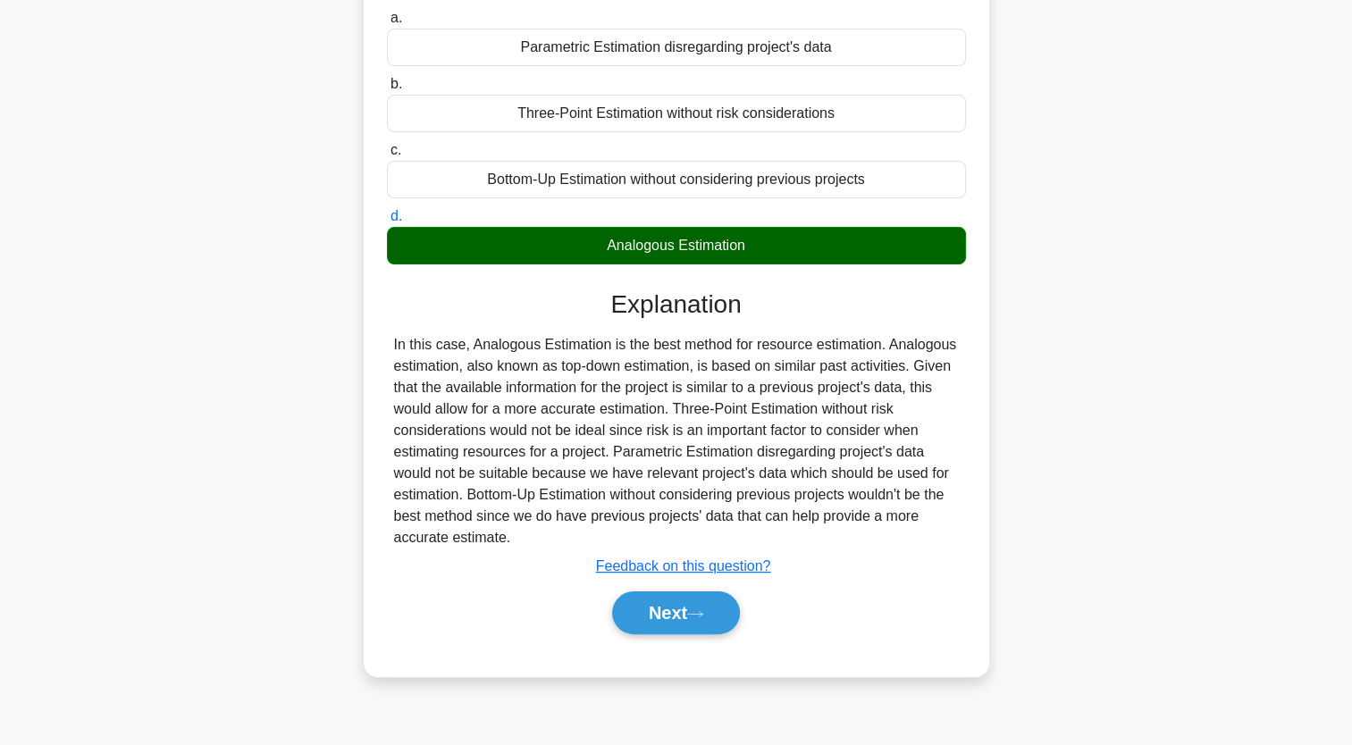
scroll to position [219, 0]
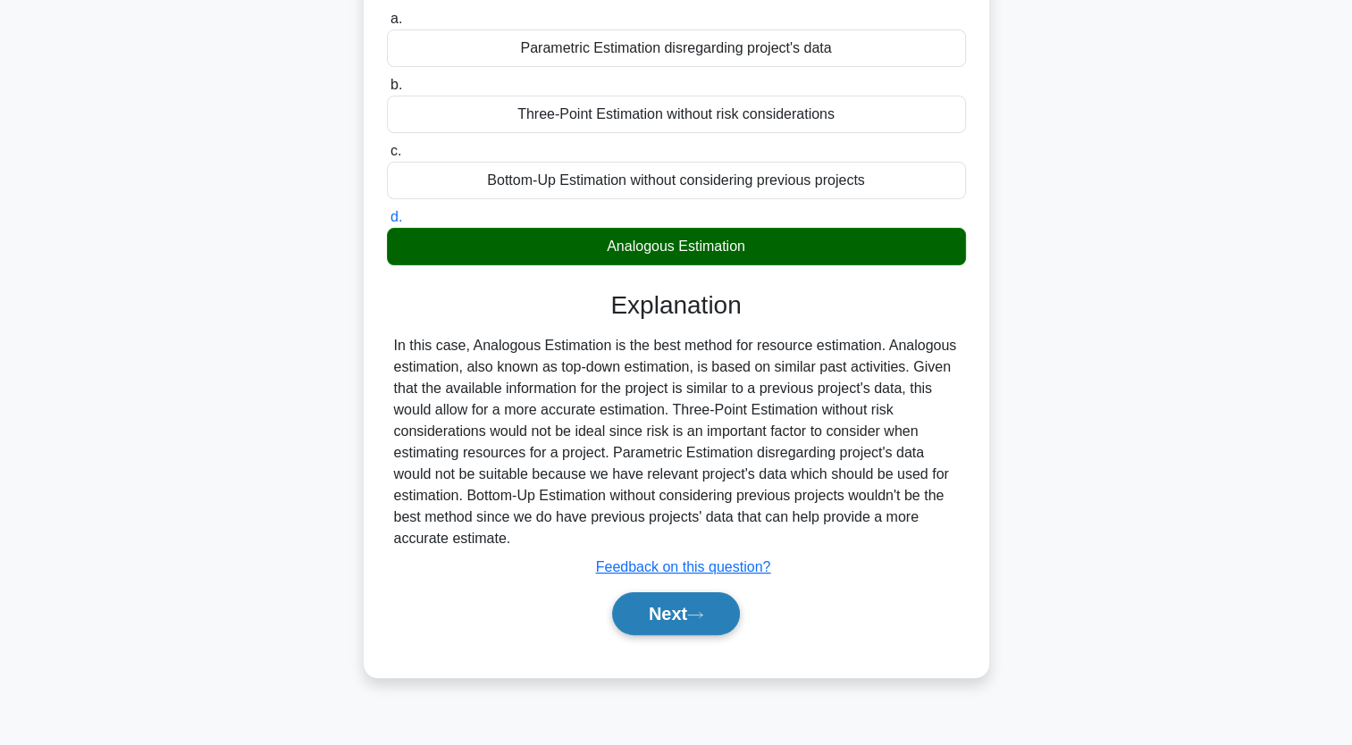
click at [660, 606] on button "Next" at bounding box center [676, 614] width 128 height 43
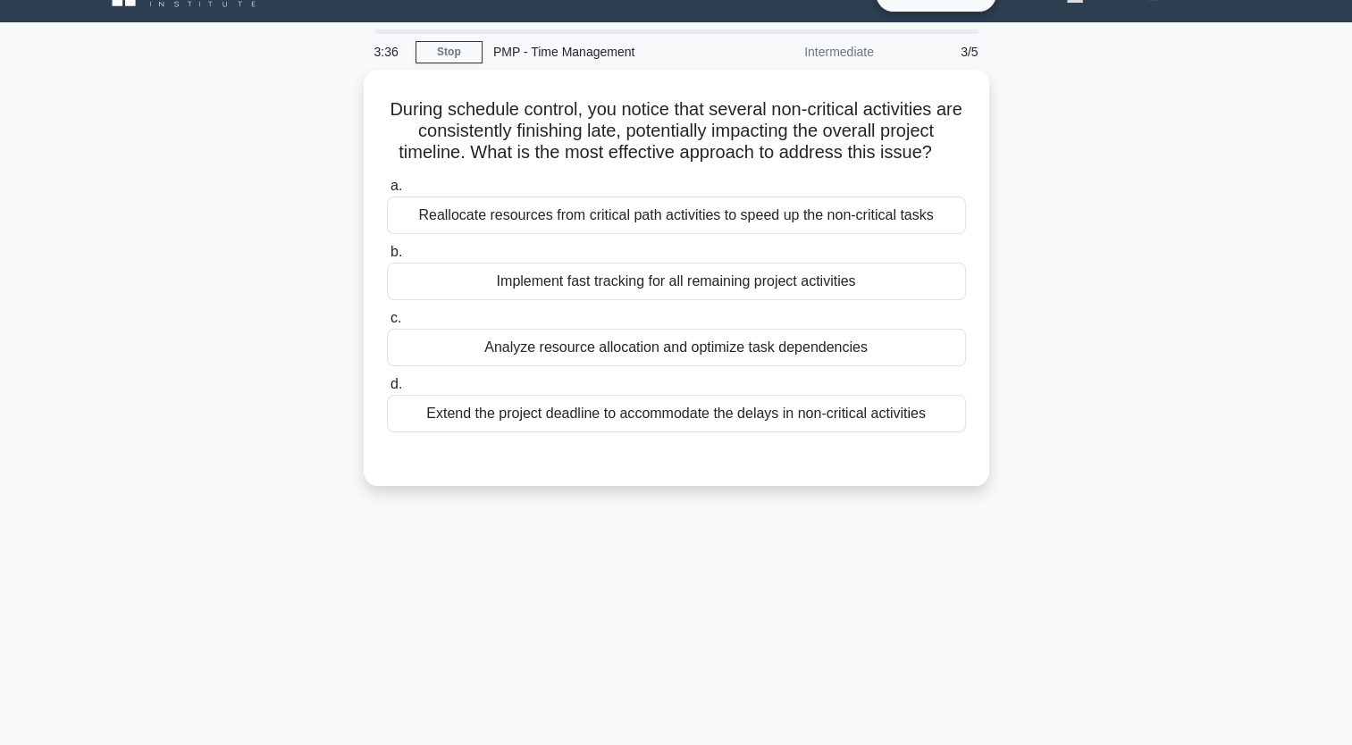
scroll to position [0, 0]
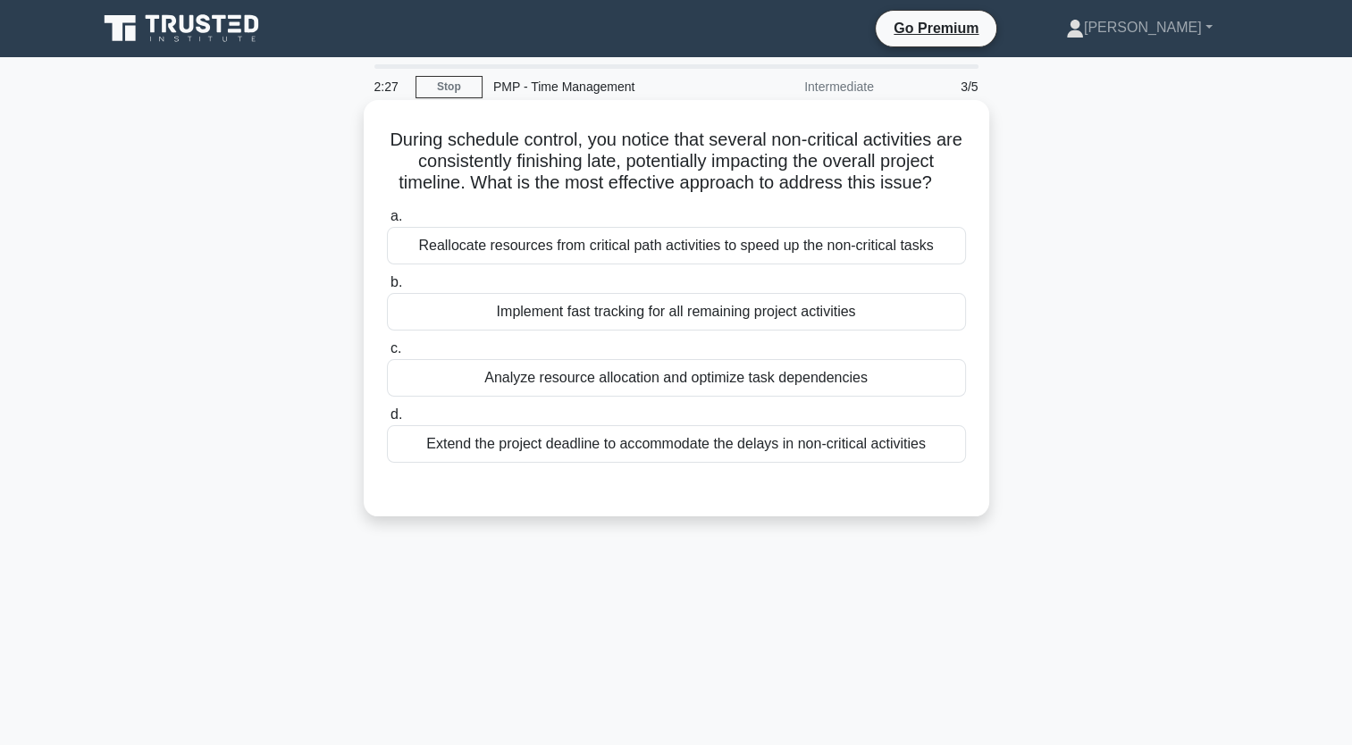
click at [816, 383] on div "Analyze resource allocation and optimize task dependencies" at bounding box center [676, 378] width 579 height 38
click at [387, 355] on input "c. Analyze resource allocation and optimize task dependencies" at bounding box center [387, 349] width 0 height 12
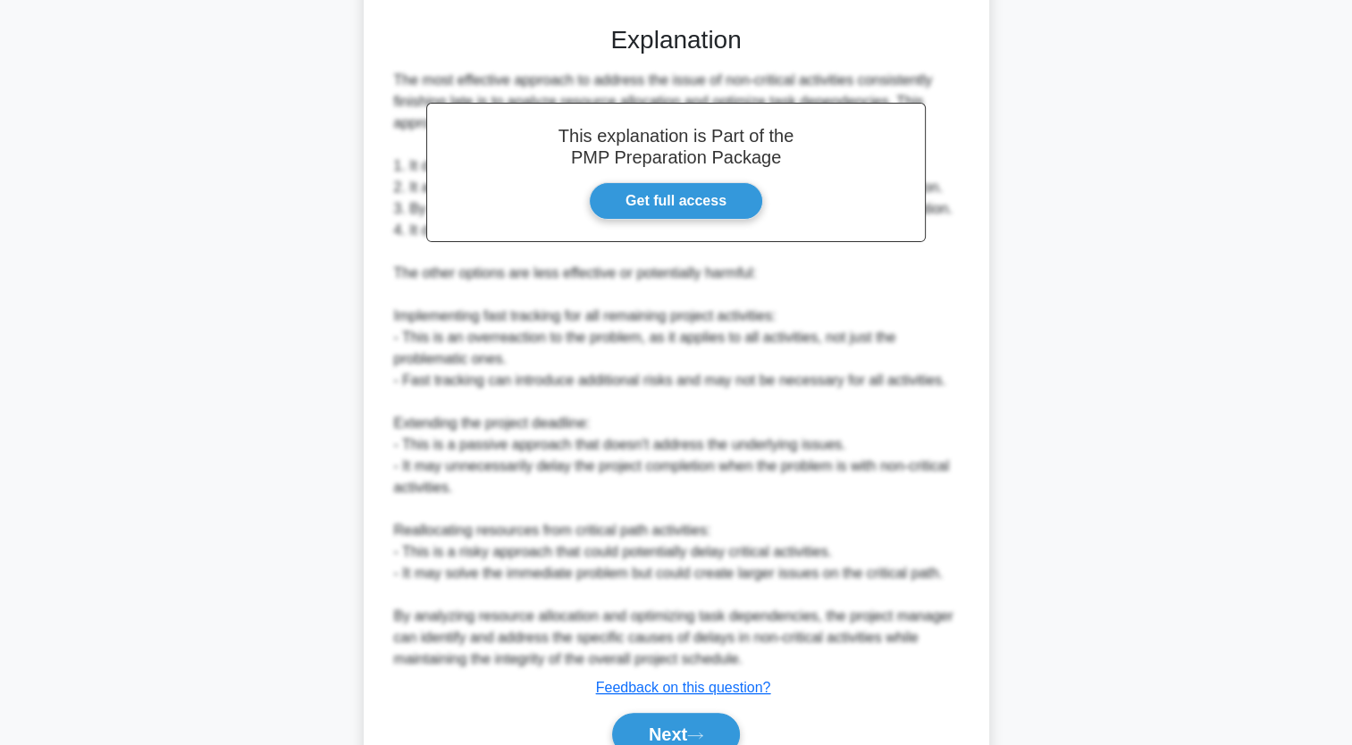
scroll to position [548, 0]
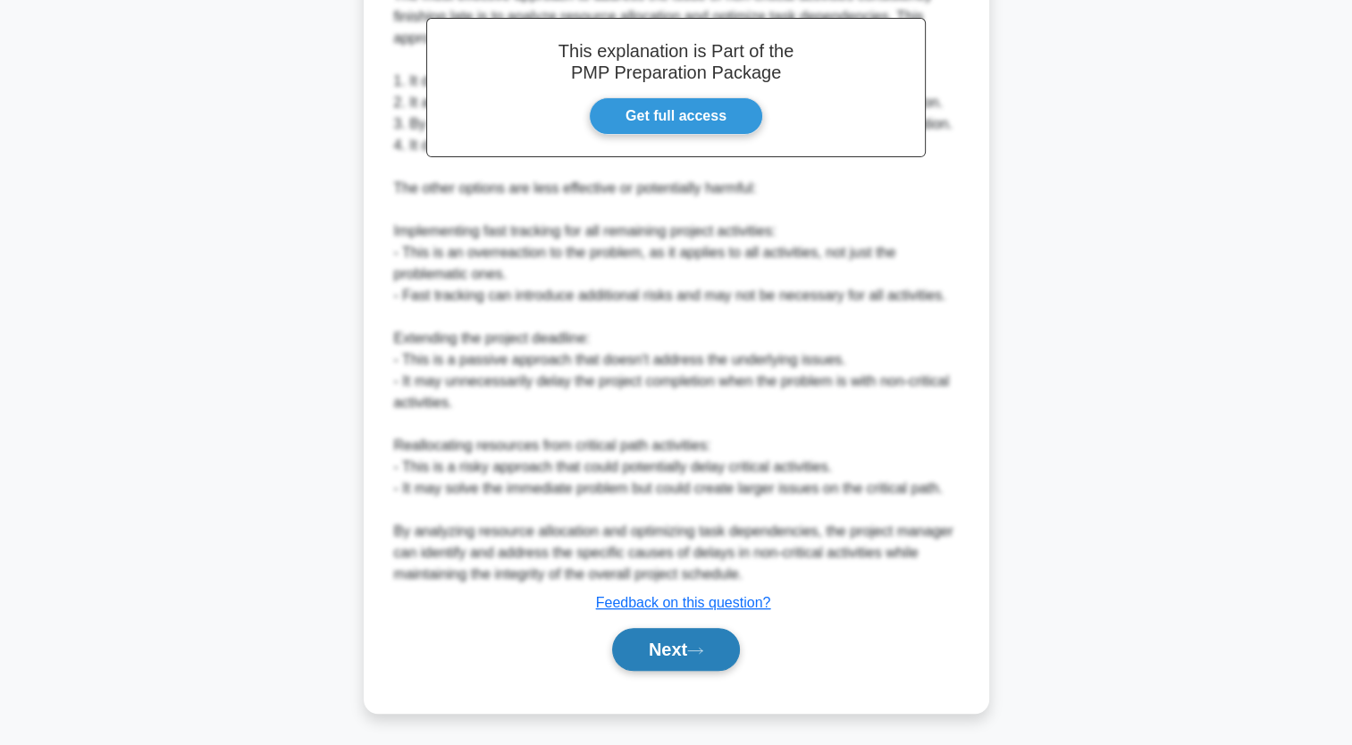
click at [683, 651] on button "Next" at bounding box center [676, 649] width 128 height 43
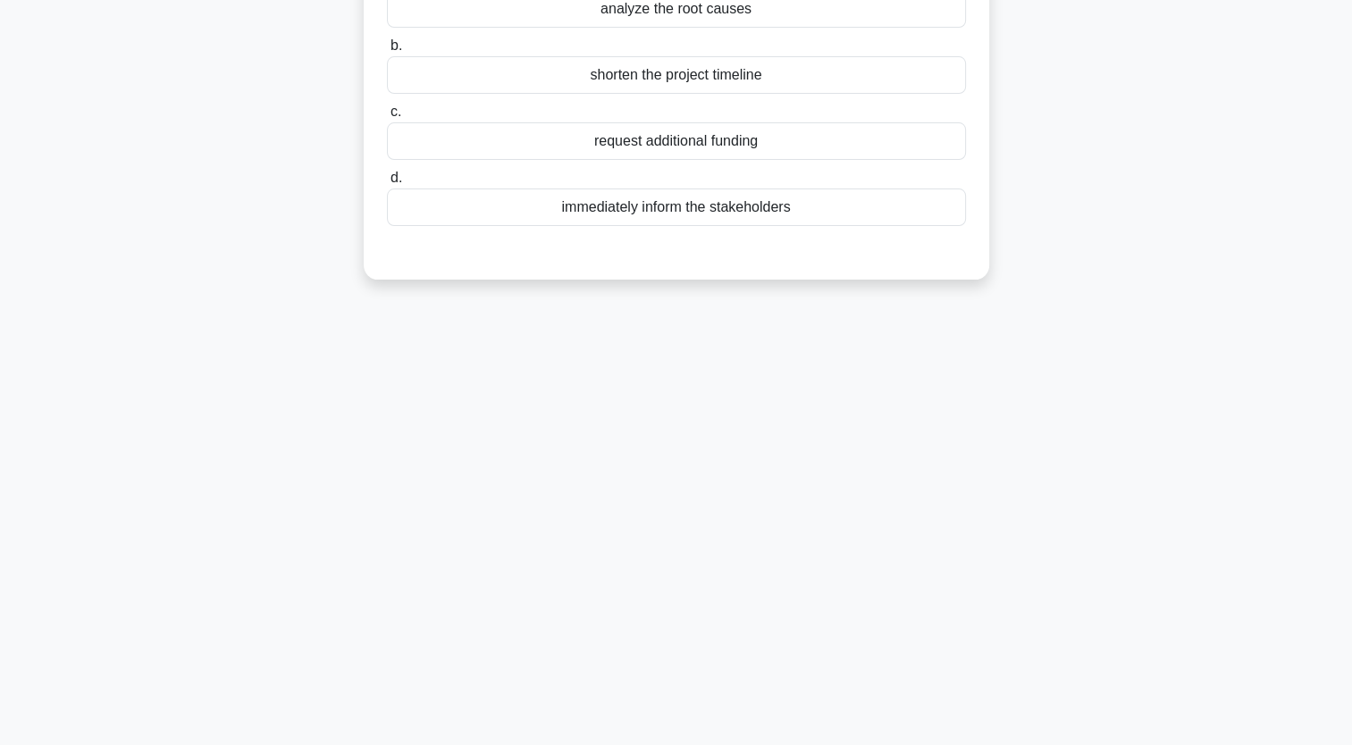
scroll to position [0, 0]
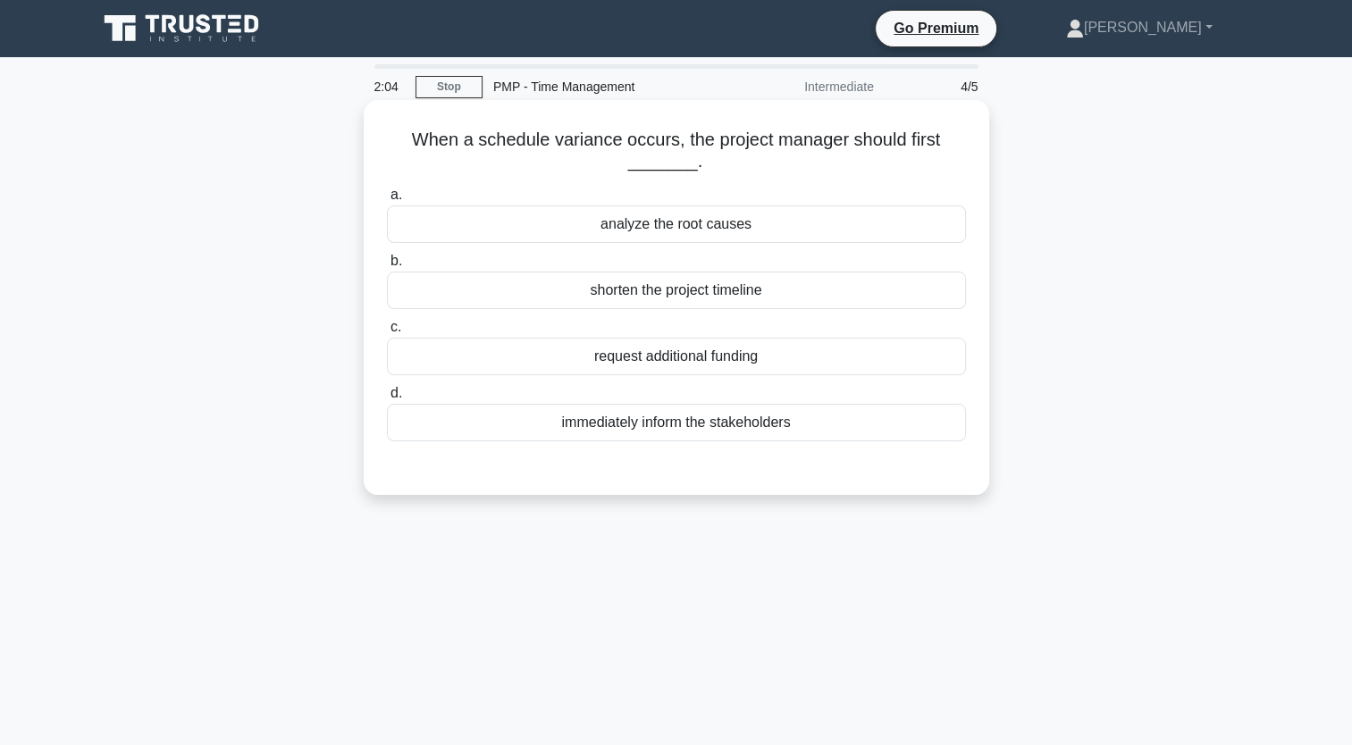
click at [896, 430] on div "immediately inform the stakeholders" at bounding box center [676, 423] width 579 height 38
click at [387, 400] on input "d. immediately inform the stakeholders" at bounding box center [387, 394] width 0 height 12
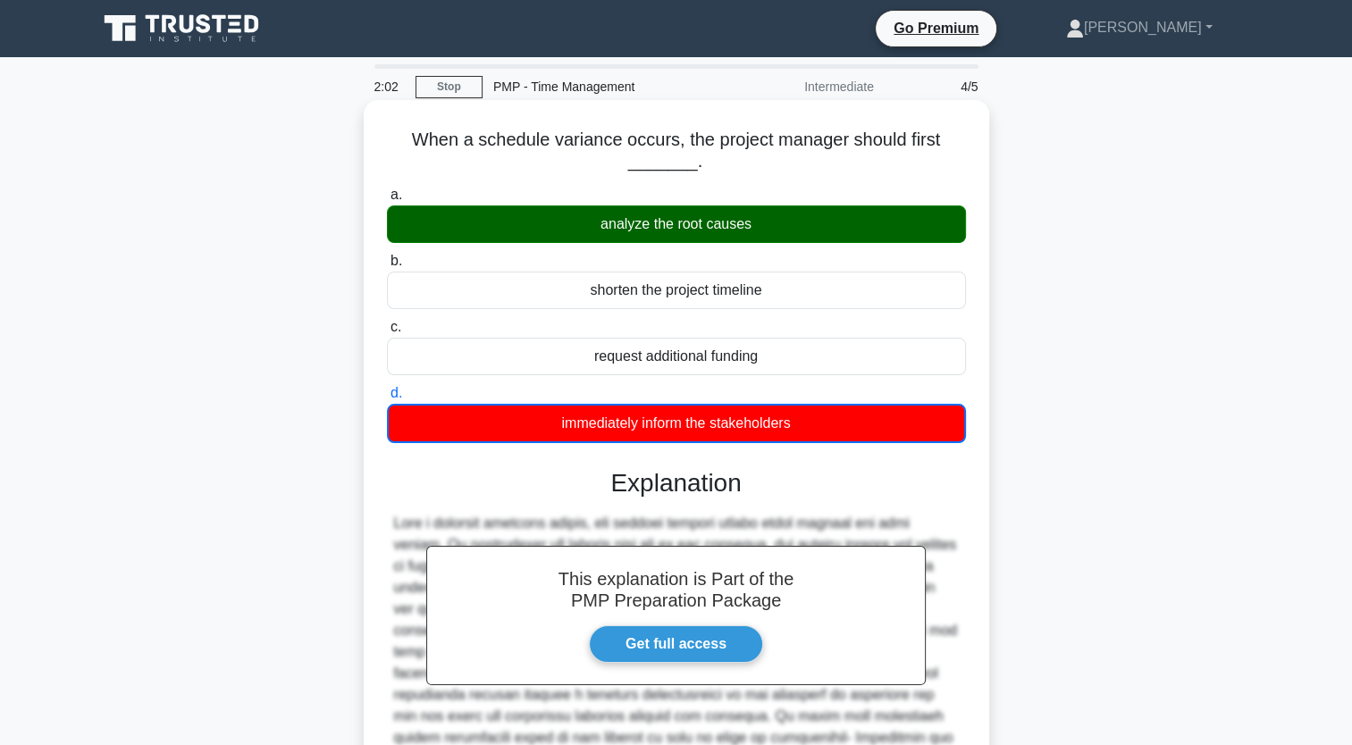
scroll to position [271, 0]
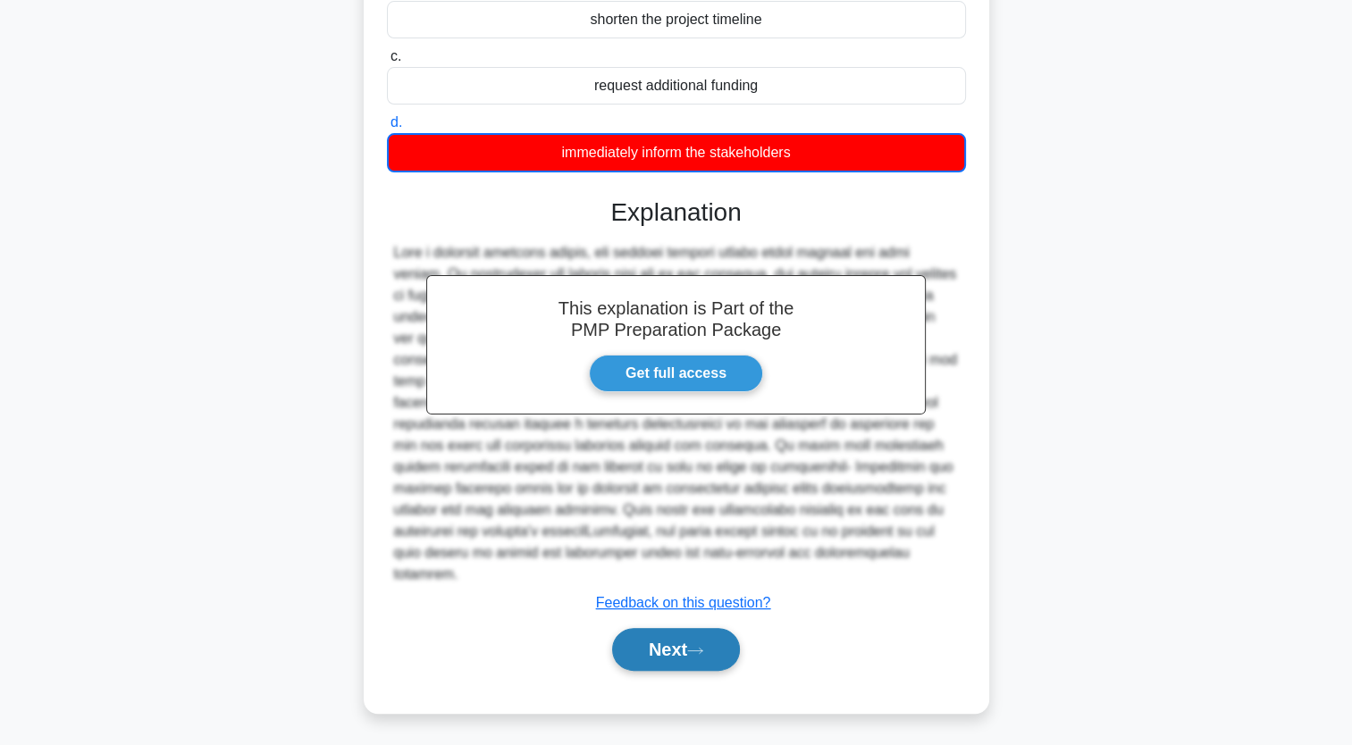
click at [687, 655] on button "Next" at bounding box center [676, 649] width 128 height 43
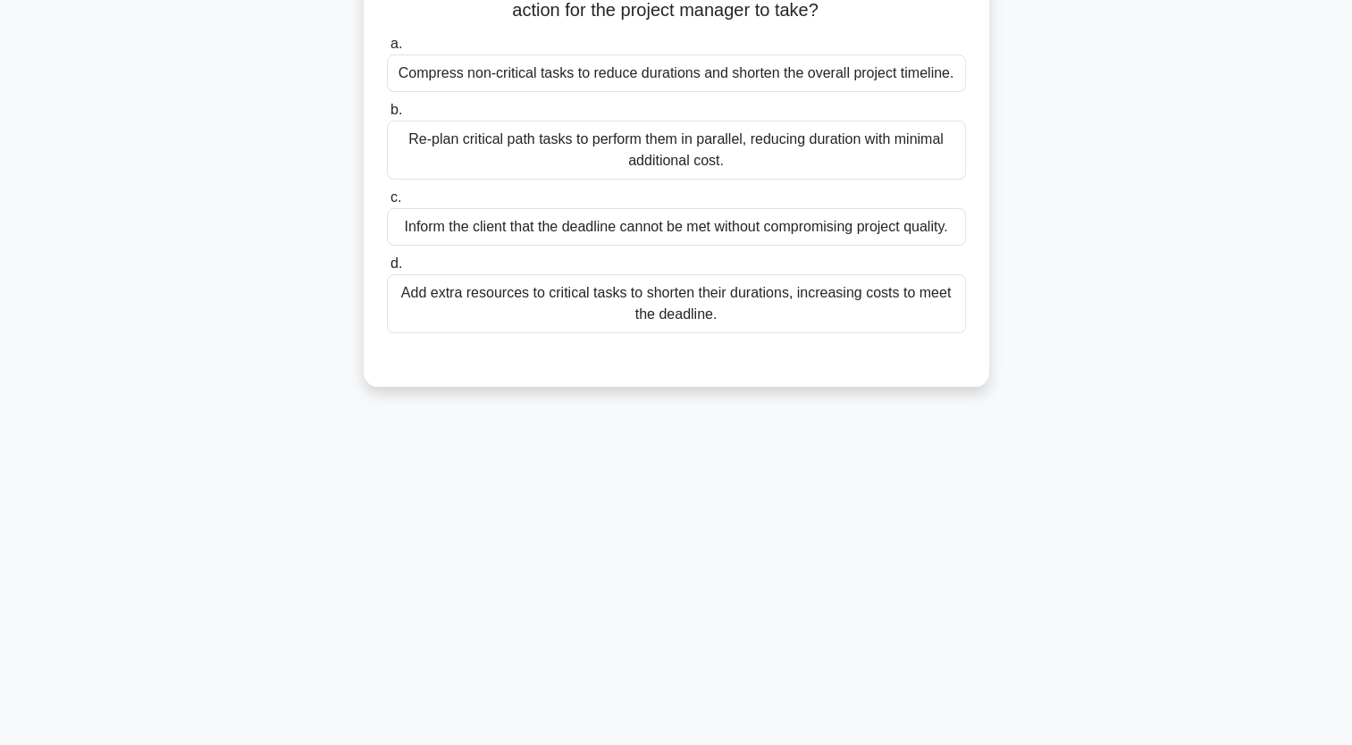
scroll to position [0, 0]
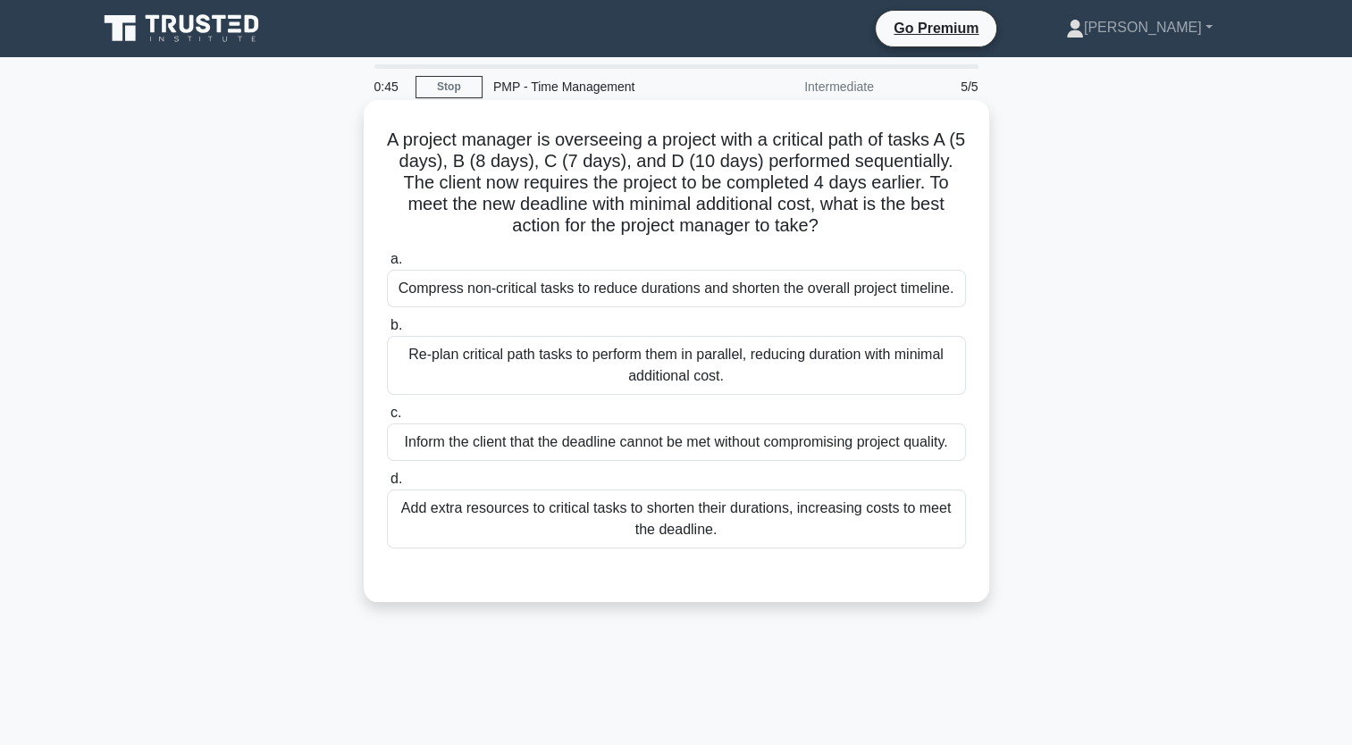
click at [916, 366] on div "Re-plan critical path tasks to perform them in parallel, reducing duration with…" at bounding box center [676, 365] width 579 height 59
click at [387, 332] on input "b. Re-plan critical path tasks to perform them in parallel, reducing duration w…" at bounding box center [387, 326] width 0 height 12
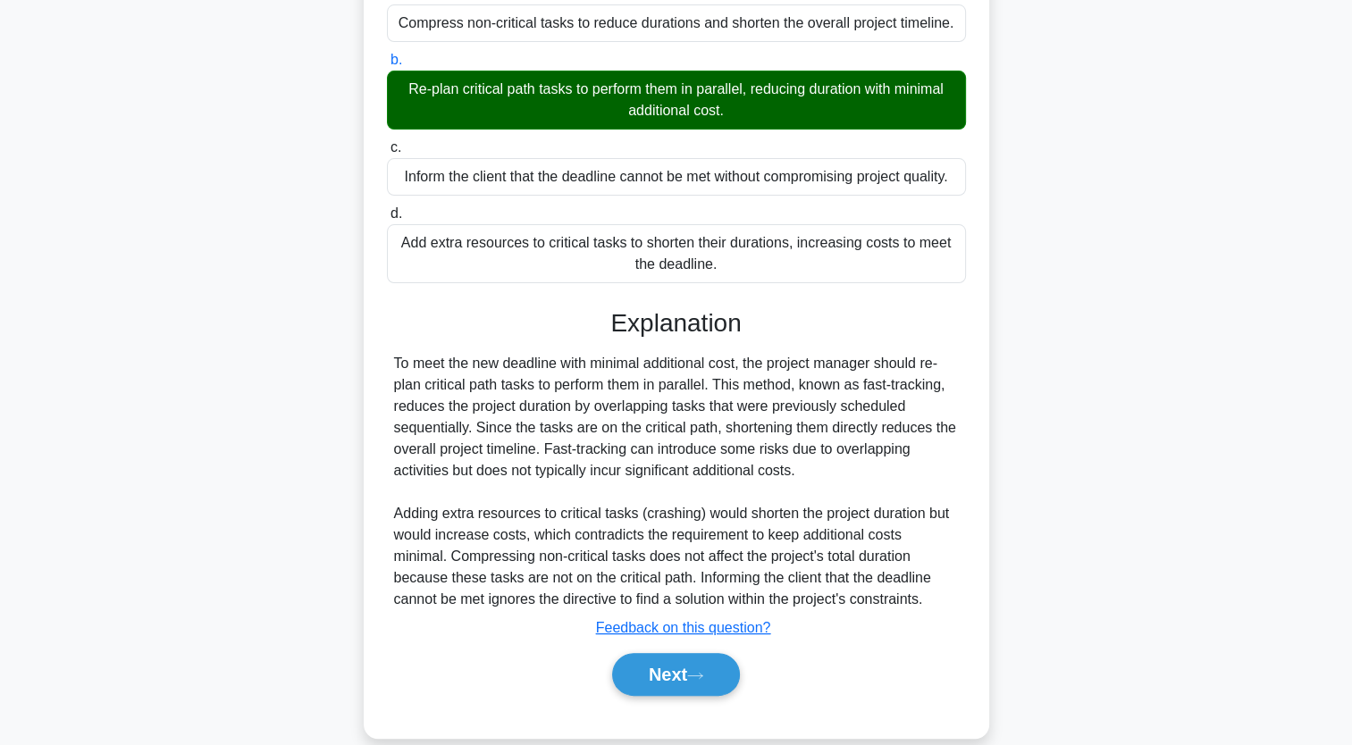
scroll to position [266, 0]
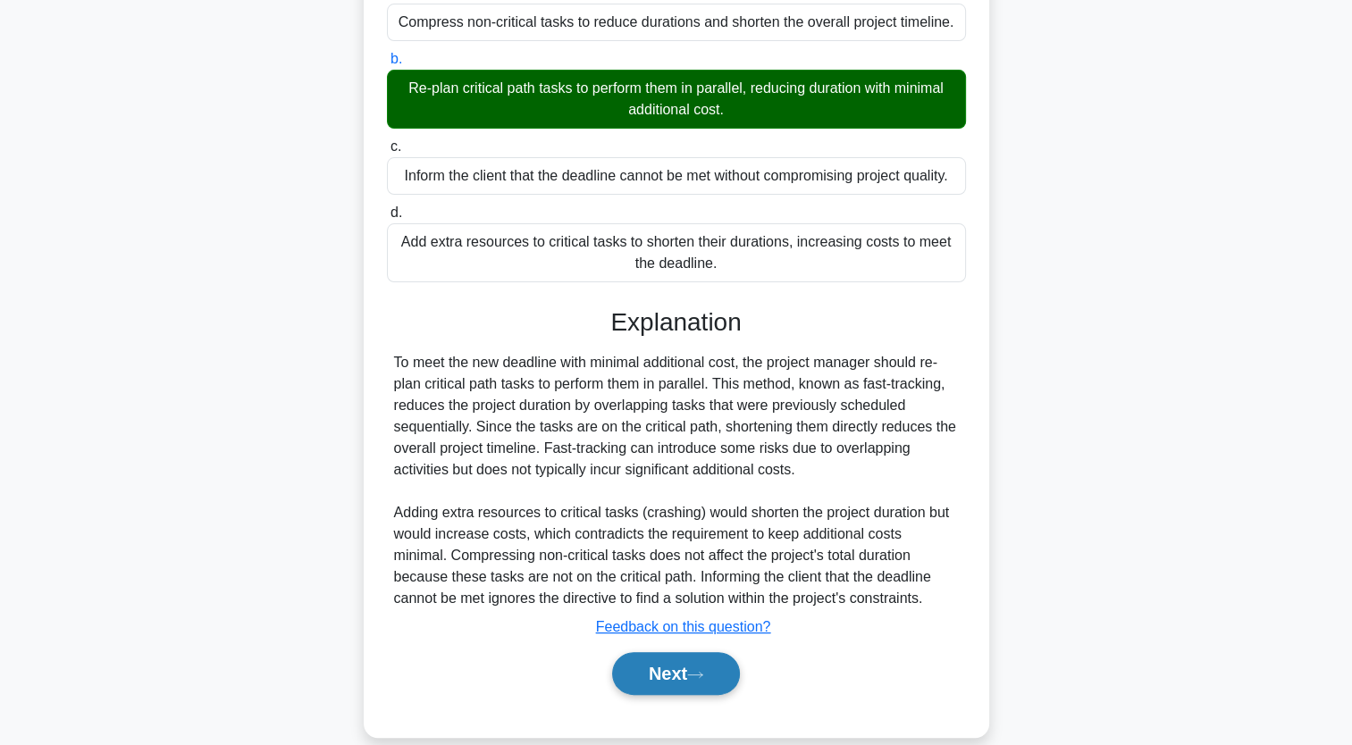
click at [676, 668] on button "Next" at bounding box center [676, 673] width 128 height 43
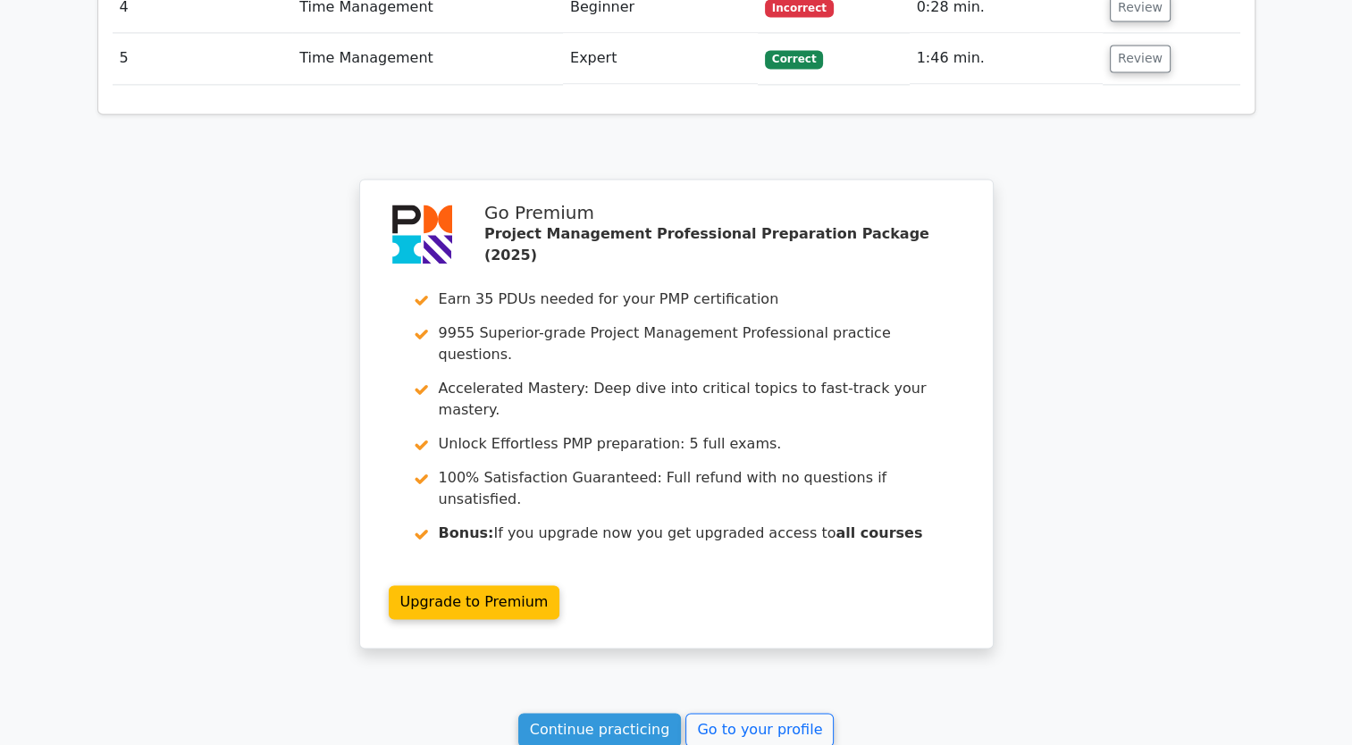
scroll to position [2613, 0]
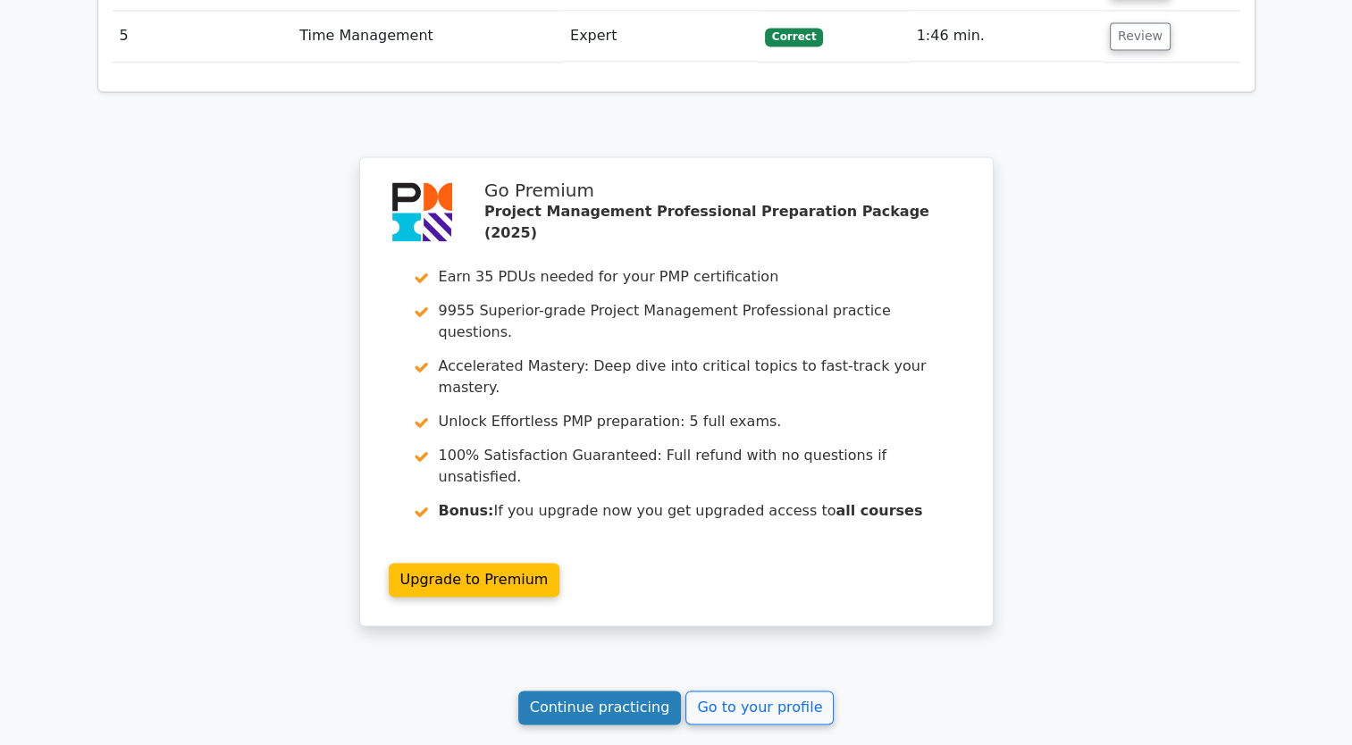
click at [617, 691] on link "Continue practicing" at bounding box center [600, 708] width 164 height 34
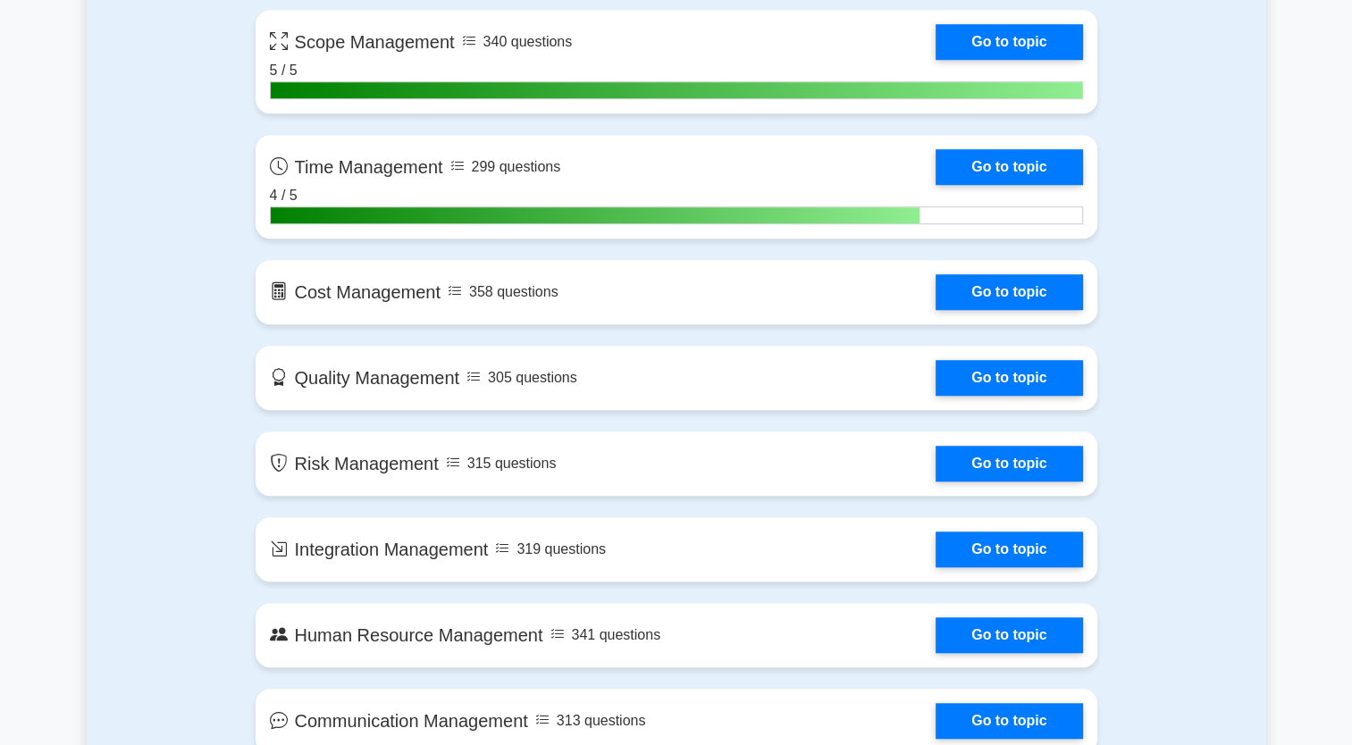
scroll to position [1291, 0]
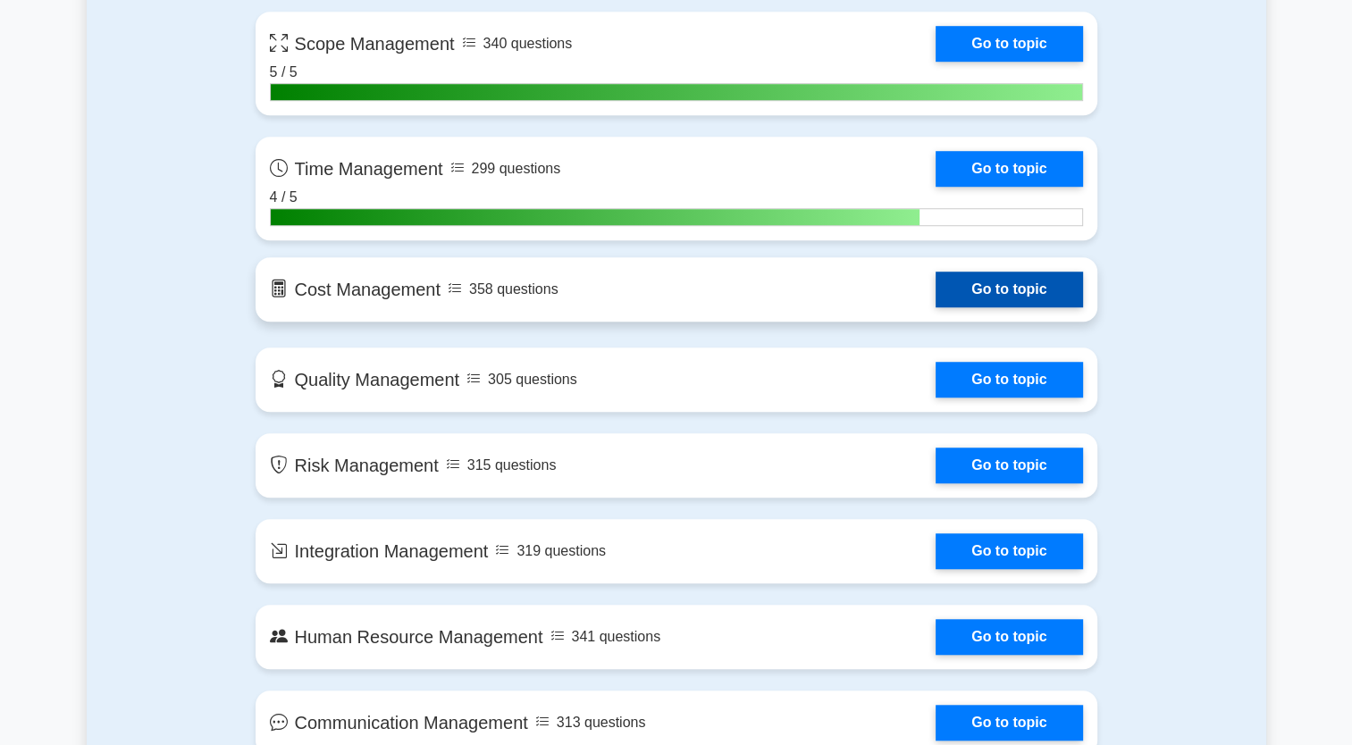
click at [936, 302] on link "Go to topic" at bounding box center [1009, 290] width 147 height 36
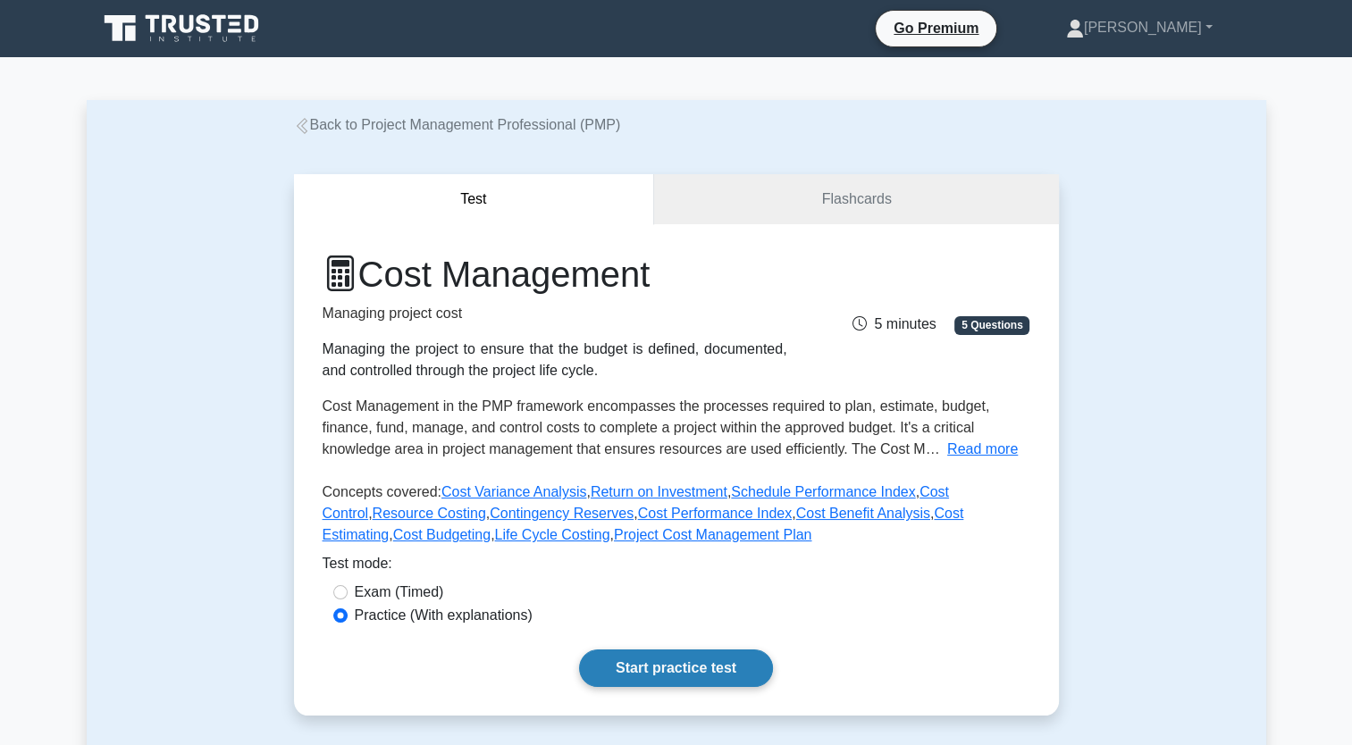
click at [627, 657] on link "Start practice test" at bounding box center [676, 669] width 194 height 38
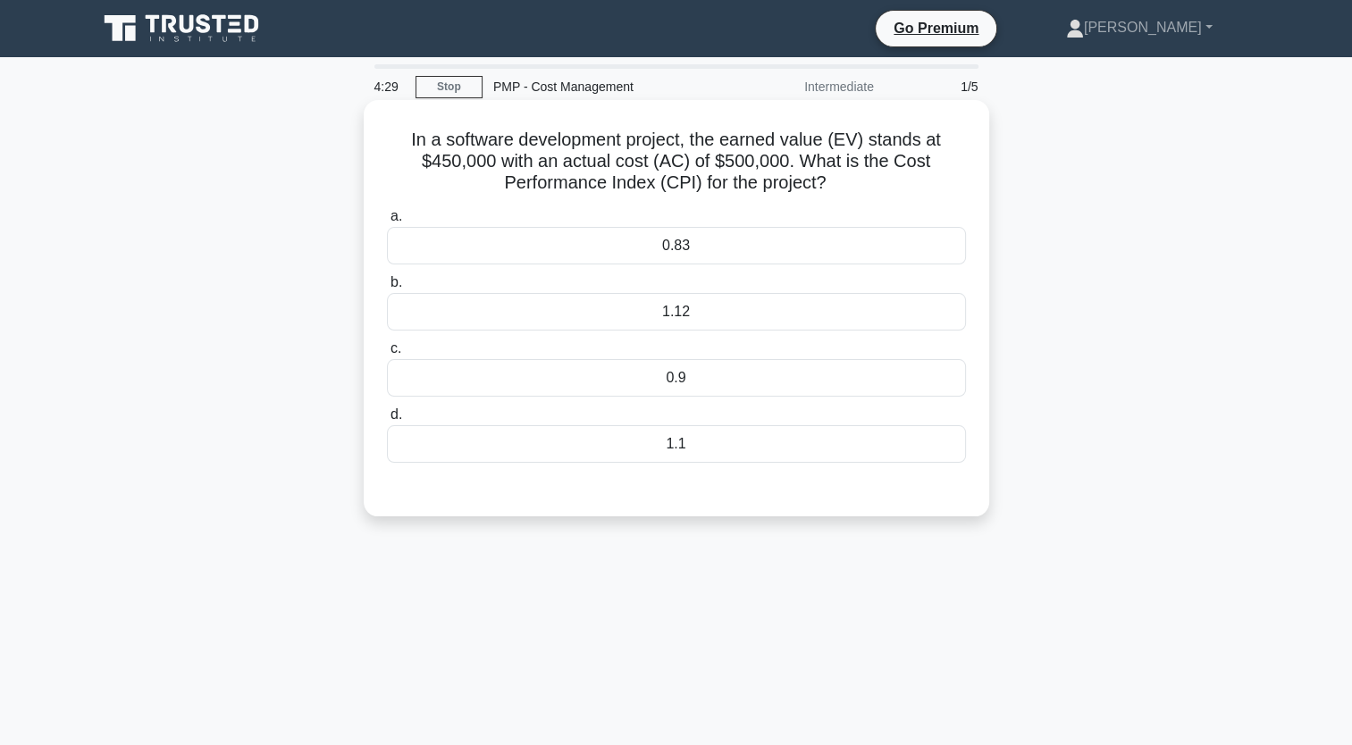
click at [769, 381] on div "0.9" at bounding box center [676, 378] width 579 height 38
click at [387, 355] on input "c. 0.9" at bounding box center [387, 349] width 0 height 12
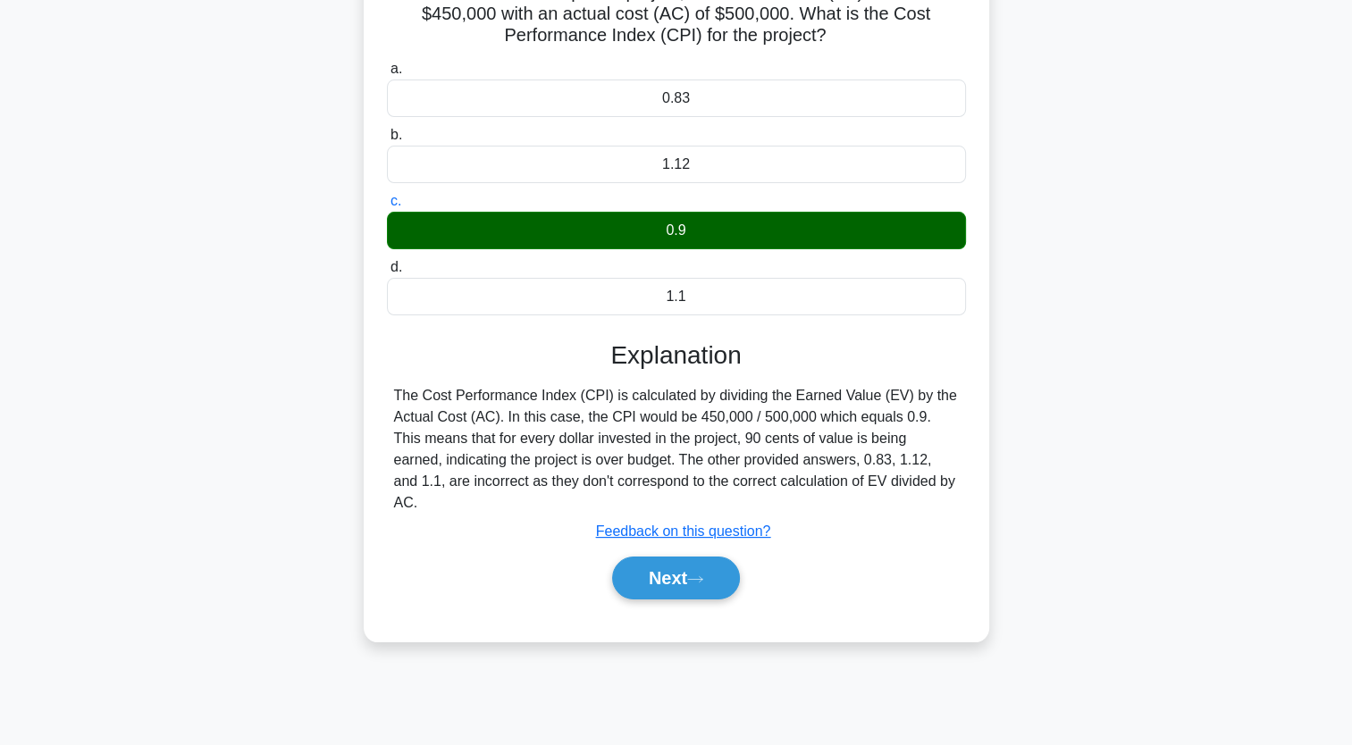
scroll to position [157, 0]
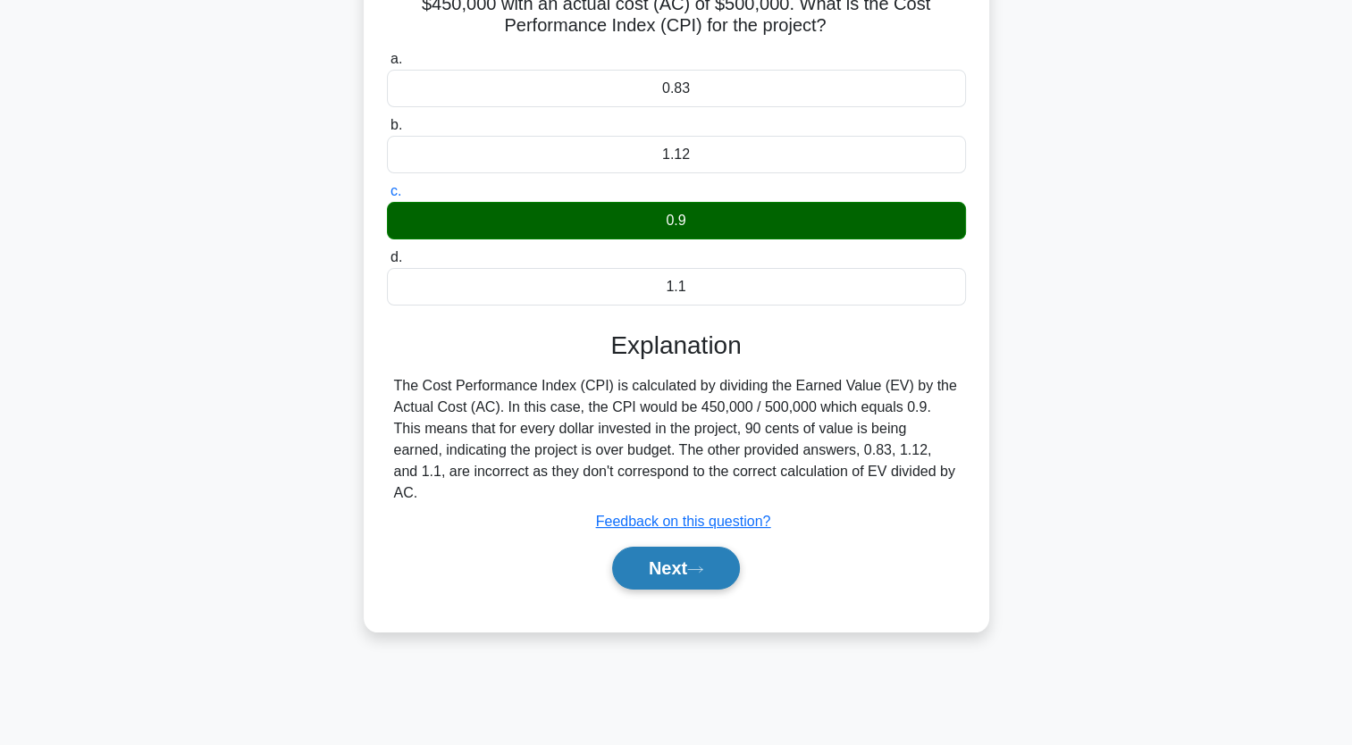
click at [690, 552] on button "Next" at bounding box center [676, 568] width 128 height 43
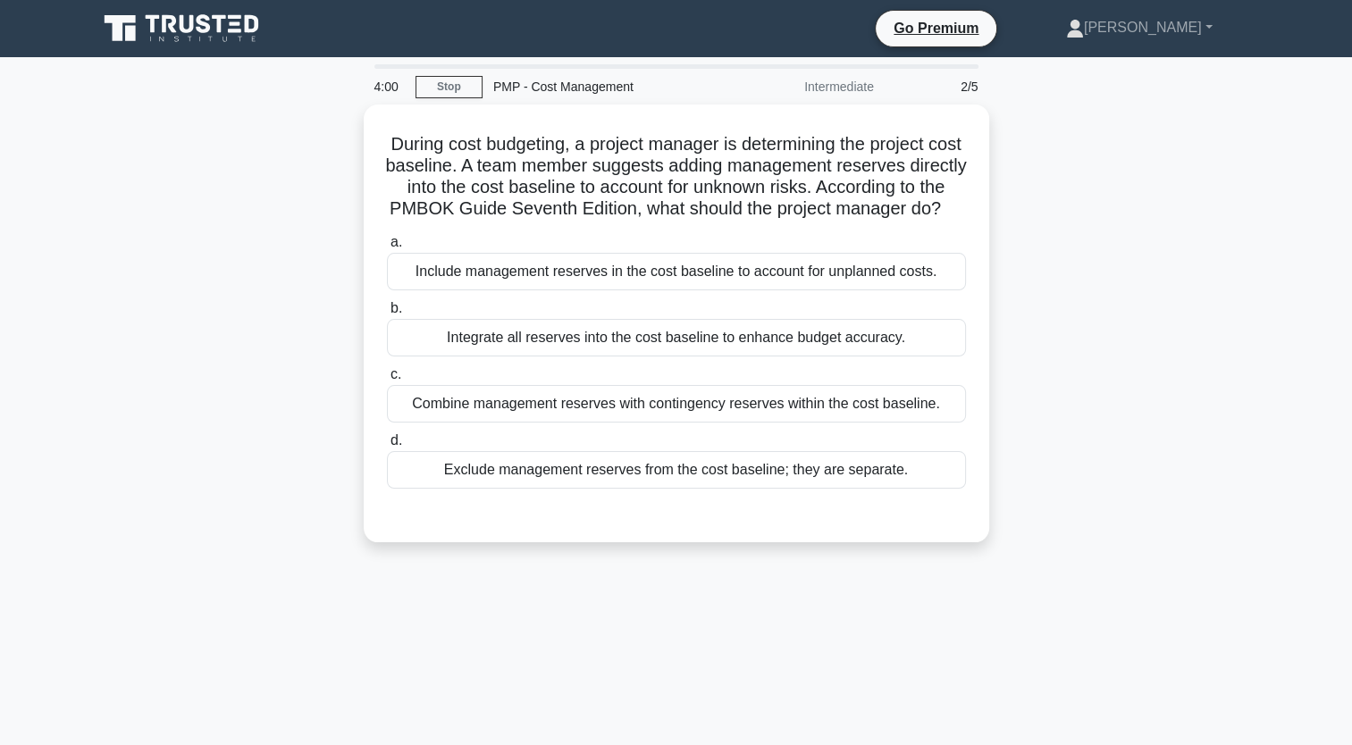
scroll to position [0, 0]
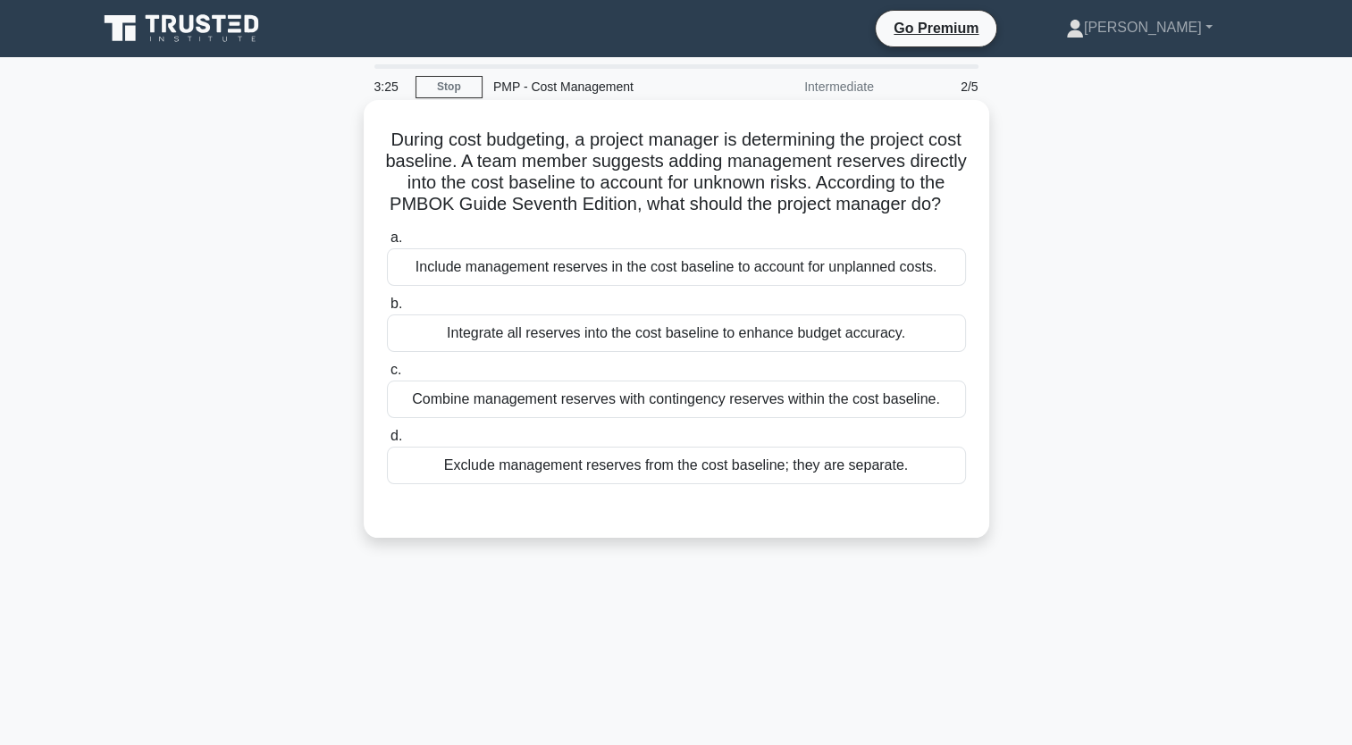
click at [784, 484] on div "Exclude management reserves from the cost baseline; they are separate." at bounding box center [676, 466] width 579 height 38
click at [387, 442] on input "d. Exclude management reserves from the cost baseline; they are separate." at bounding box center [387, 437] width 0 height 12
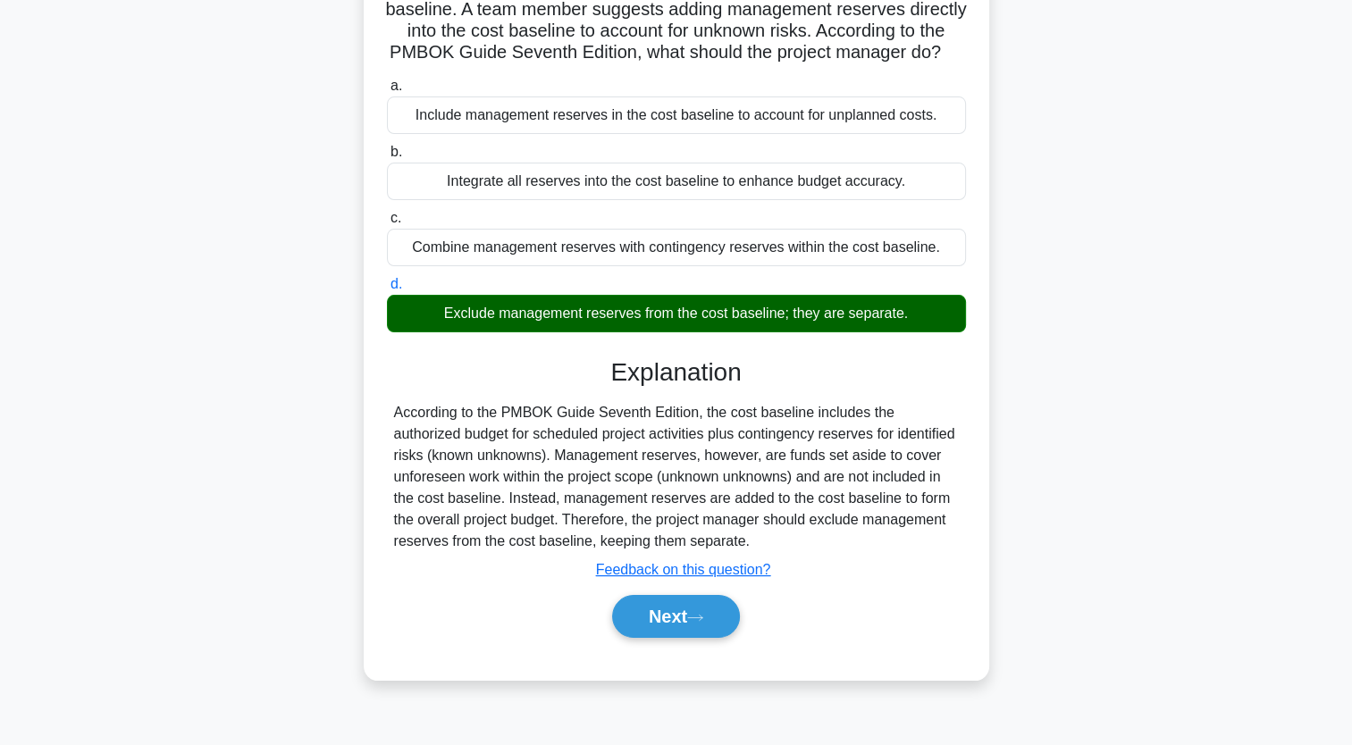
scroll to position [150, 0]
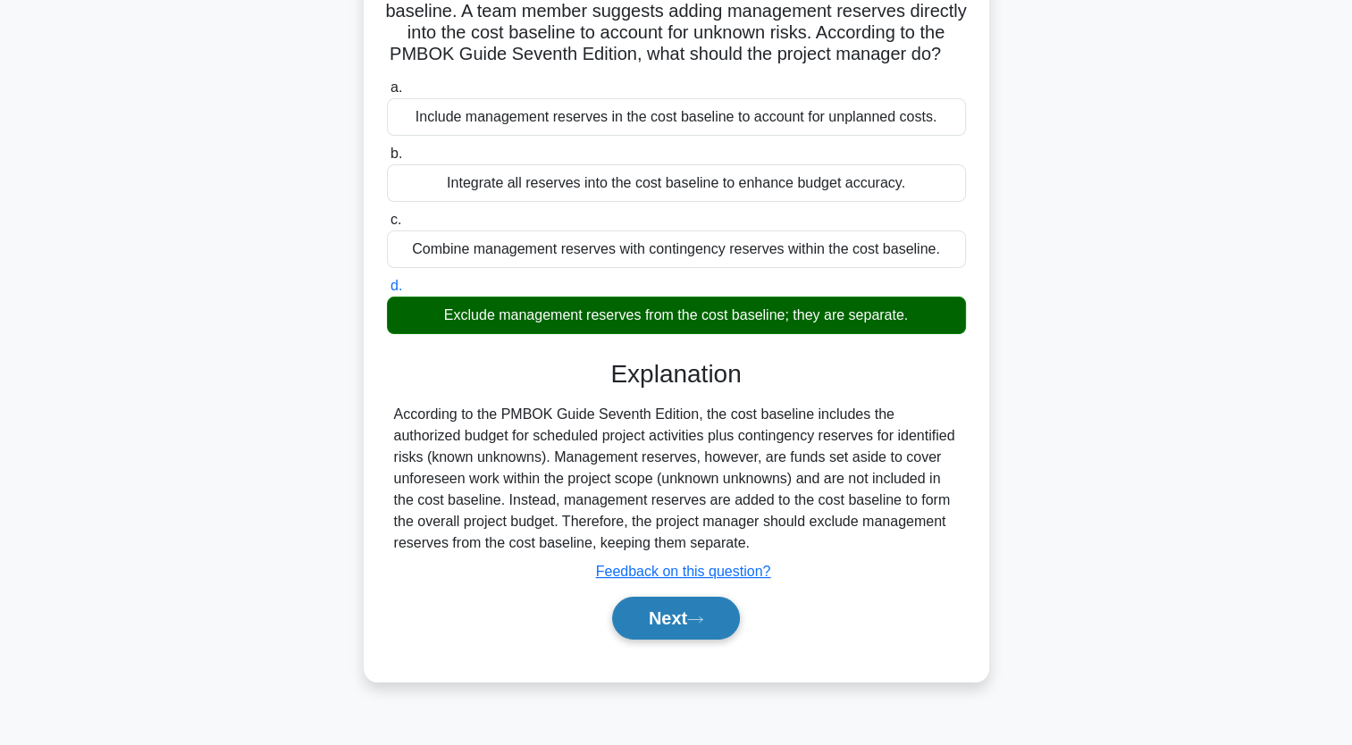
click at [666, 626] on button "Next" at bounding box center [676, 618] width 128 height 43
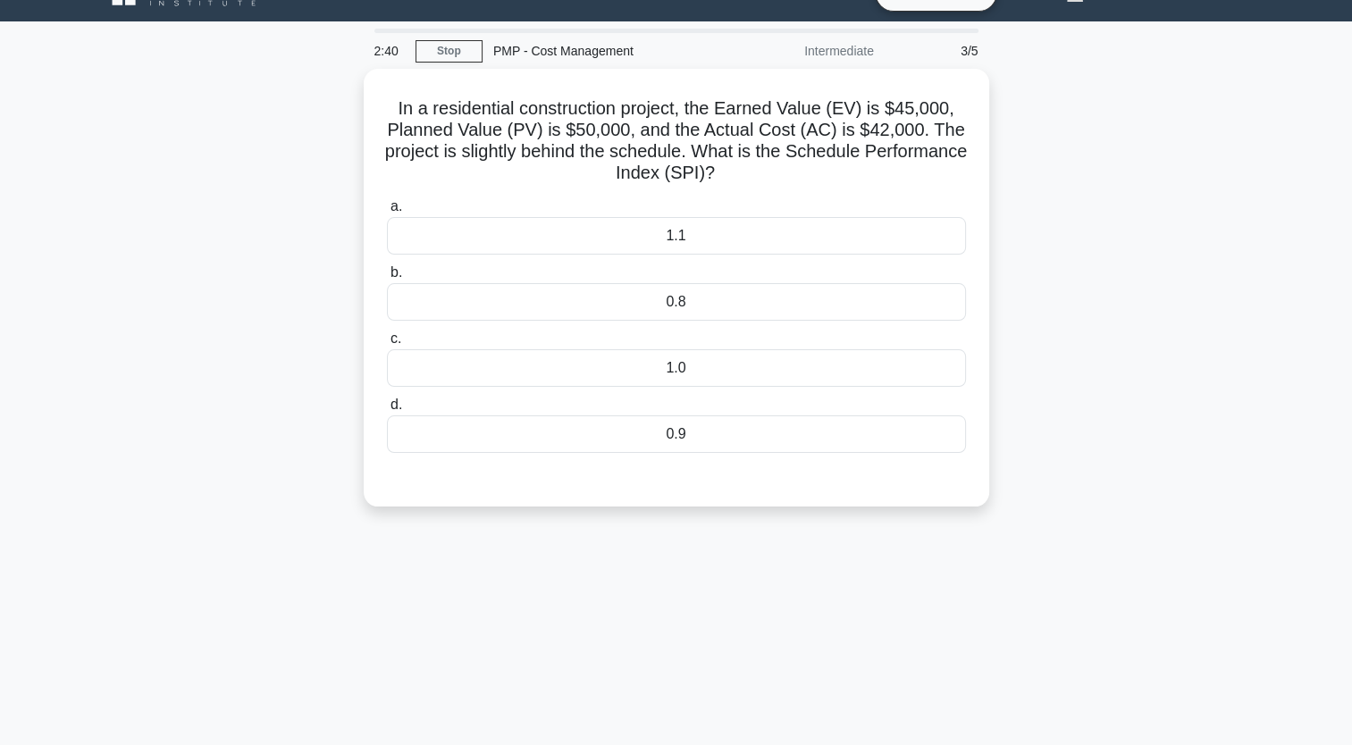
scroll to position [36, 0]
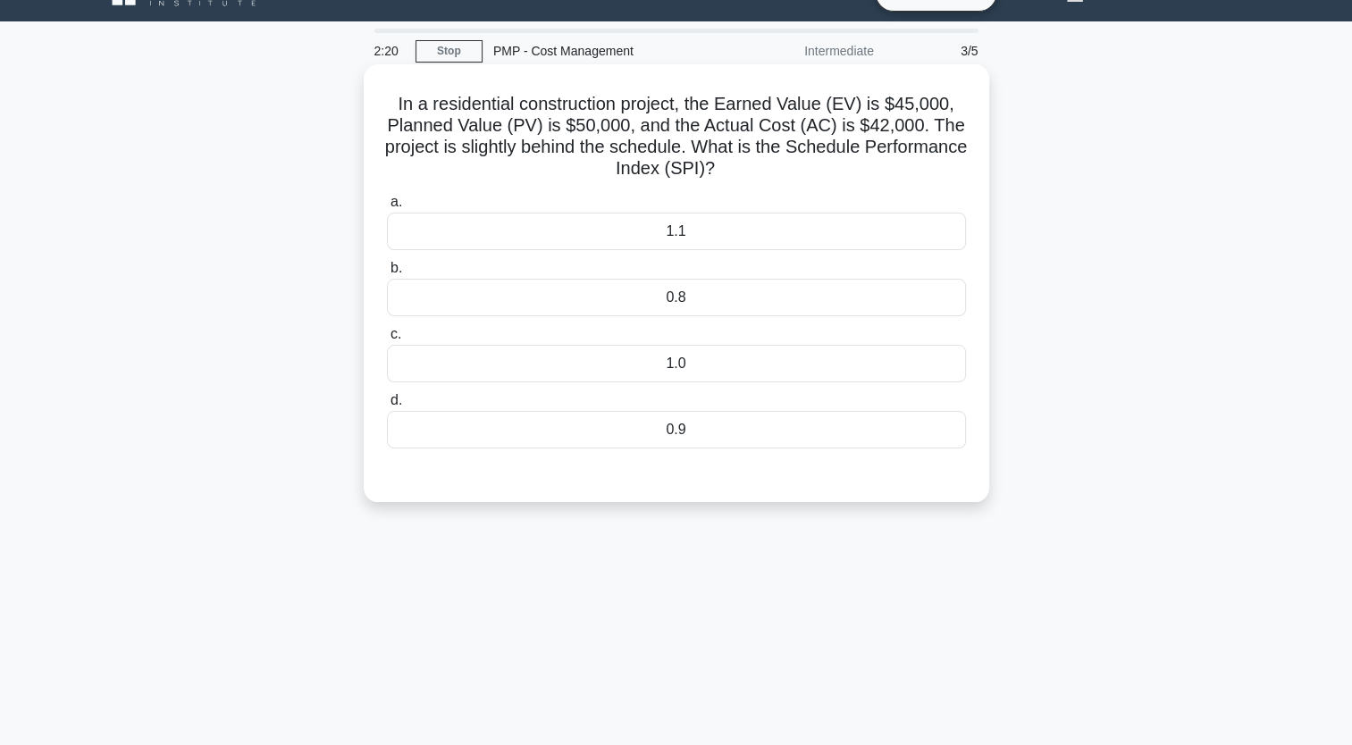
click at [733, 233] on div "1.1" at bounding box center [676, 232] width 579 height 38
click at [387, 208] on input "a. 1.1" at bounding box center [387, 203] width 0 height 12
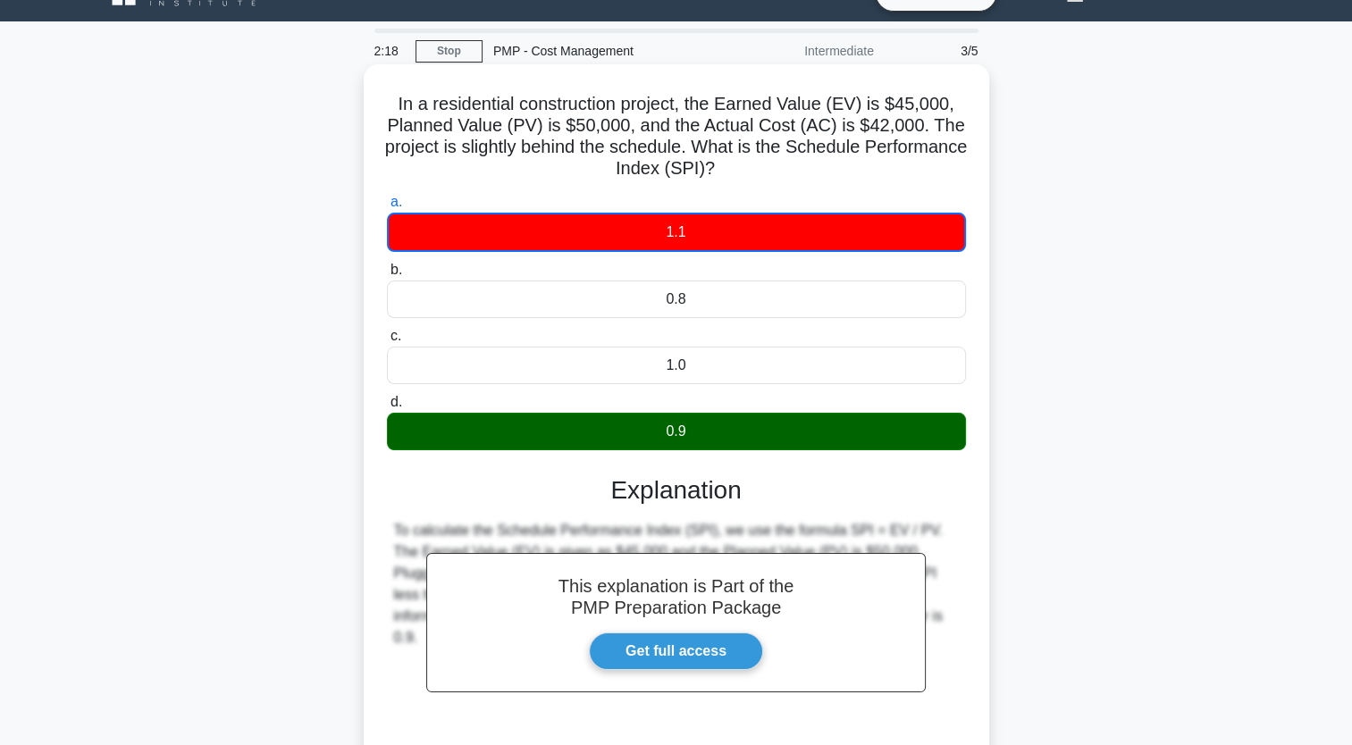
scroll to position [220, 0]
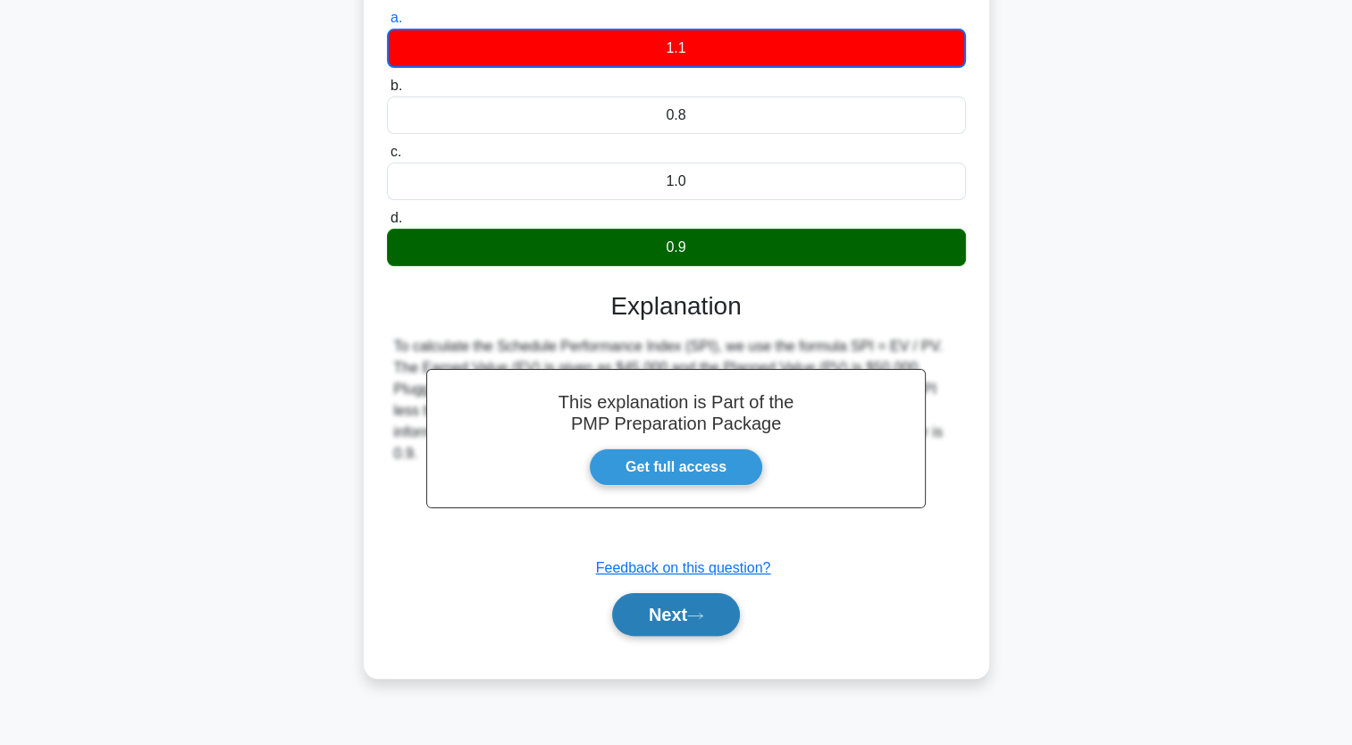
click at [651, 601] on button "Next" at bounding box center [676, 614] width 128 height 43
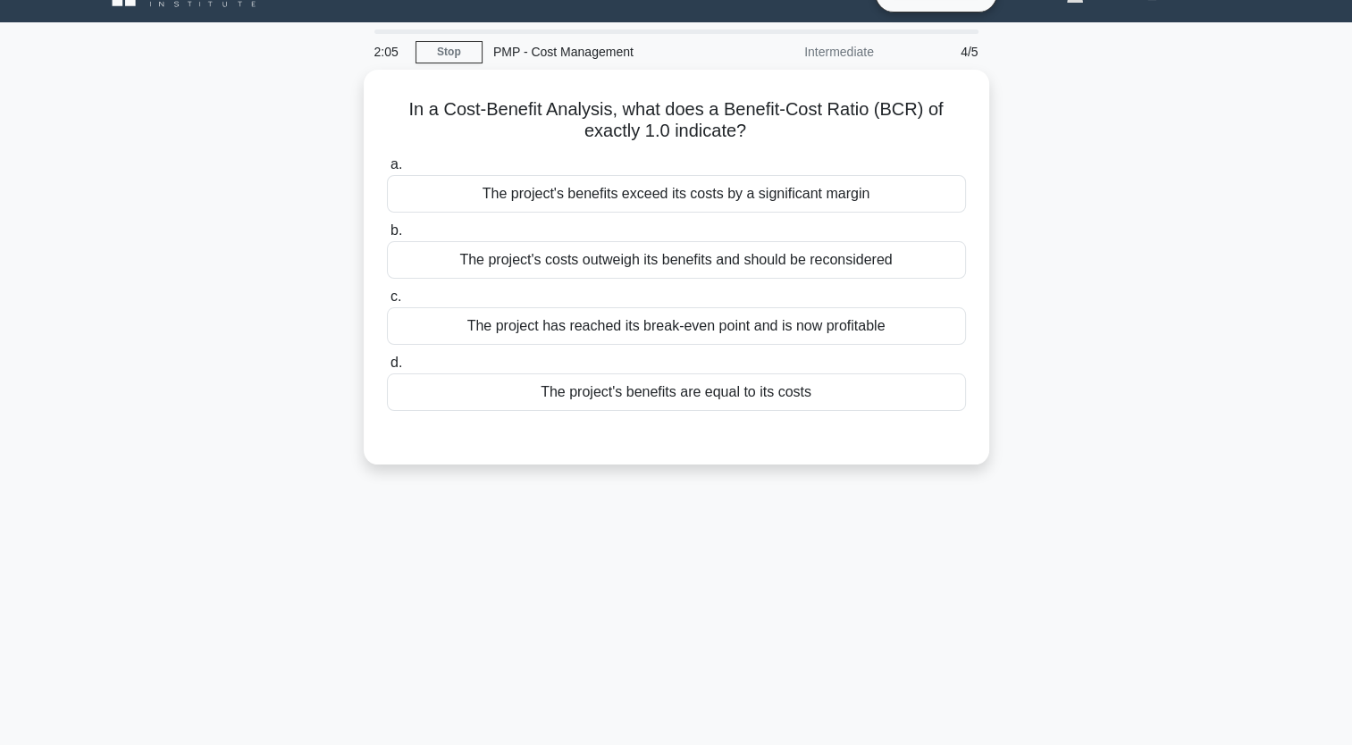
scroll to position [34, 0]
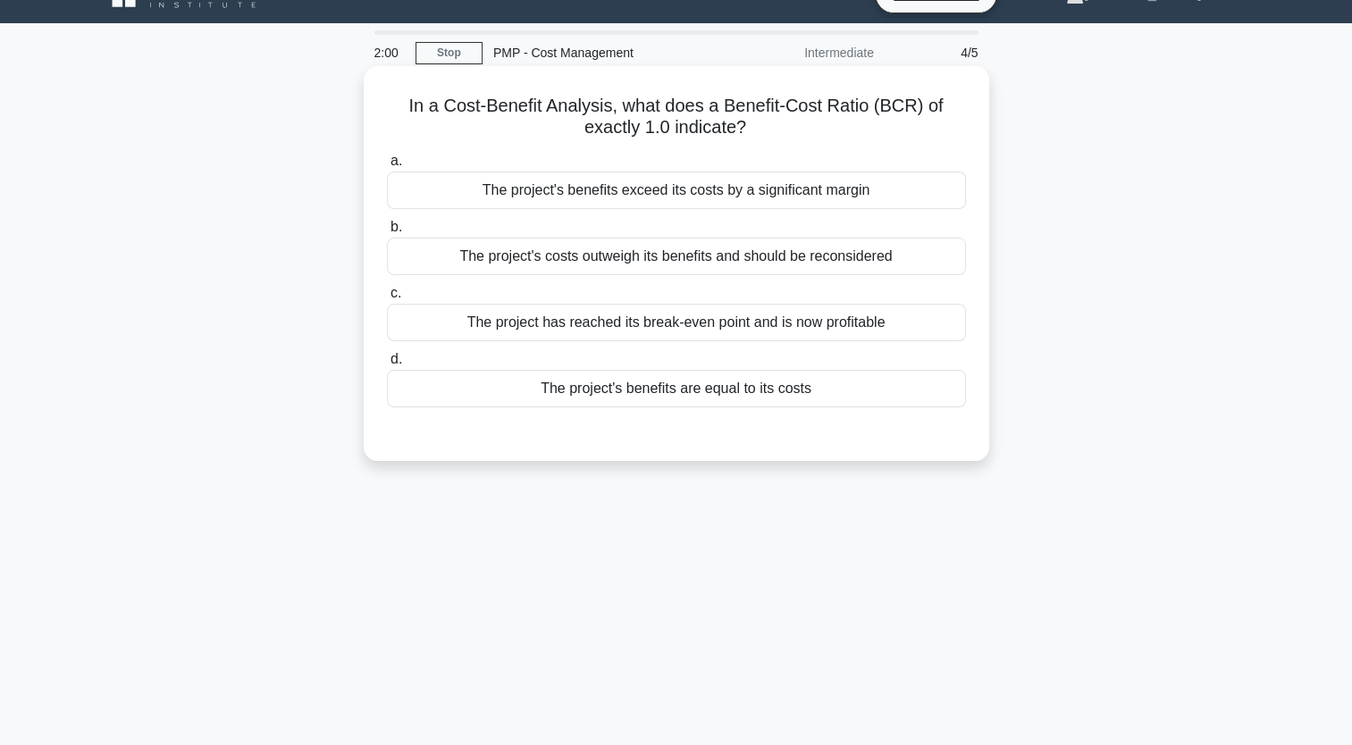
click at [638, 392] on div "The project's benefits are equal to its costs" at bounding box center [676, 389] width 579 height 38
click at [387, 366] on input "d. The project's benefits are equal to its costs" at bounding box center [387, 360] width 0 height 12
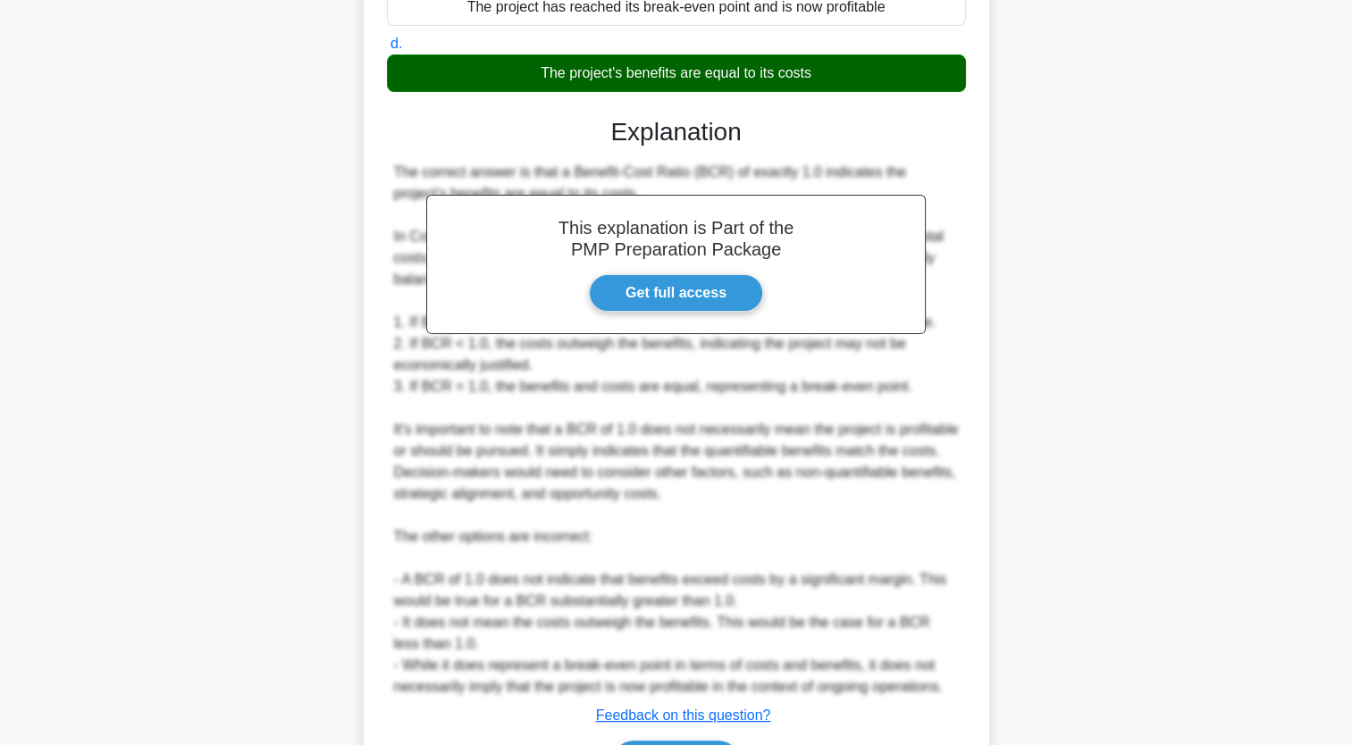
scroll to position [462, 0]
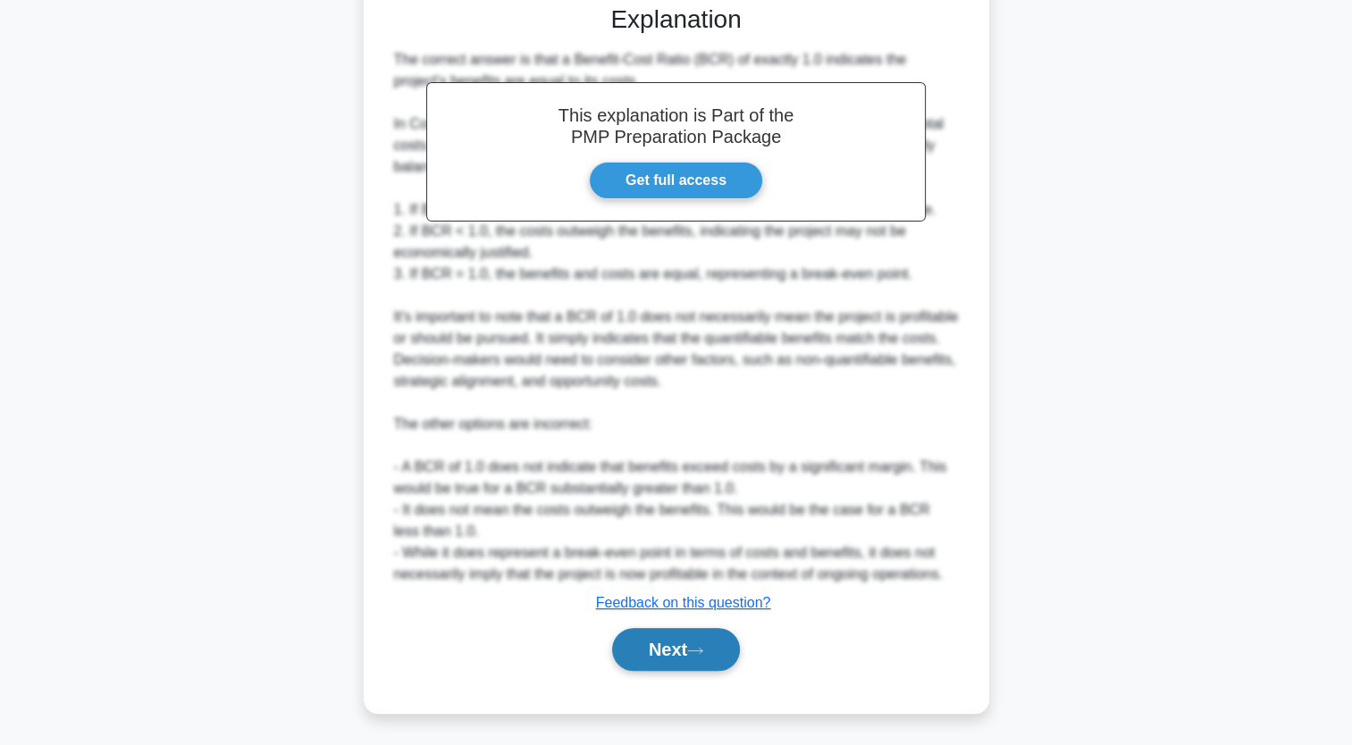
click at [692, 651] on button "Next" at bounding box center [676, 649] width 128 height 43
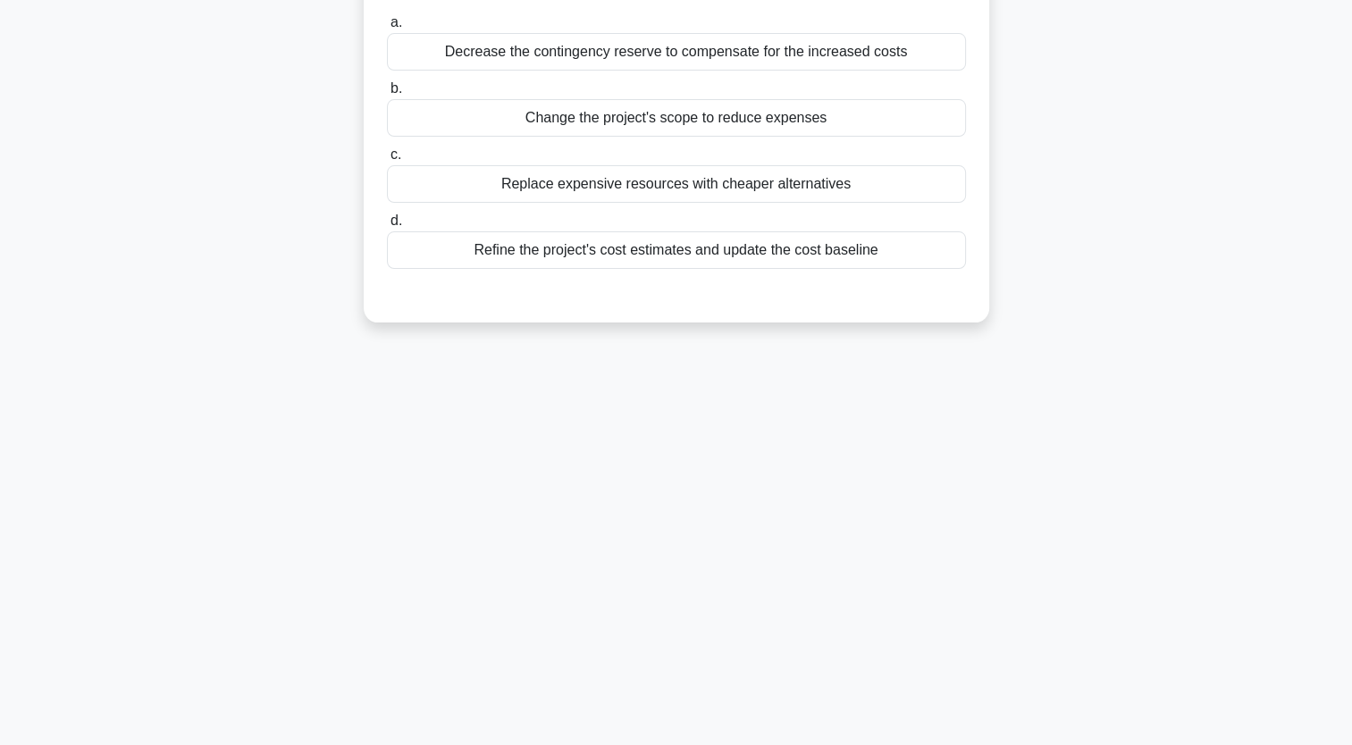
scroll to position [0, 0]
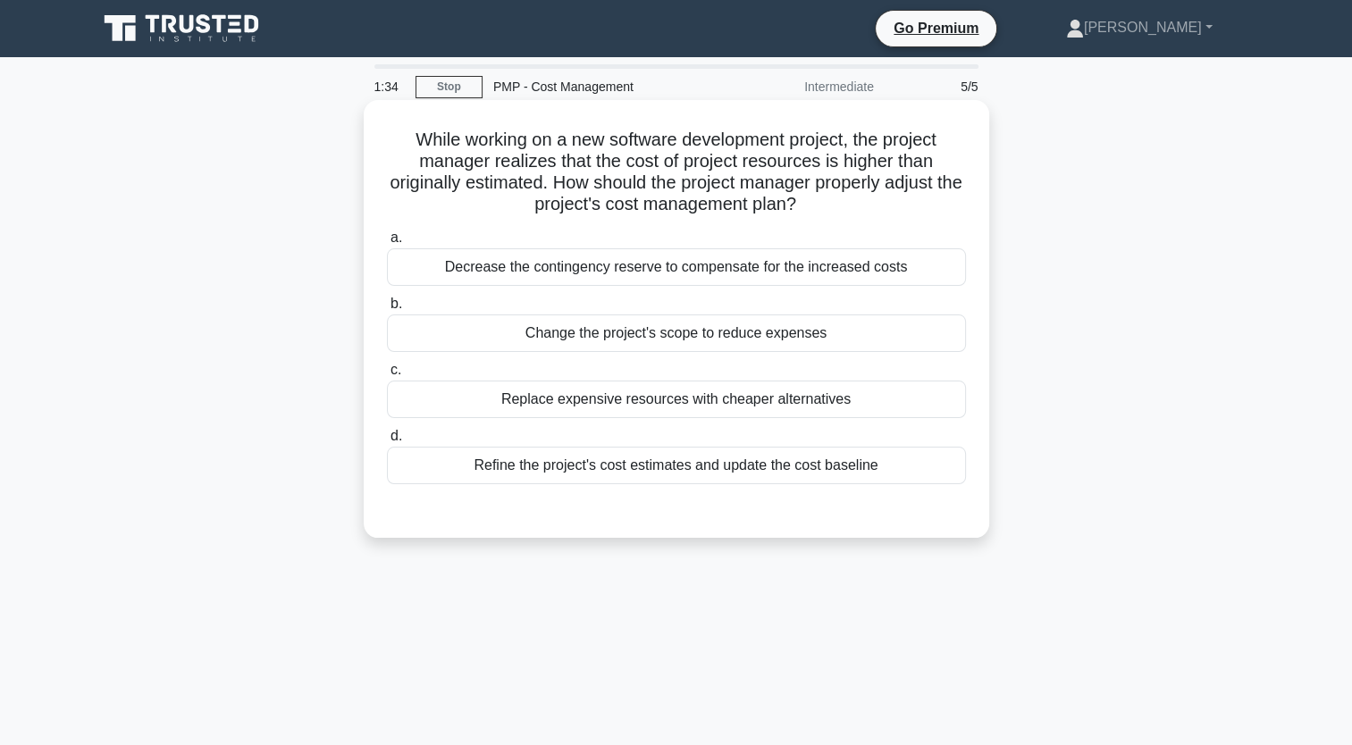
click at [736, 476] on div "Refine the project's cost estimates and update the cost baseline" at bounding box center [676, 466] width 579 height 38
click at [387, 442] on input "d. Refine the project's cost estimates and update the cost baseline" at bounding box center [387, 437] width 0 height 12
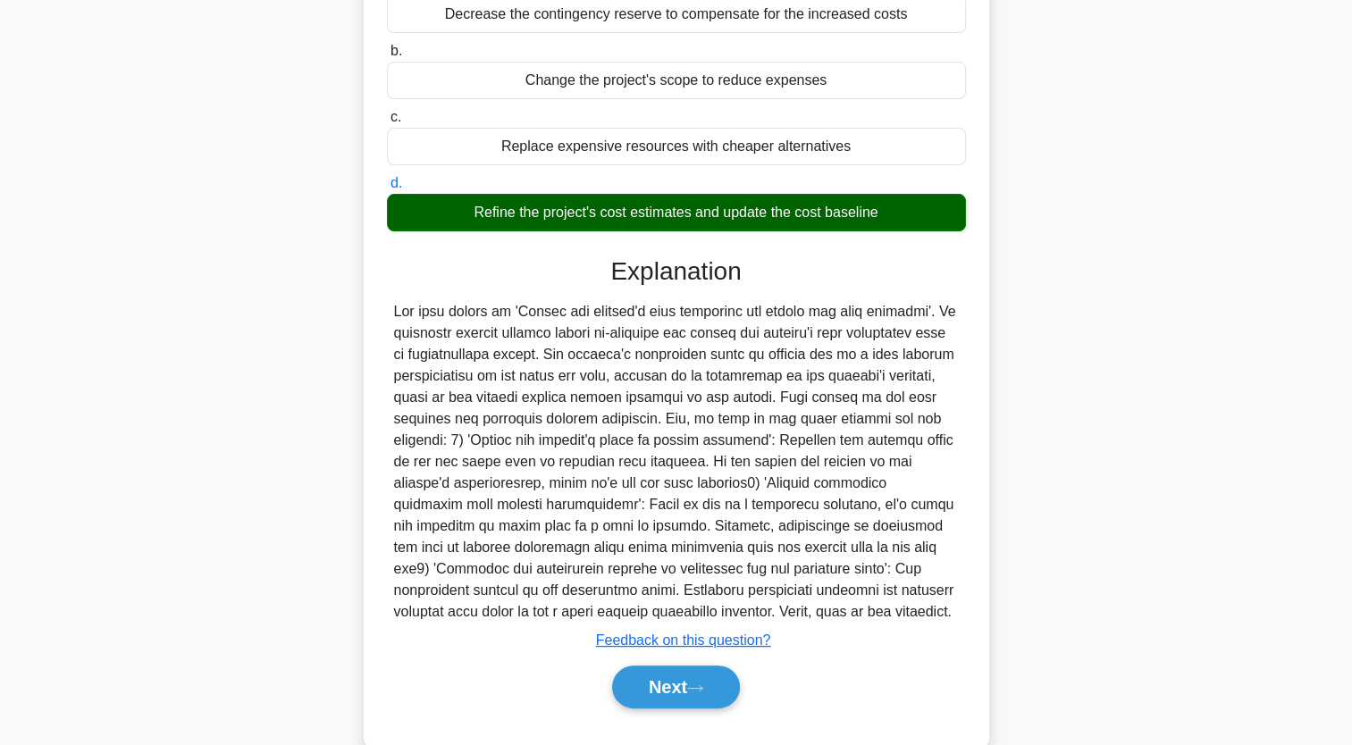
scroll to position [290, 0]
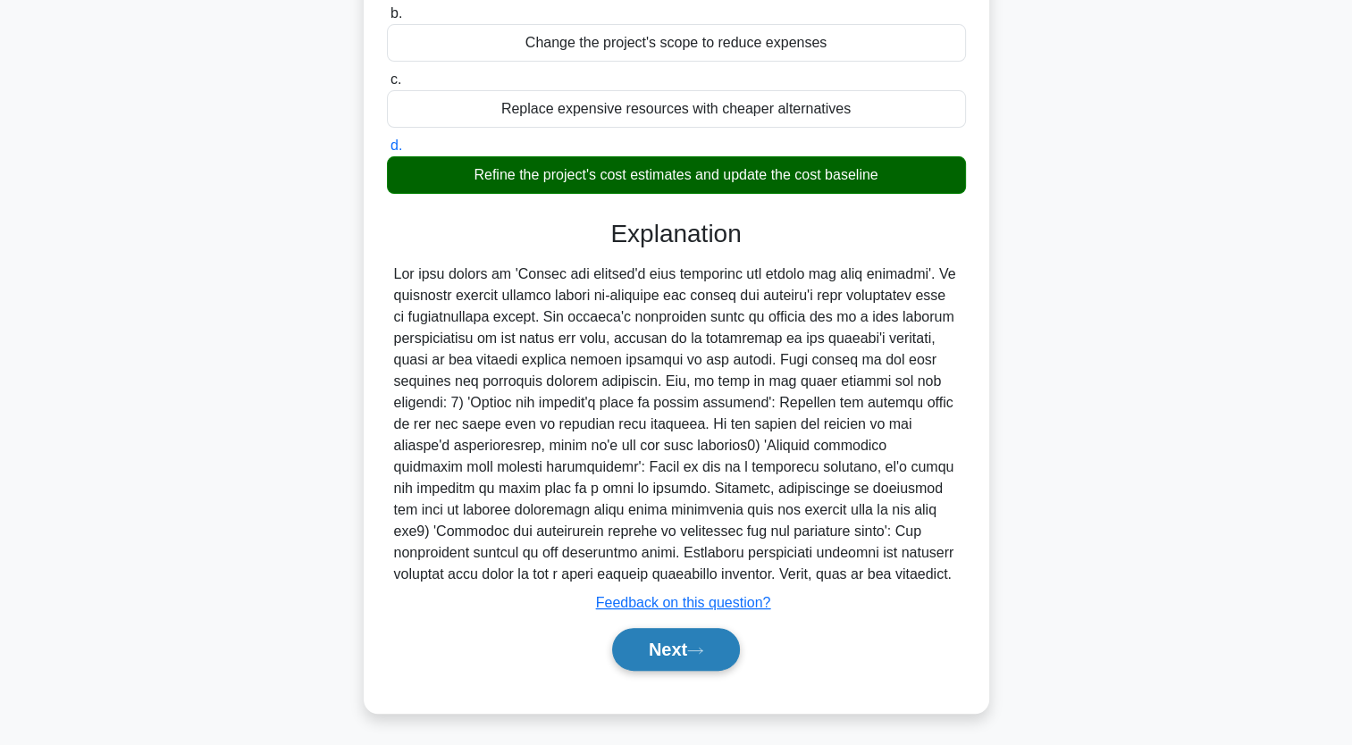
click at [691, 648] on button "Next" at bounding box center [676, 649] width 128 height 43
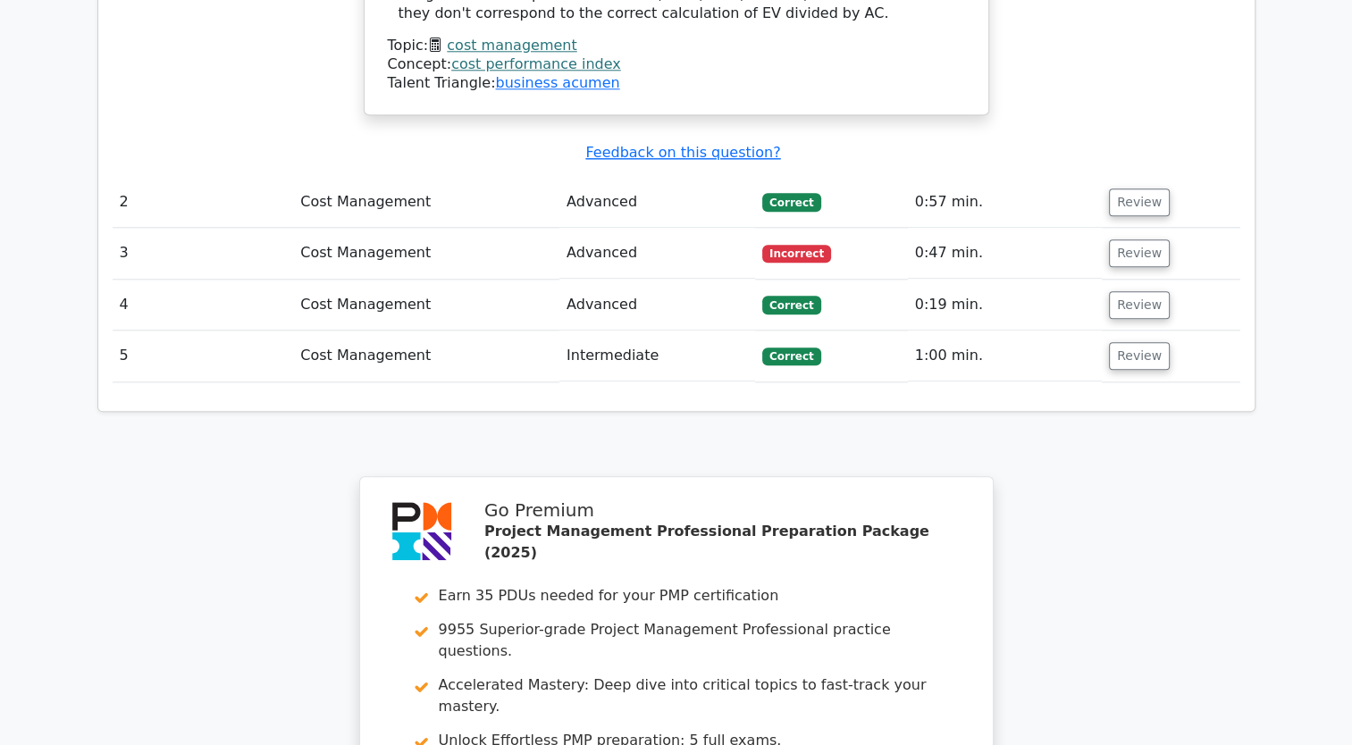
scroll to position [2370, 0]
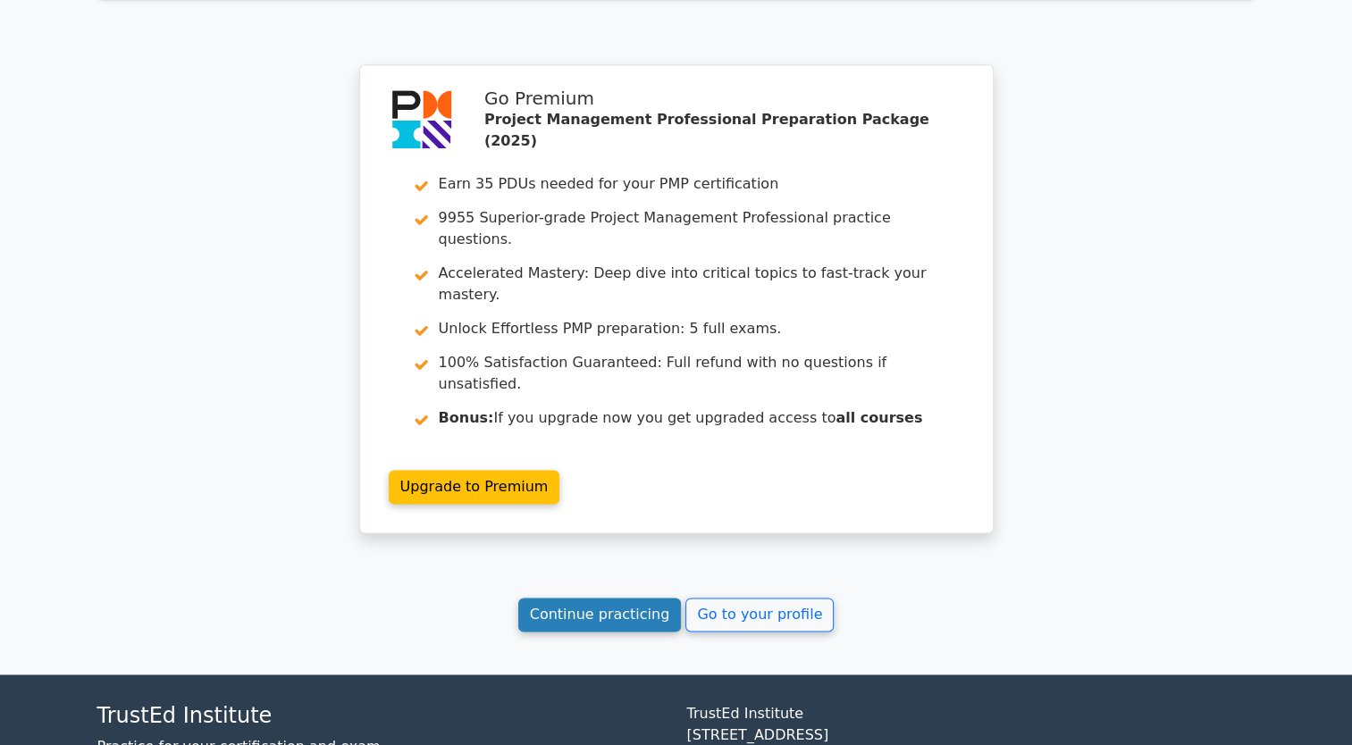
click at [619, 598] on link "Continue practicing" at bounding box center [600, 615] width 164 height 34
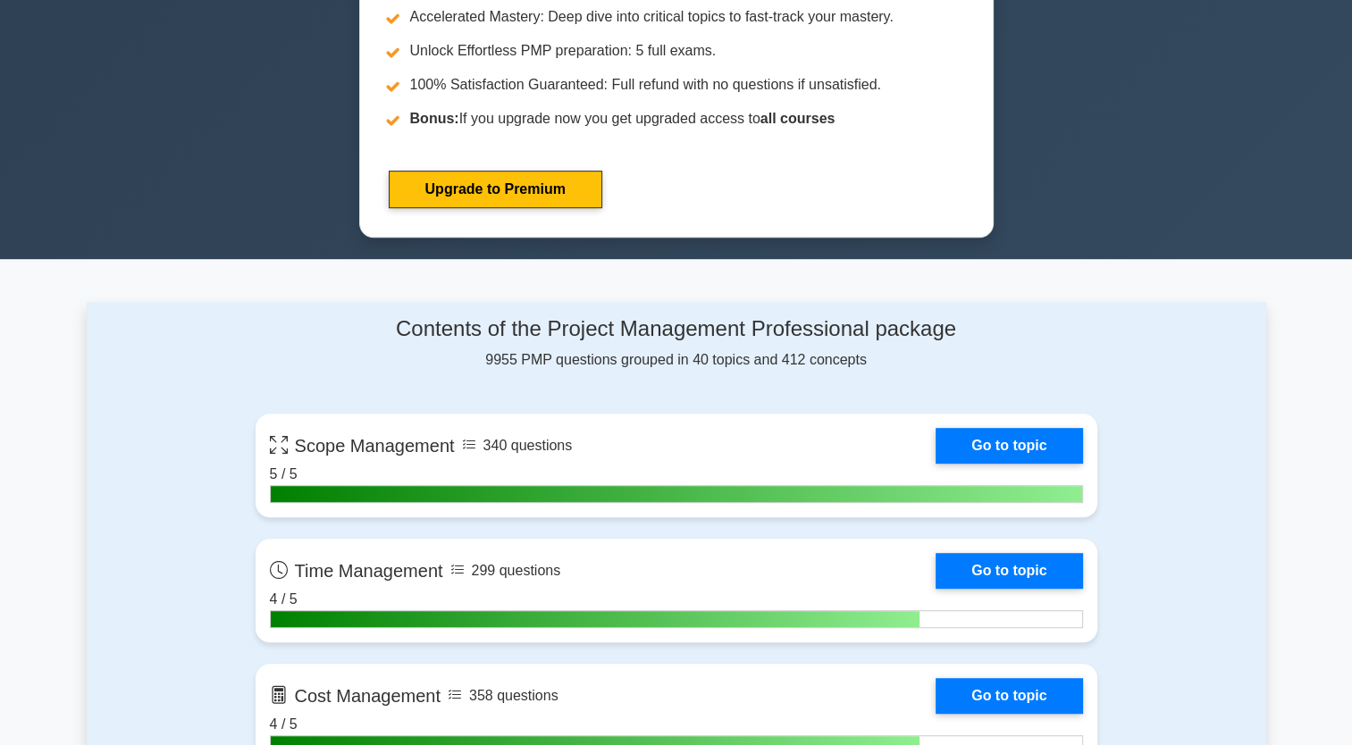
scroll to position [1340, 0]
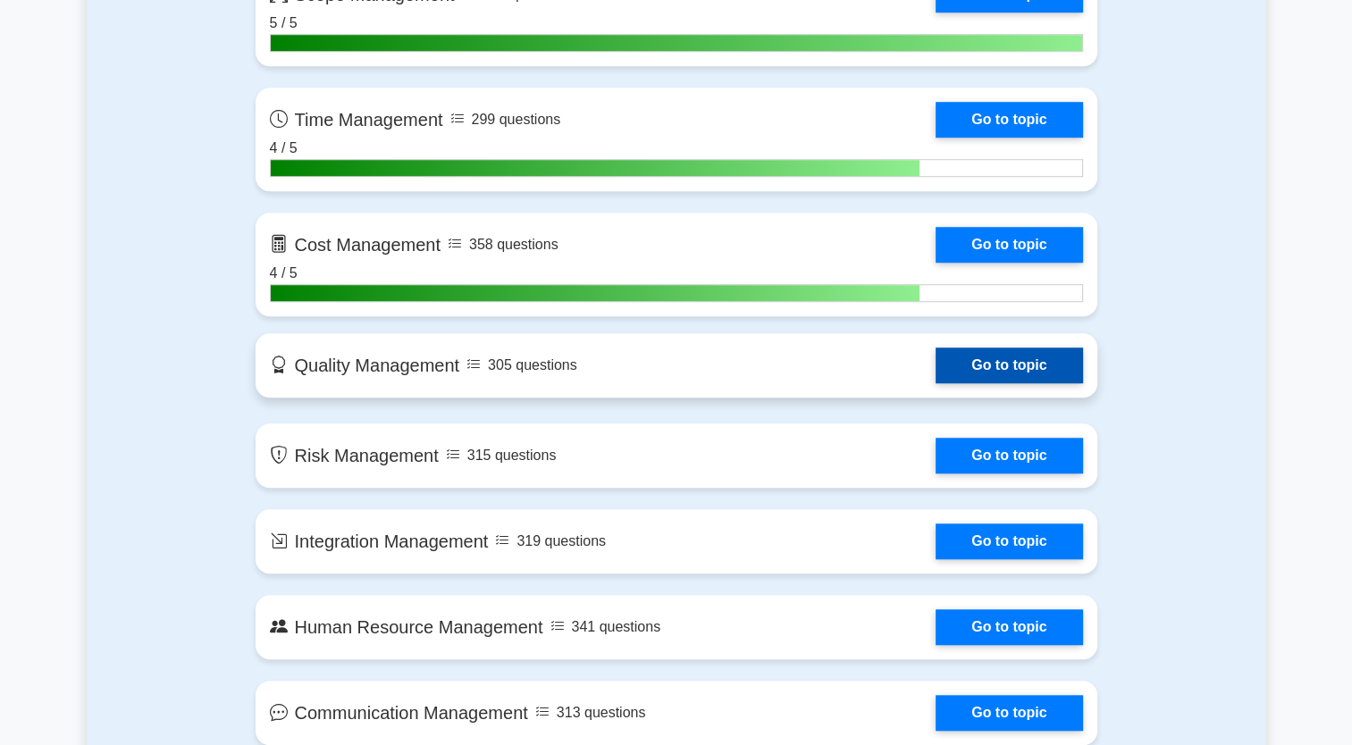
click at [936, 359] on link "Go to topic" at bounding box center [1009, 366] width 147 height 36
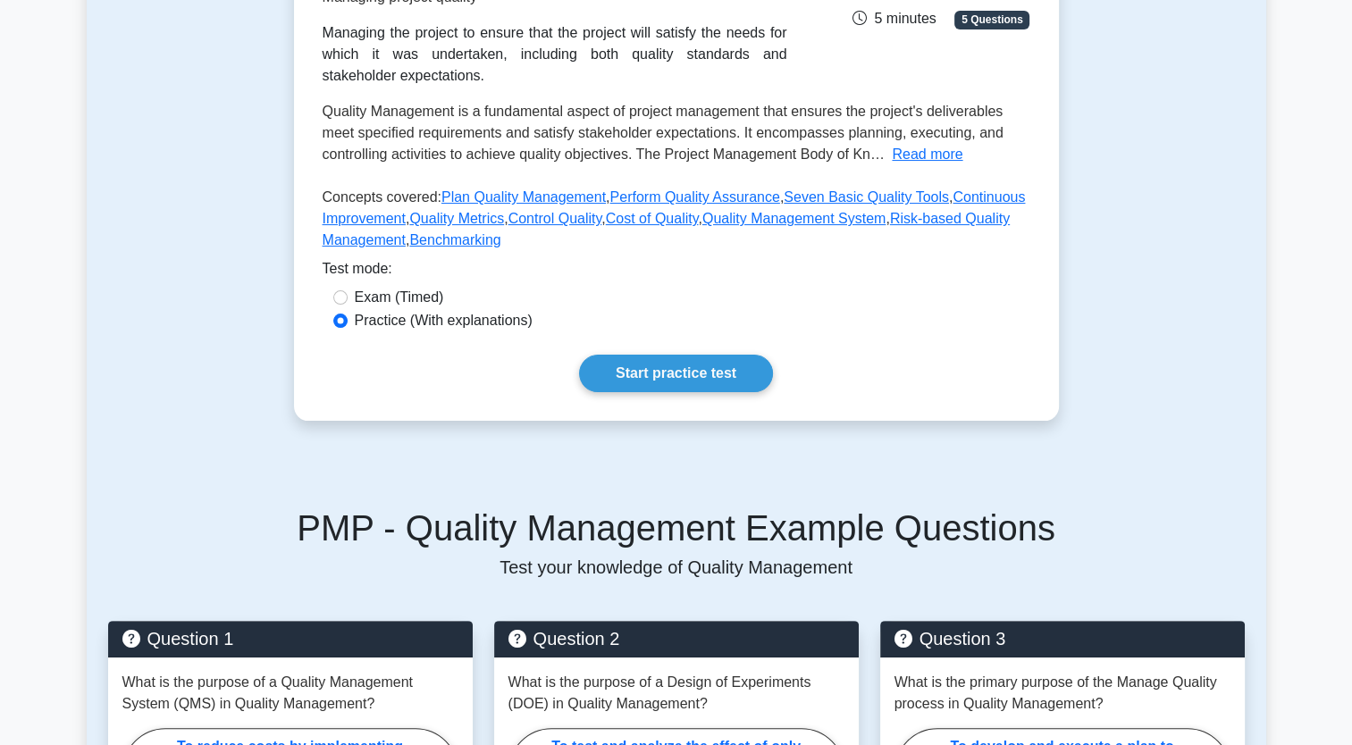
scroll to position [339, 0]
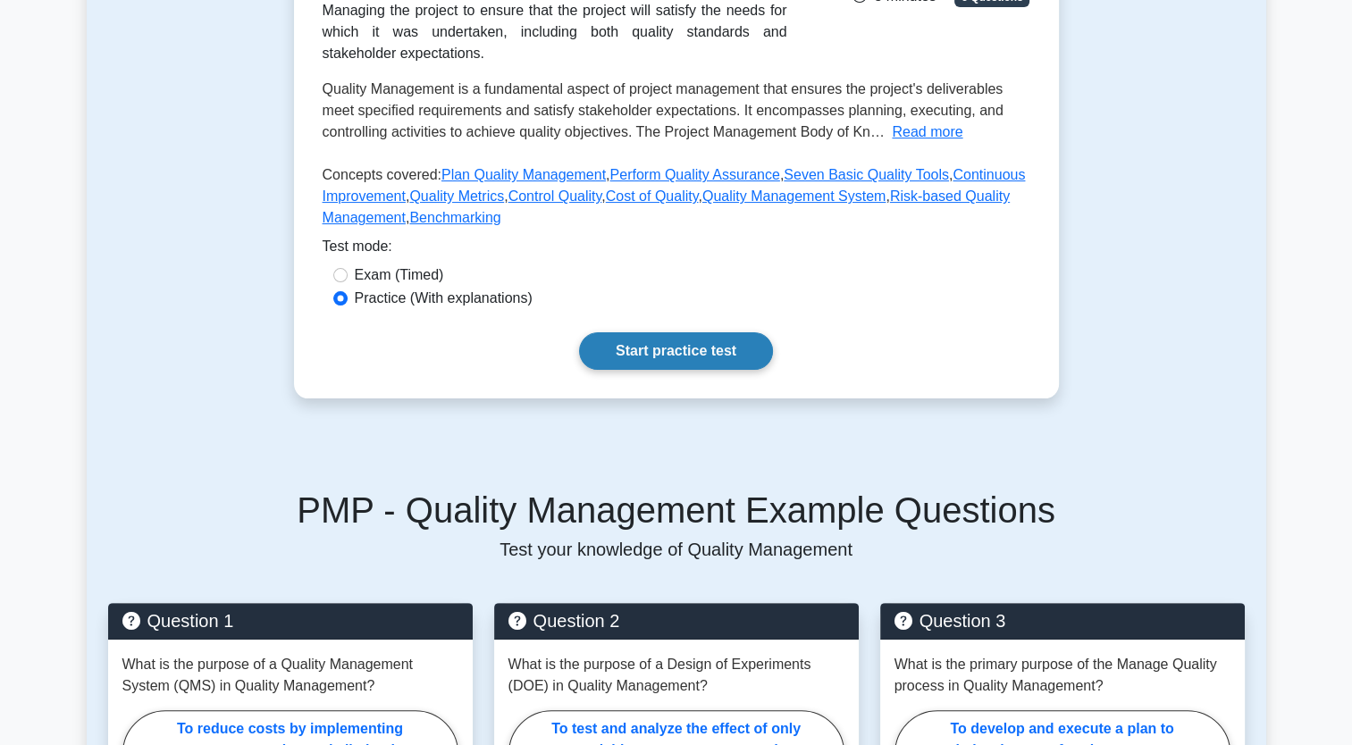
click at [656, 363] on link "Start practice test" at bounding box center [676, 351] width 194 height 38
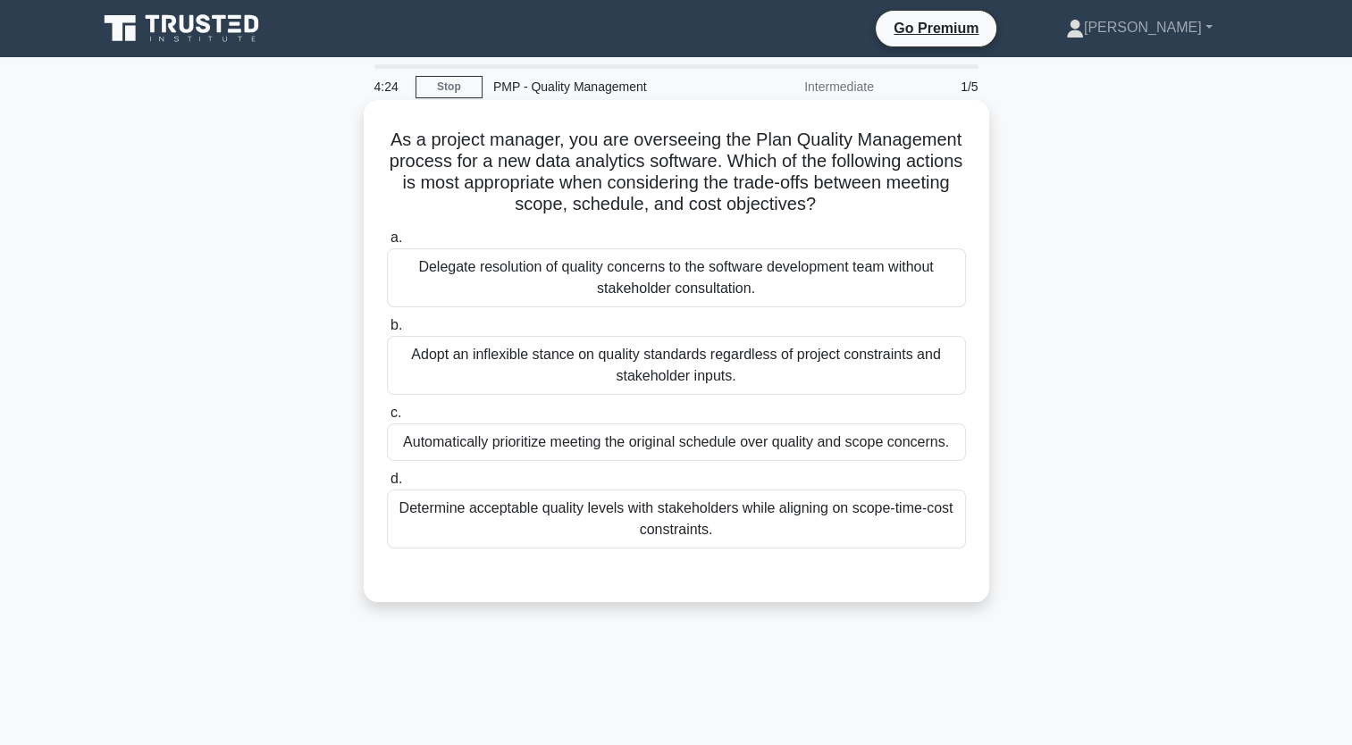
click at [790, 531] on div "Determine acceptable quality levels with stakeholders while aligning on scope-t…" at bounding box center [676, 519] width 579 height 59
click at [387, 485] on input "d. Determine acceptable quality levels with stakeholders while aligning on scop…" at bounding box center [387, 480] width 0 height 12
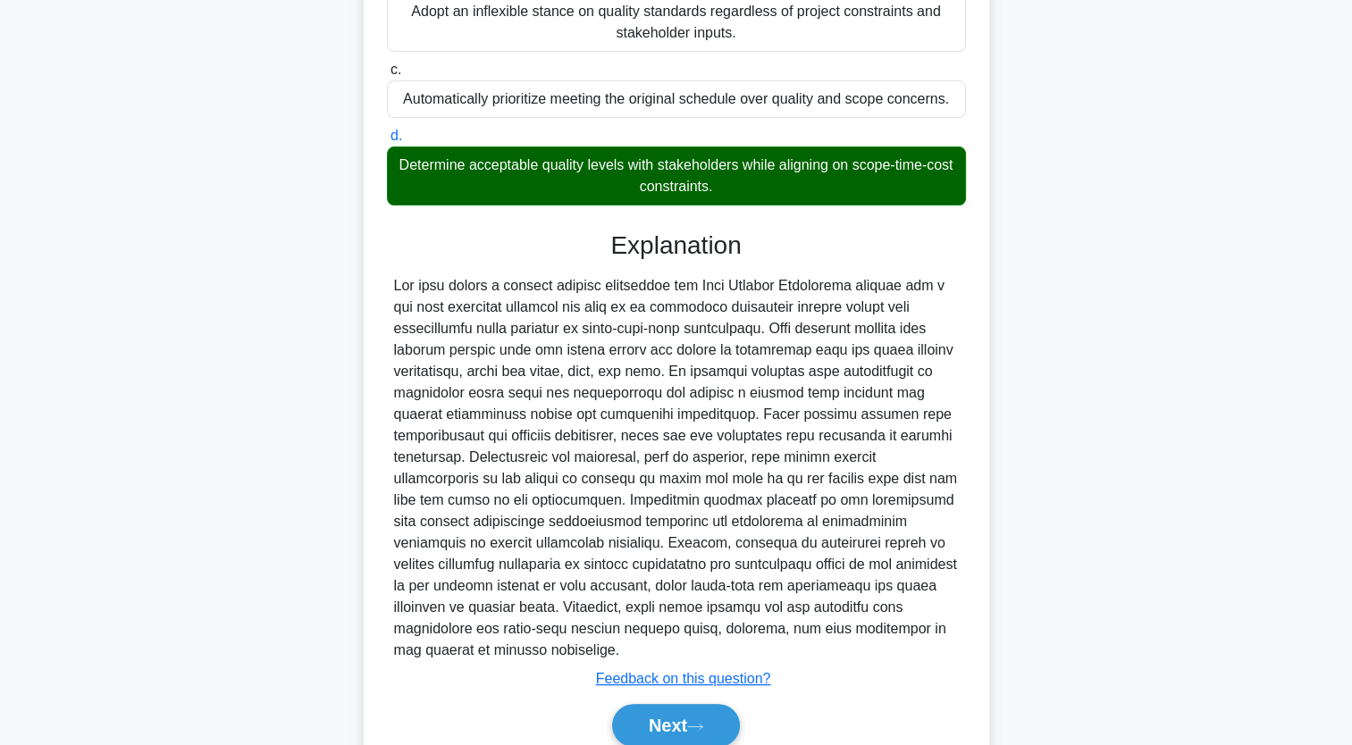
scroll to position [419, 0]
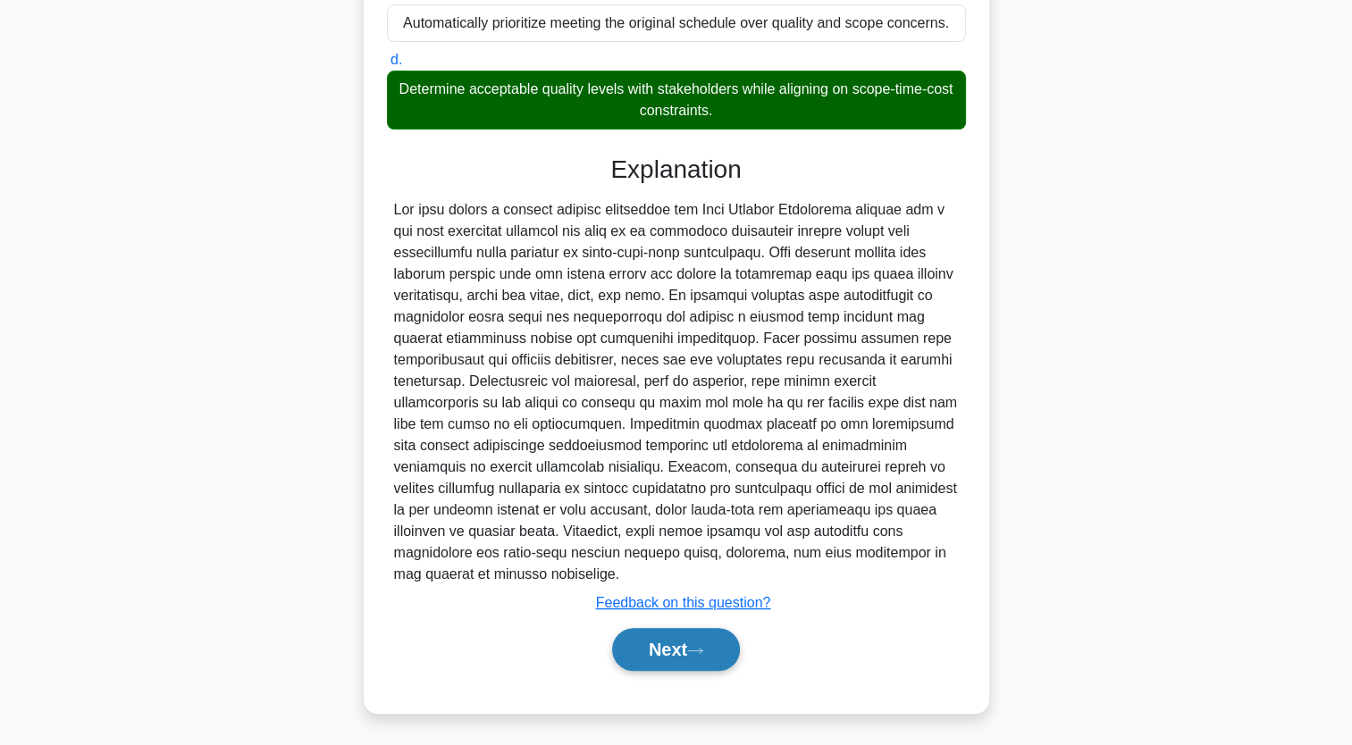
click at [641, 660] on button "Next" at bounding box center [676, 649] width 128 height 43
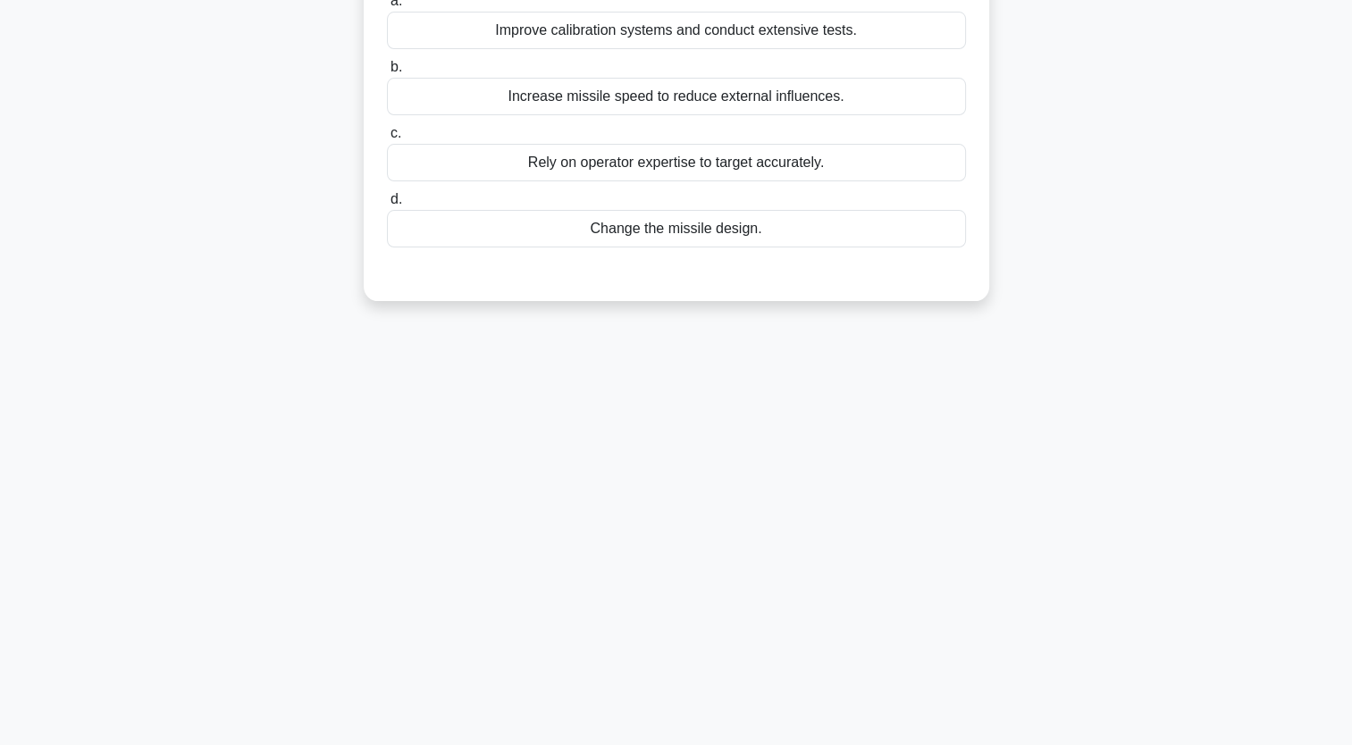
scroll to position [0, 0]
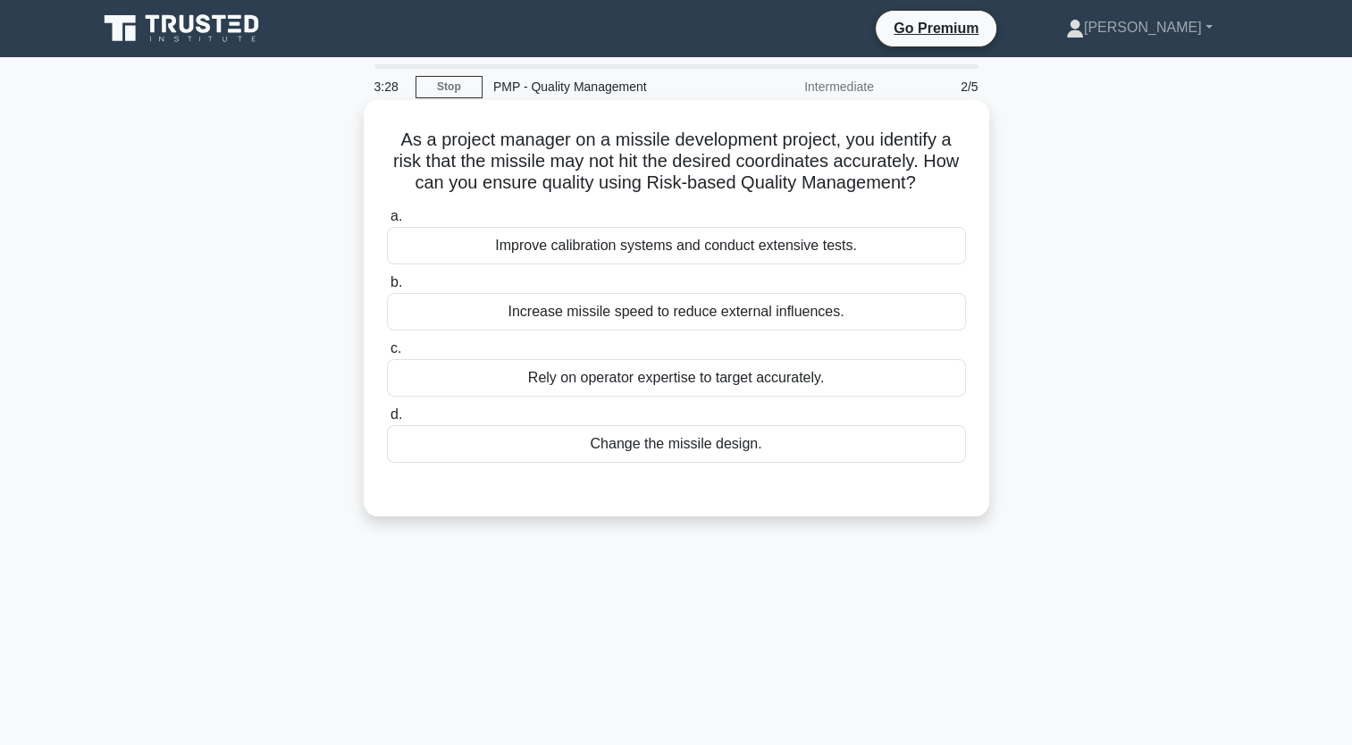
click at [861, 245] on div "Improve calibration systems and conduct extensive tests." at bounding box center [676, 246] width 579 height 38
click at [387, 223] on input "a. Improve calibration systems and conduct extensive tests." at bounding box center [387, 217] width 0 height 12
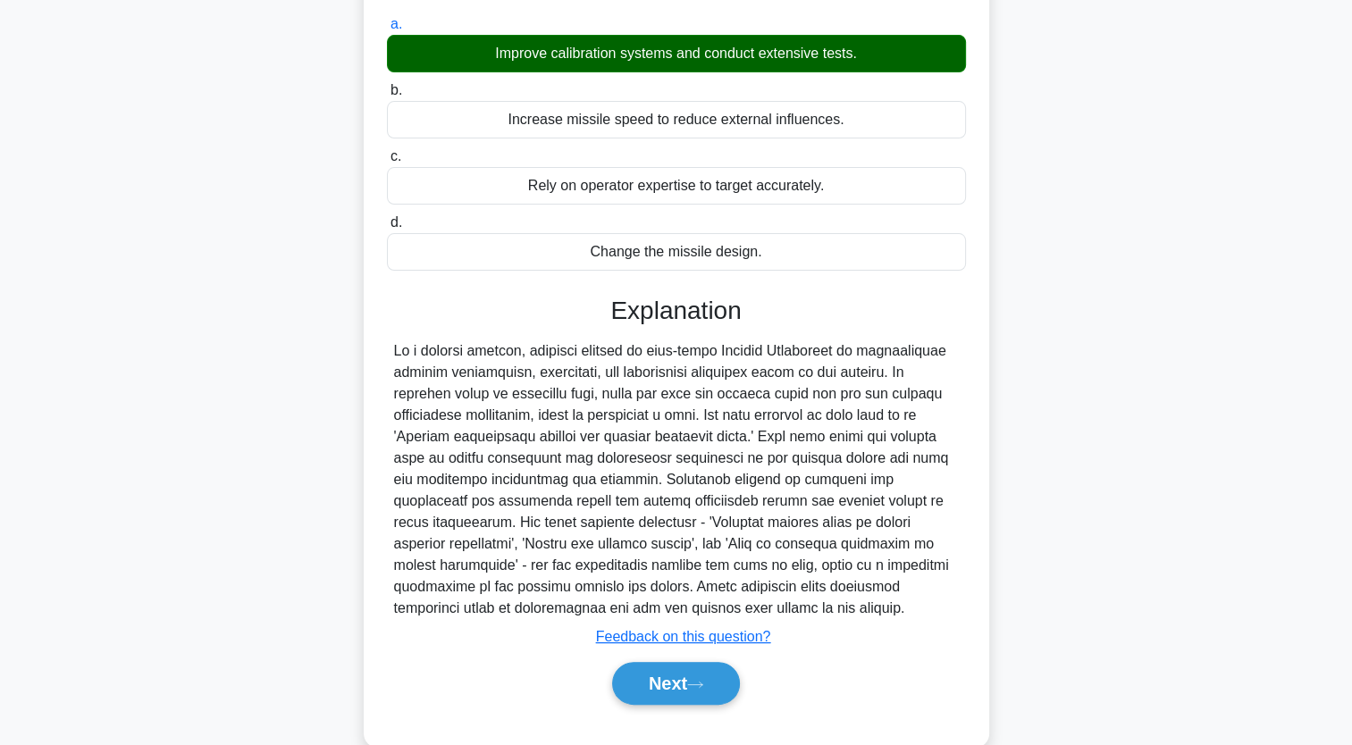
scroll to position [191, 0]
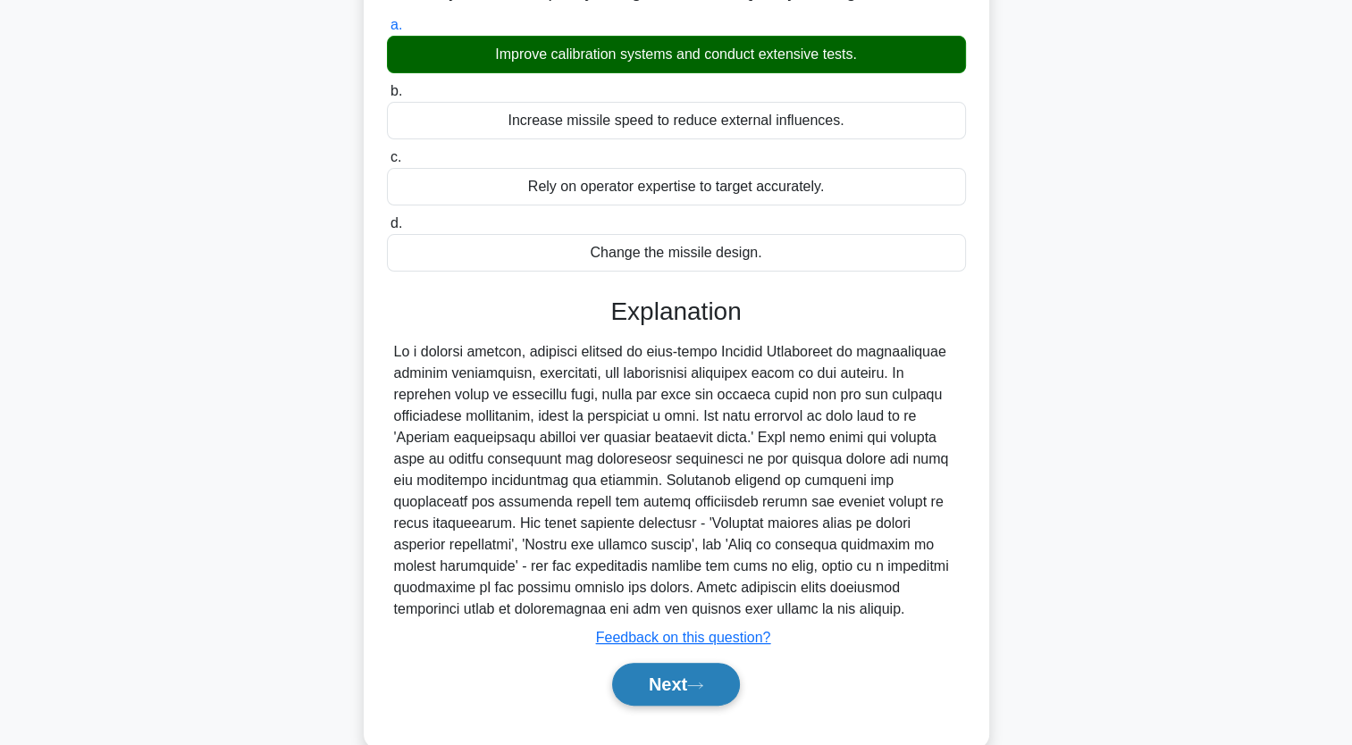
click at [678, 685] on button "Next" at bounding box center [676, 684] width 128 height 43
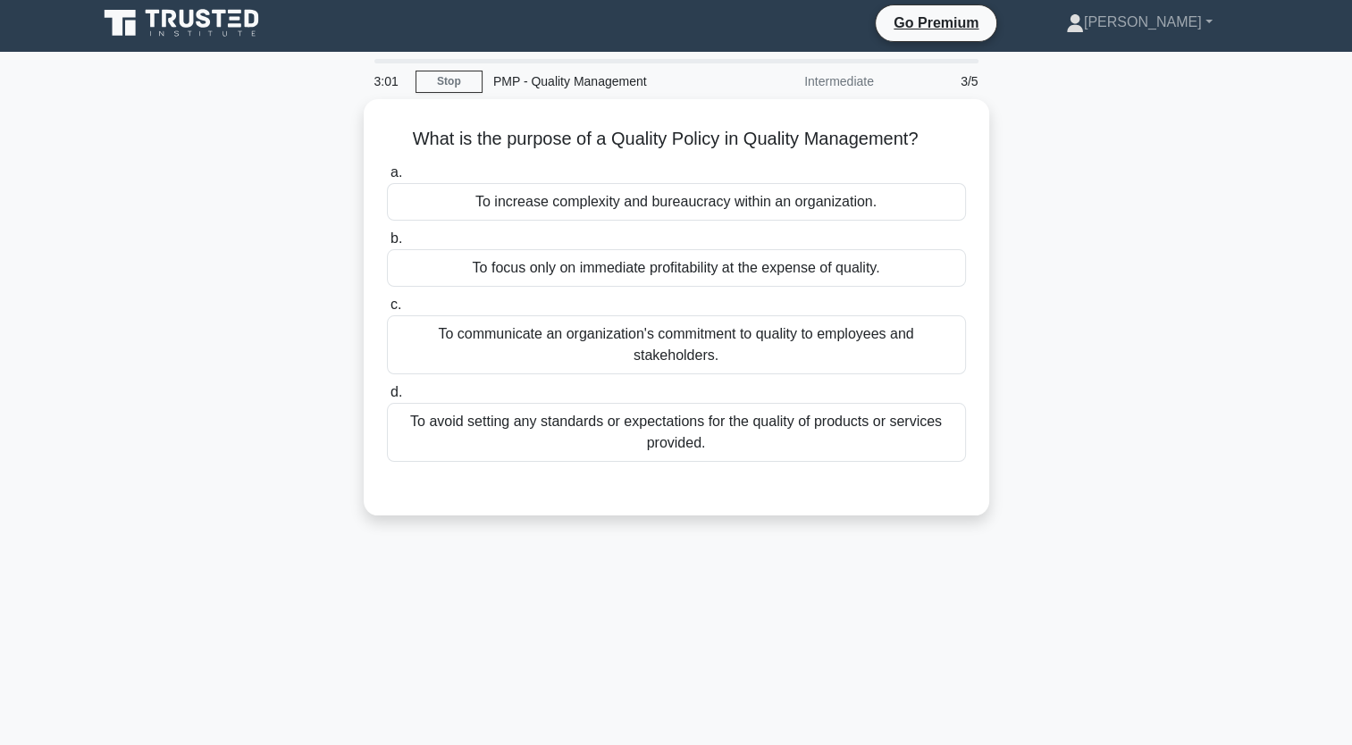
scroll to position [6, 0]
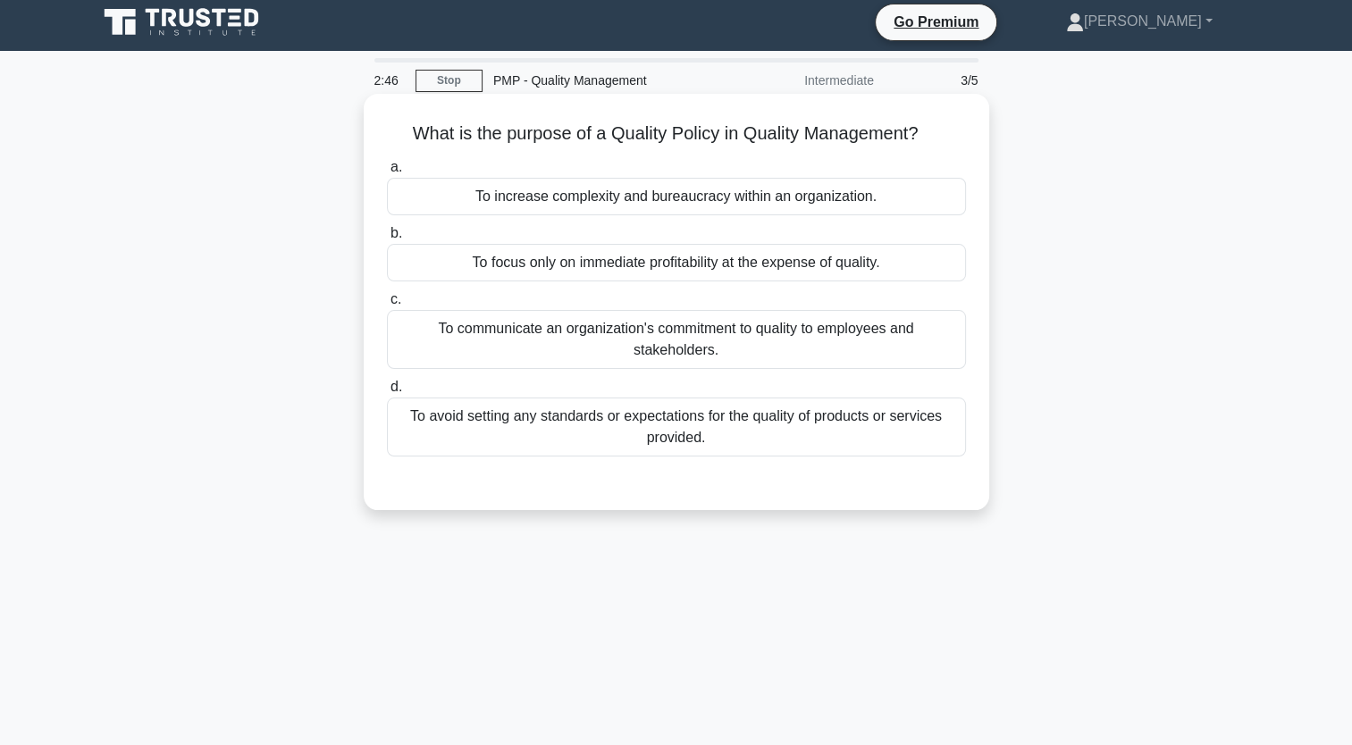
click at [734, 341] on div "To communicate an organization's commitment to quality to employees and stakeho…" at bounding box center [676, 339] width 579 height 59
click at [387, 306] on input "c. To communicate an organization's commitment to quality to employees and stak…" at bounding box center [387, 300] width 0 height 12
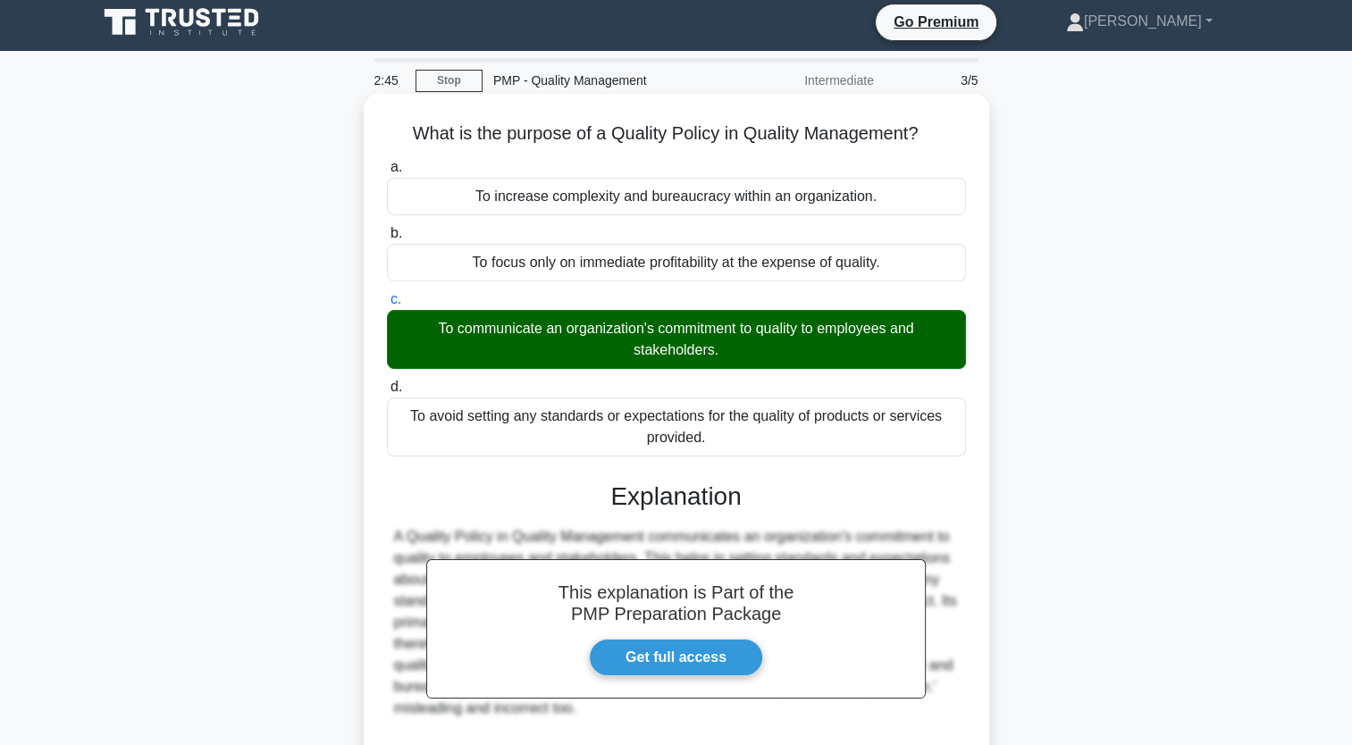
scroll to position [220, 0]
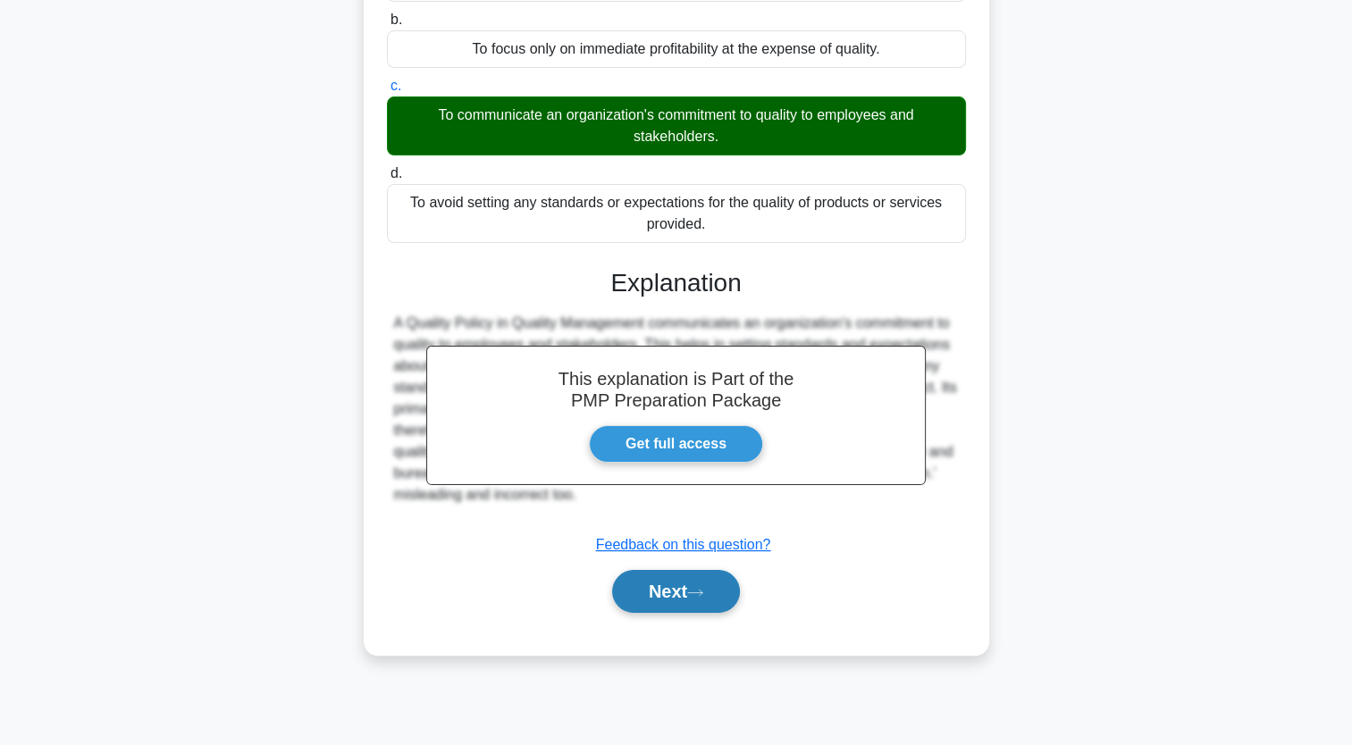
click at [694, 581] on button "Next" at bounding box center [676, 591] width 128 height 43
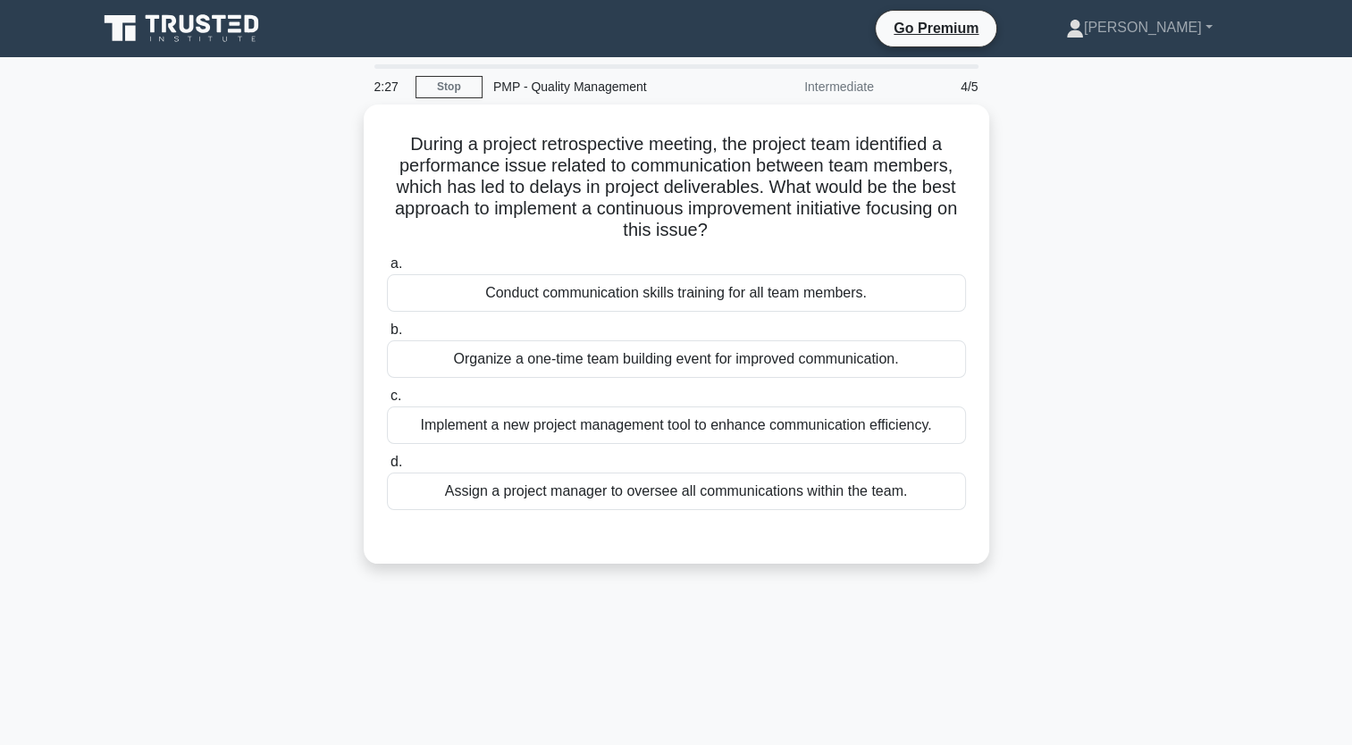
scroll to position [0, 0]
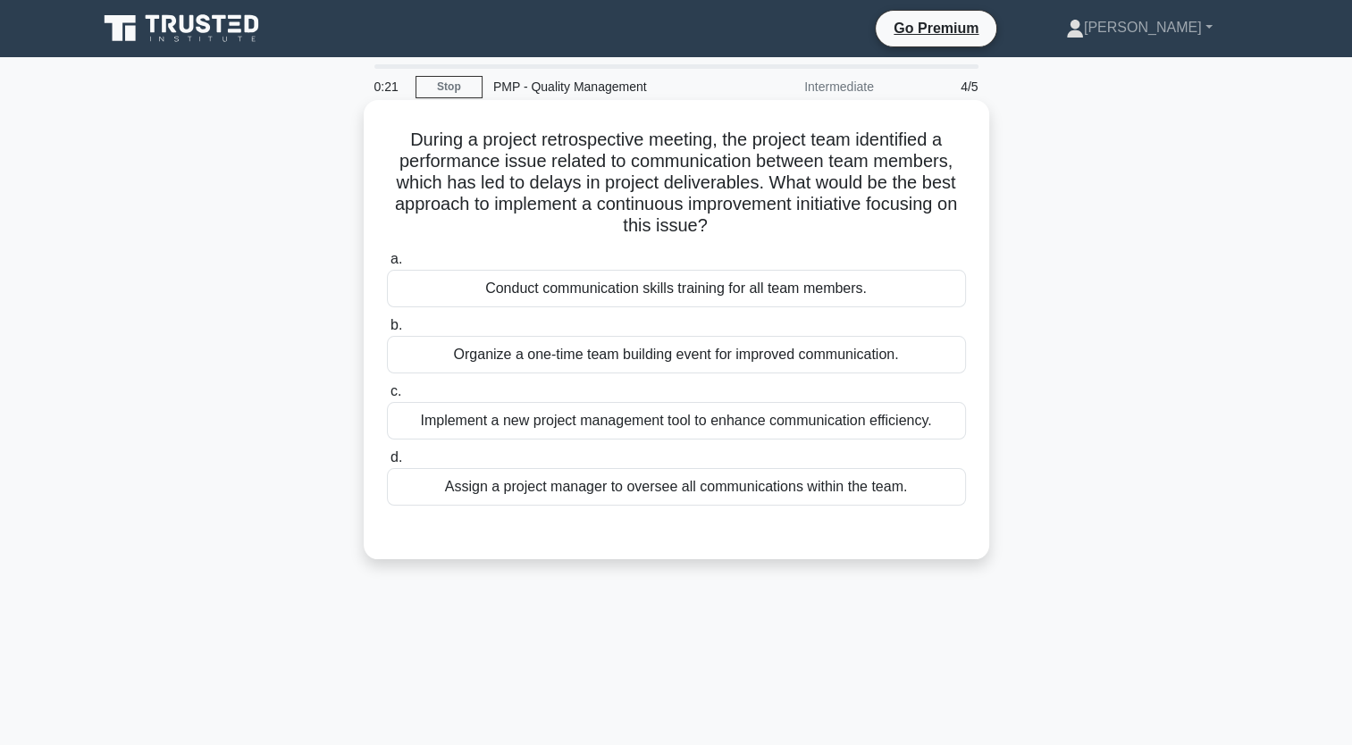
click at [709, 425] on div "Implement a new project management tool to enhance communication efficiency." at bounding box center [676, 421] width 579 height 38
click at [387, 398] on input "c. Implement a new project management tool to enhance communication efficiency." at bounding box center [387, 392] width 0 height 12
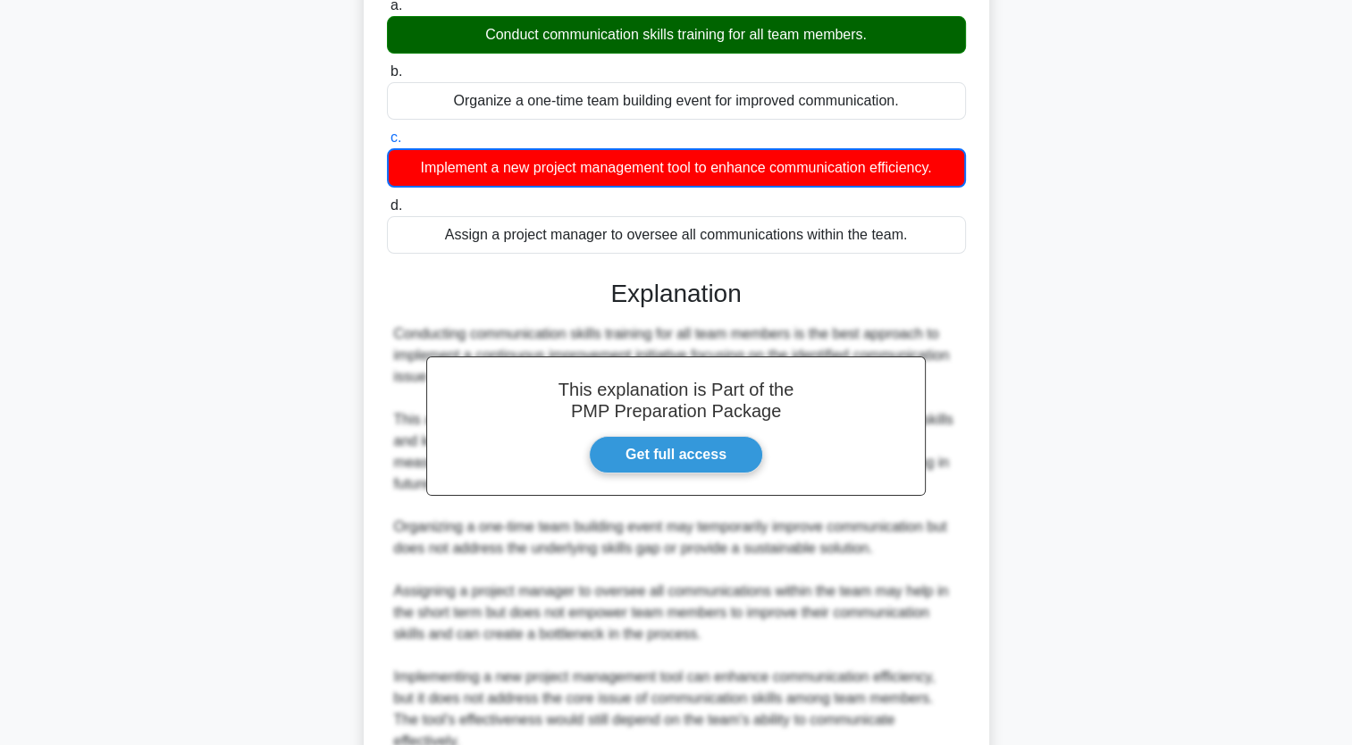
scroll to position [421, 0]
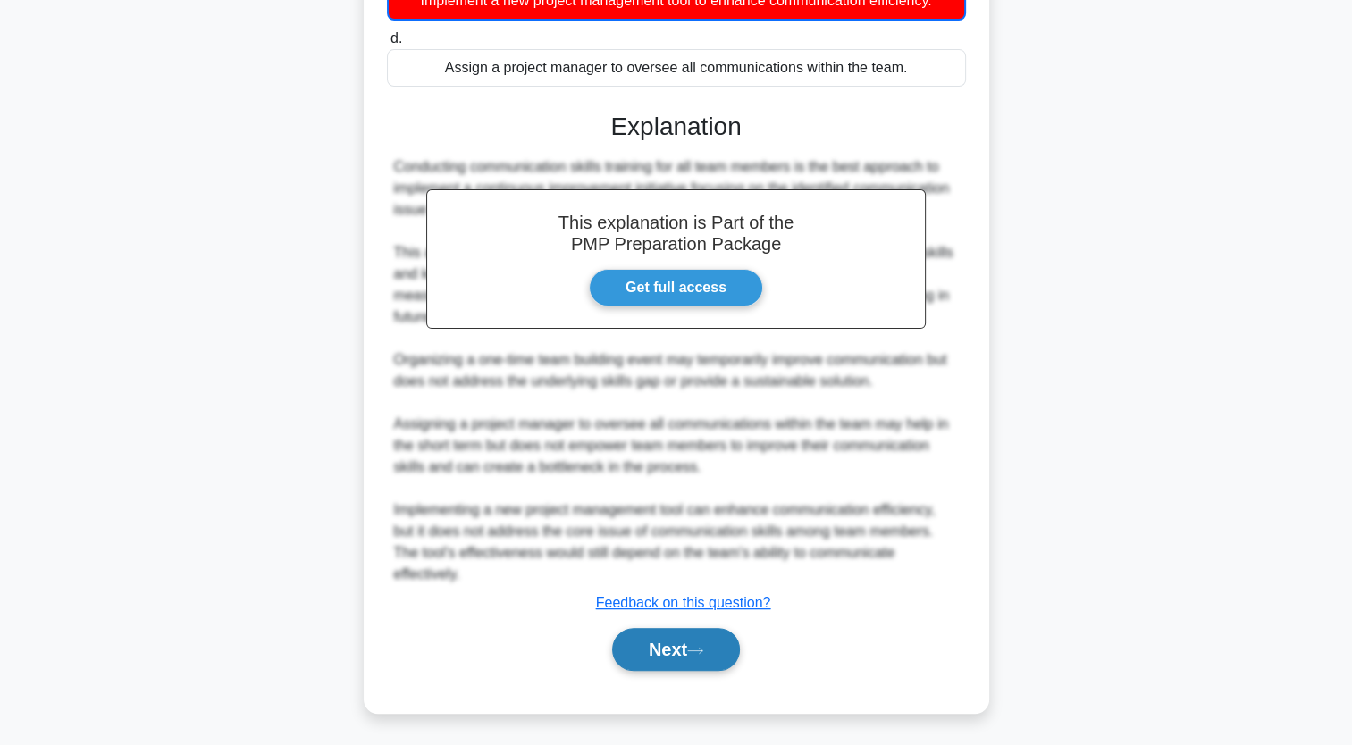
drag, startPoint x: 709, startPoint y: 425, endPoint x: 641, endPoint y: 652, distance: 237.8
click at [641, 652] on button "Next" at bounding box center [676, 649] width 128 height 43
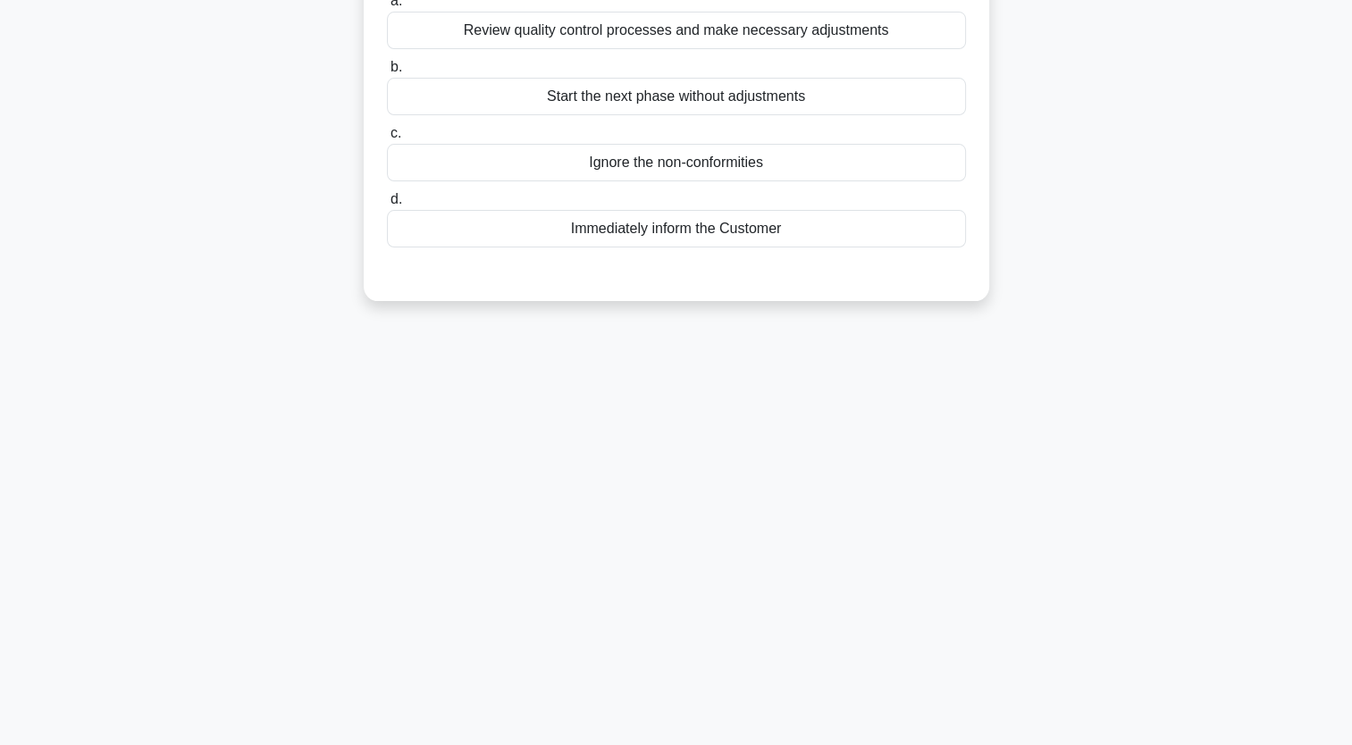
scroll to position [0, 0]
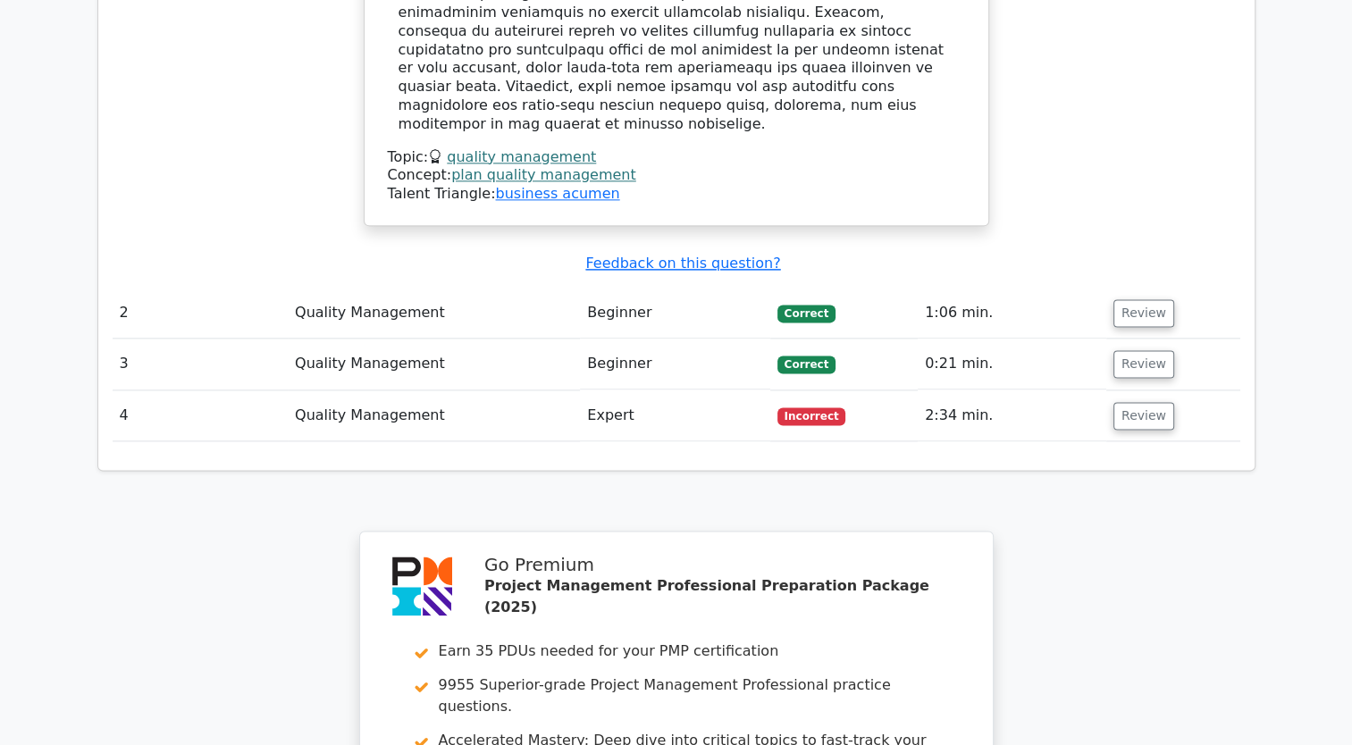
scroll to position [2639, 0]
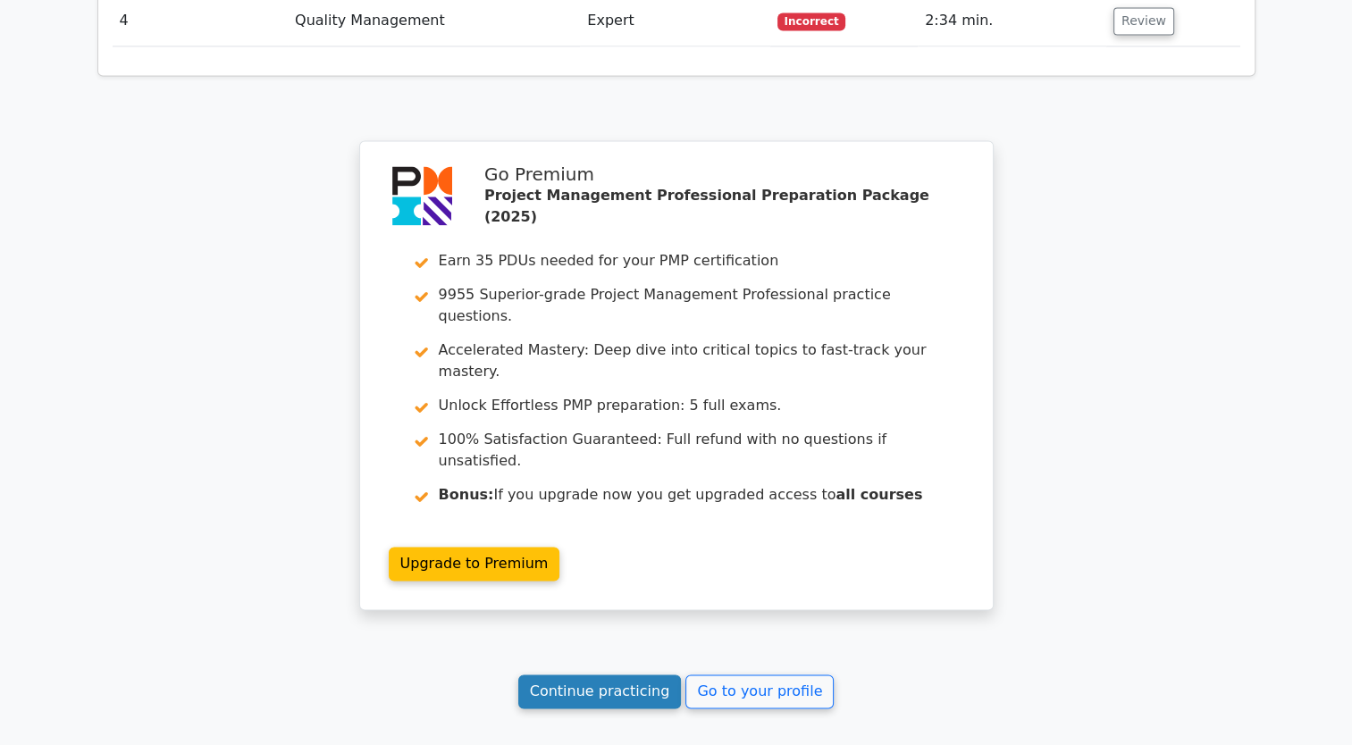
click at [626, 675] on link "Continue practicing" at bounding box center [600, 692] width 164 height 34
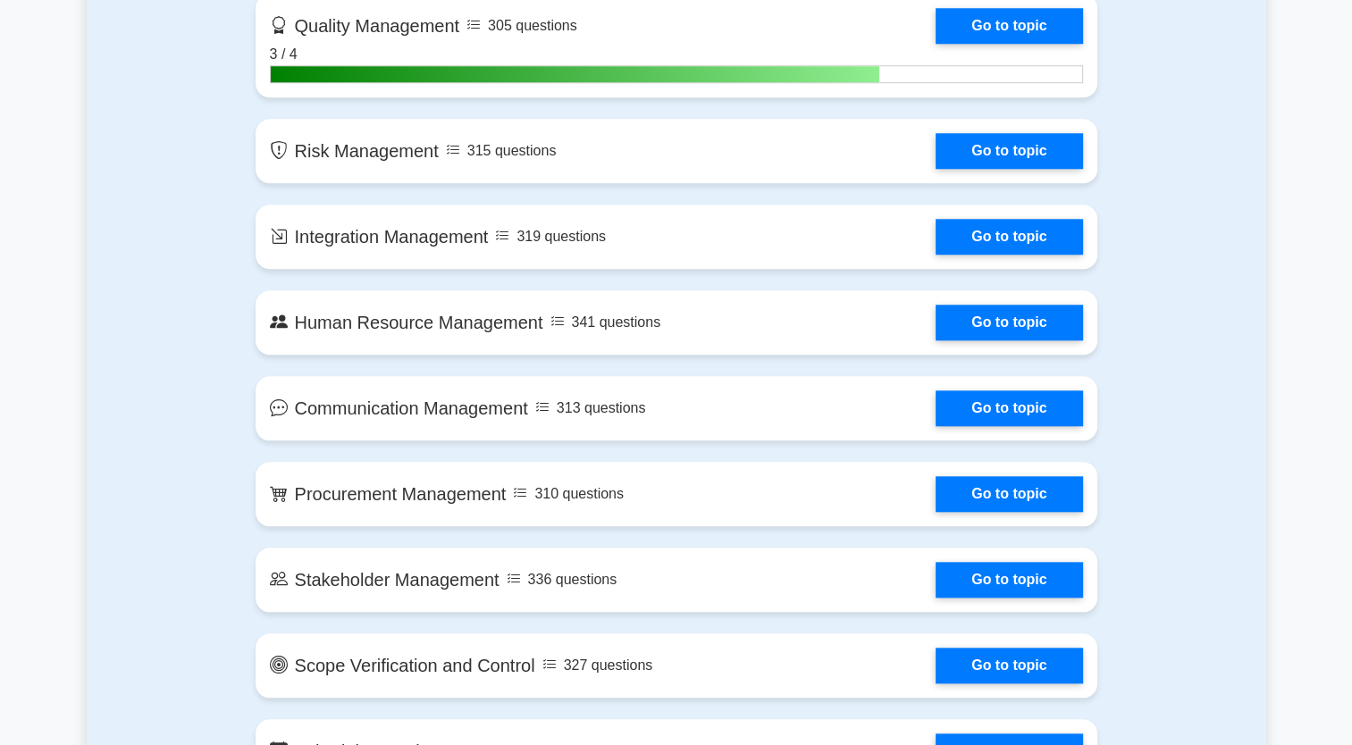
scroll to position [1683, 0]
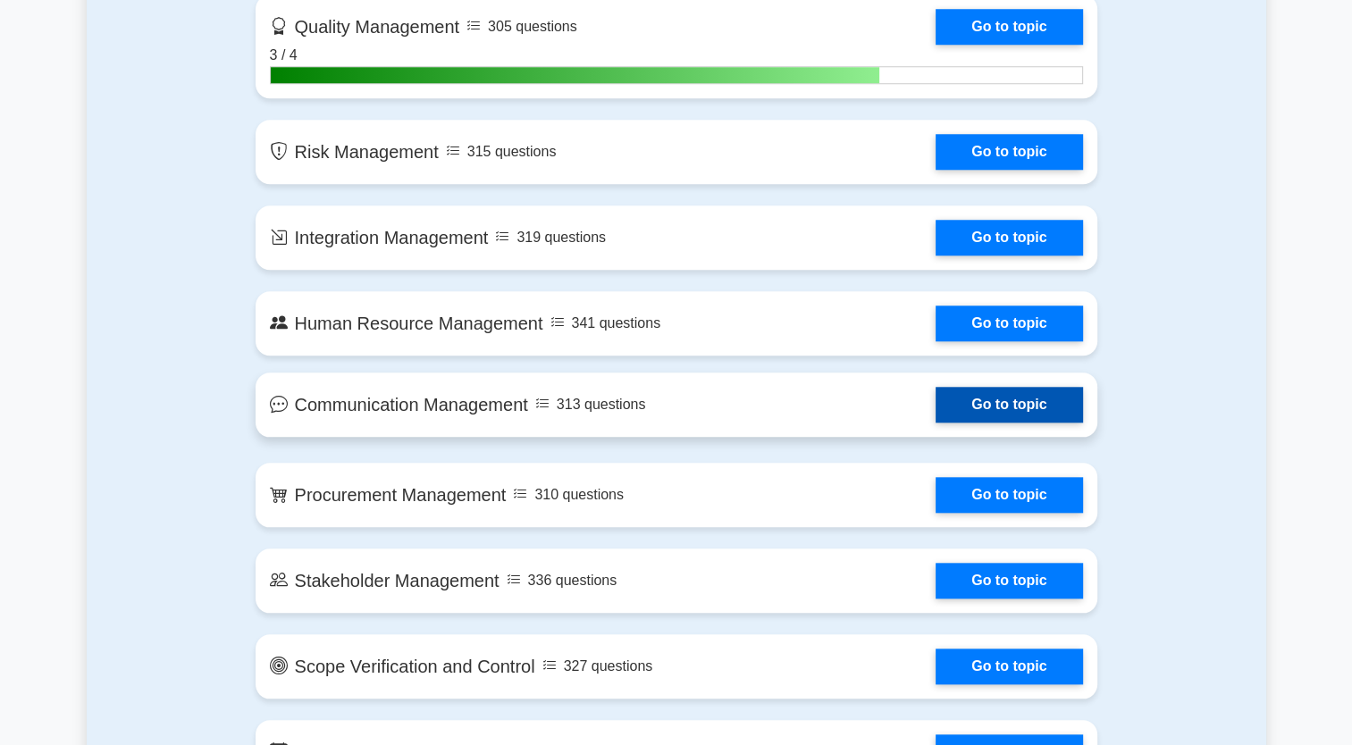
click at [936, 403] on link "Go to topic" at bounding box center [1009, 405] width 147 height 36
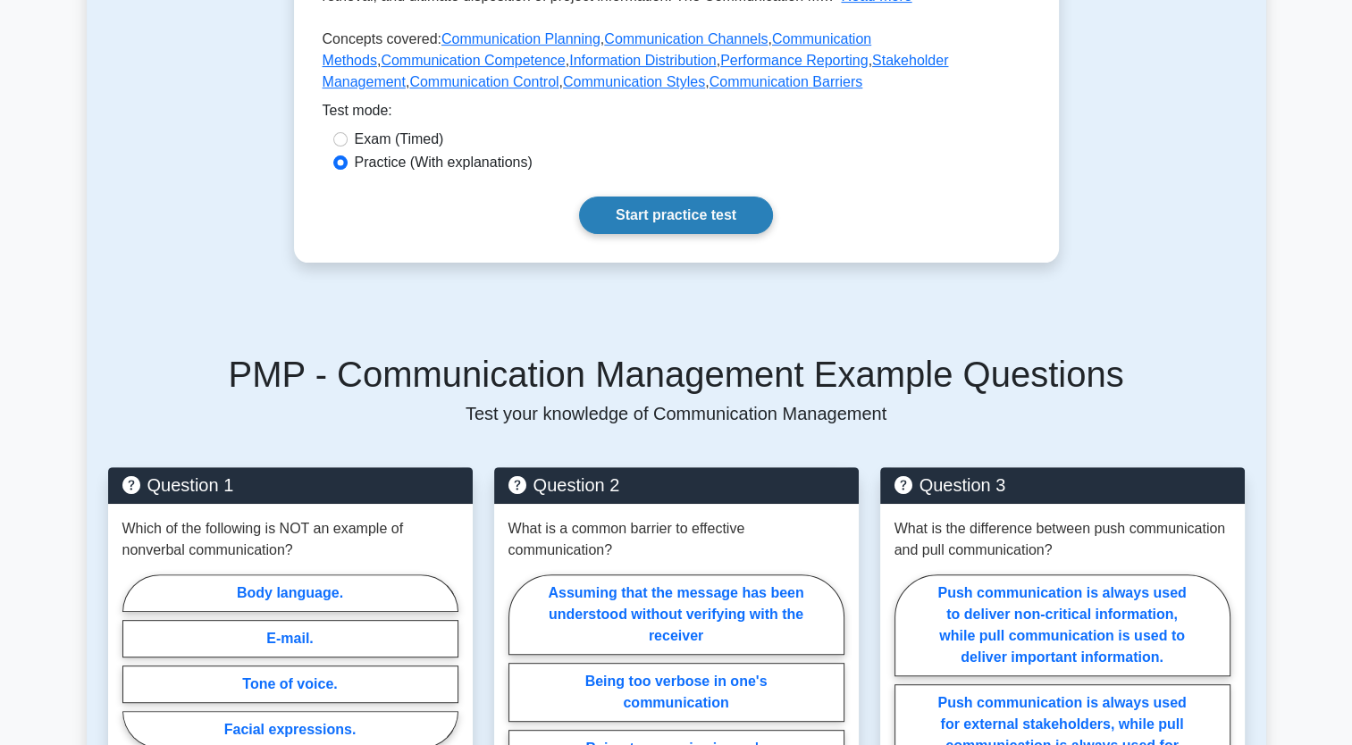
scroll to position [553, 0]
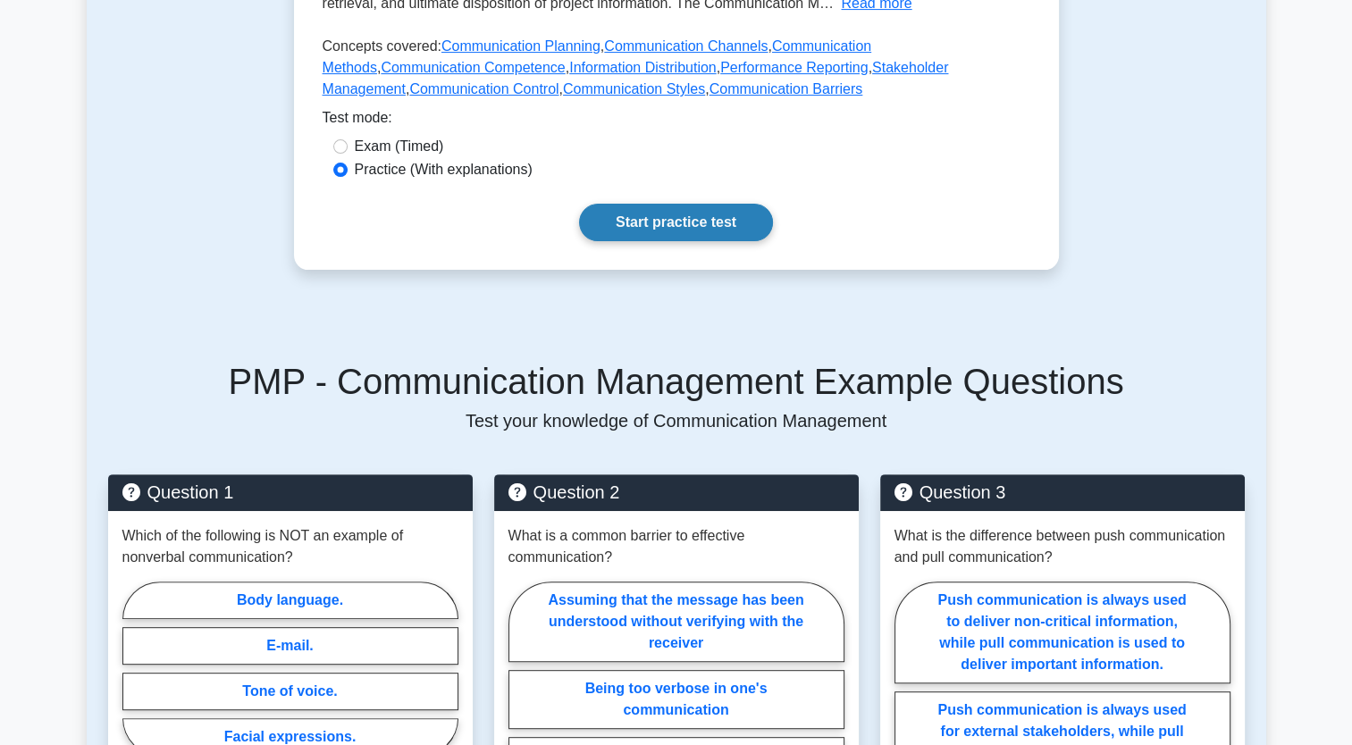
click at [636, 204] on link "Start practice test" at bounding box center [676, 223] width 194 height 38
